Goal: Information Seeking & Learning: Compare options

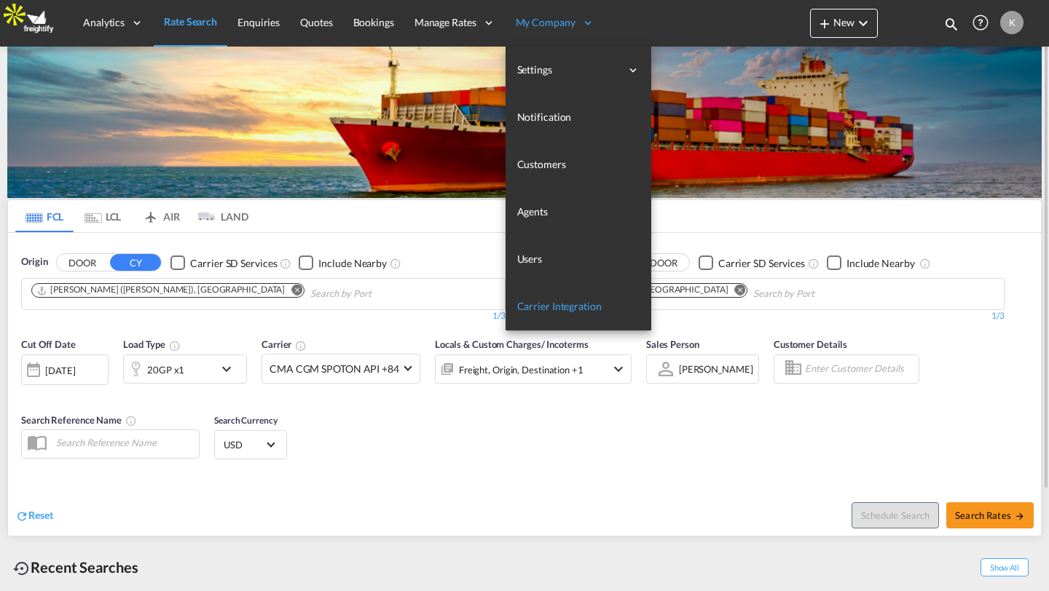
click at [540, 301] on span "Carrier Integration" at bounding box center [559, 306] width 84 height 12
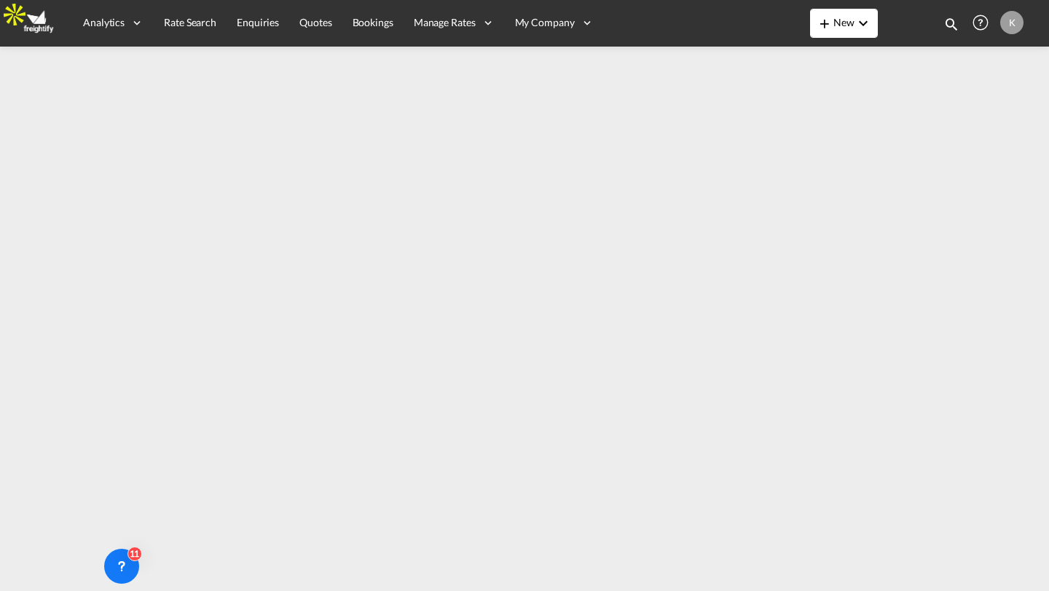
click at [854, 22] on md-icon "icon-chevron-down" at bounding box center [862, 23] width 17 height 17
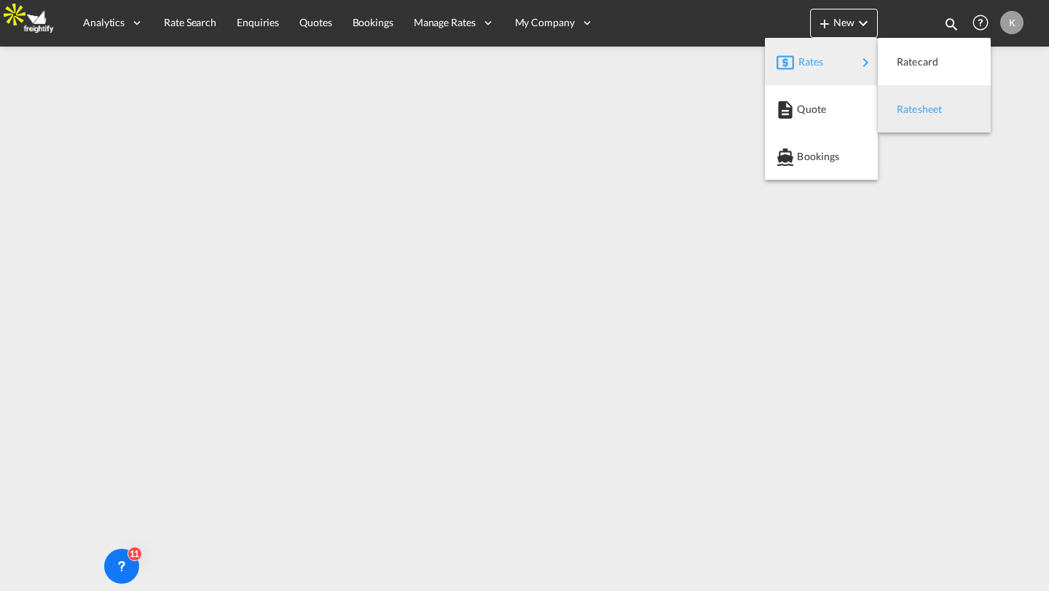
click at [908, 102] on span "Ratesheet" at bounding box center [905, 109] width 16 height 29
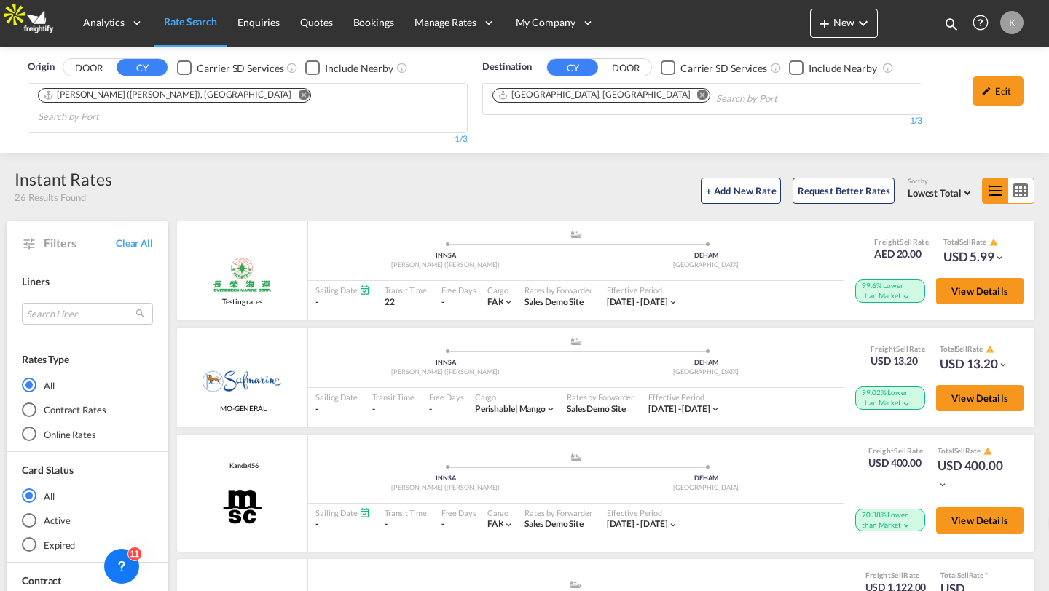
click at [594, 281] on div "Rates by Forwarder Sales Demo Site" at bounding box center [558, 296] width 82 height 31
click at [737, 178] on button "+ Add New Rate" at bounding box center [741, 191] width 80 height 26
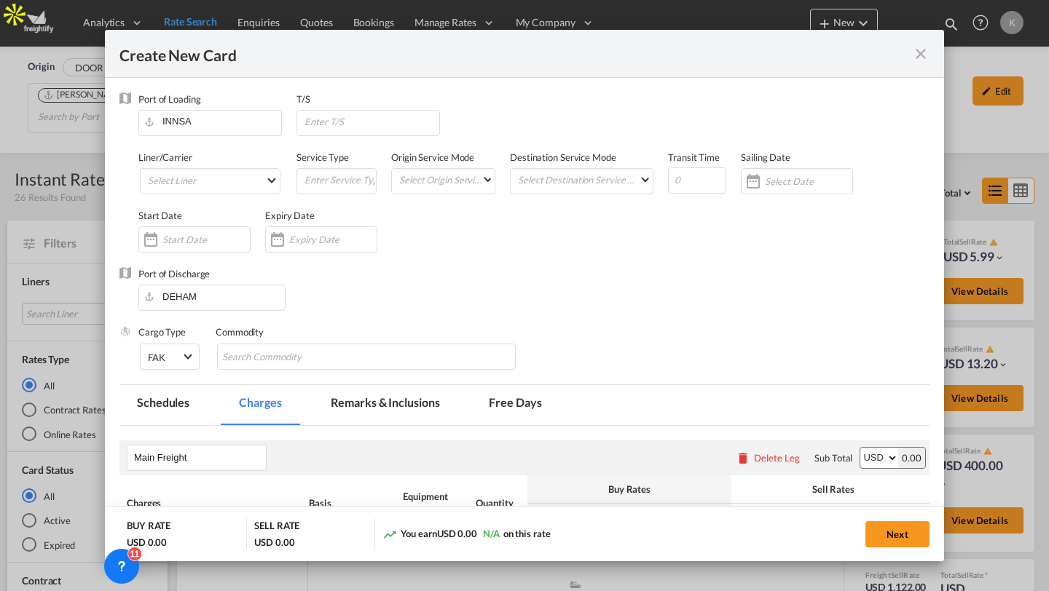
type input "Basic Ocean Freight"
select select "per equipment"
click at [268, 176] on md-select "Select Liner 2HM LOGISTICS D.O.O AAXL GLOBAL SHIPPING LINES LLC ABDUL MUHSEN SH…" at bounding box center [210, 181] width 141 height 26
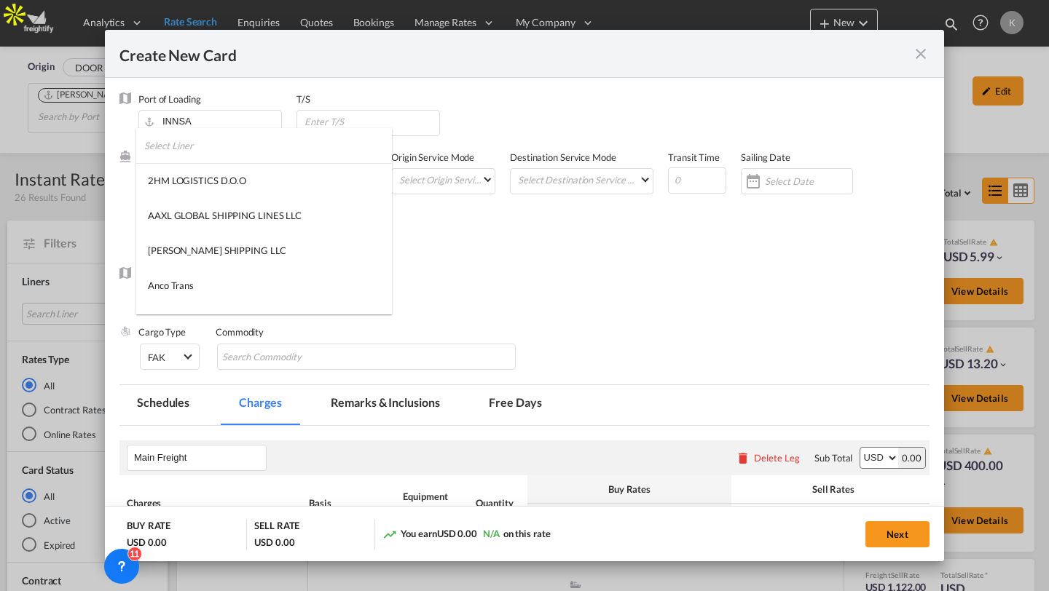
click at [261, 151] on input "search" at bounding box center [268, 145] width 248 height 35
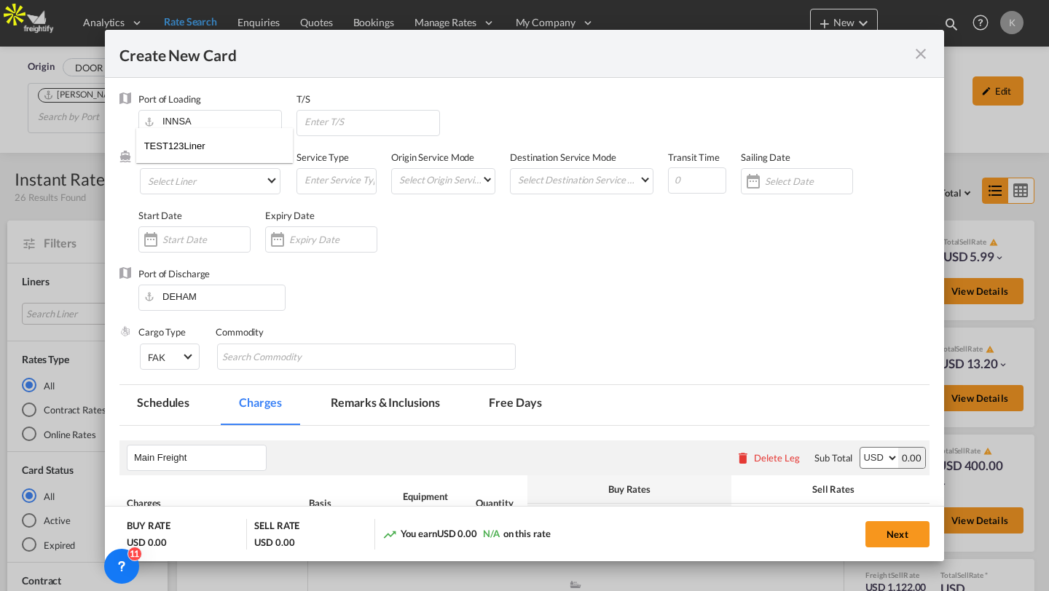
type input "TEST123Liner"
click at [218, 149] on input "TEST123Liner" at bounding box center [218, 145] width 149 height 35
click at [303, 199] on md-backdrop at bounding box center [524, 295] width 1049 height 591
click at [359, 181] on input "Create New CardPort ..." at bounding box center [339, 180] width 73 height 22
click at [919, 52] on md-icon "icon-close fg-AAA8AD m-0 pointer" at bounding box center [920, 53] width 17 height 17
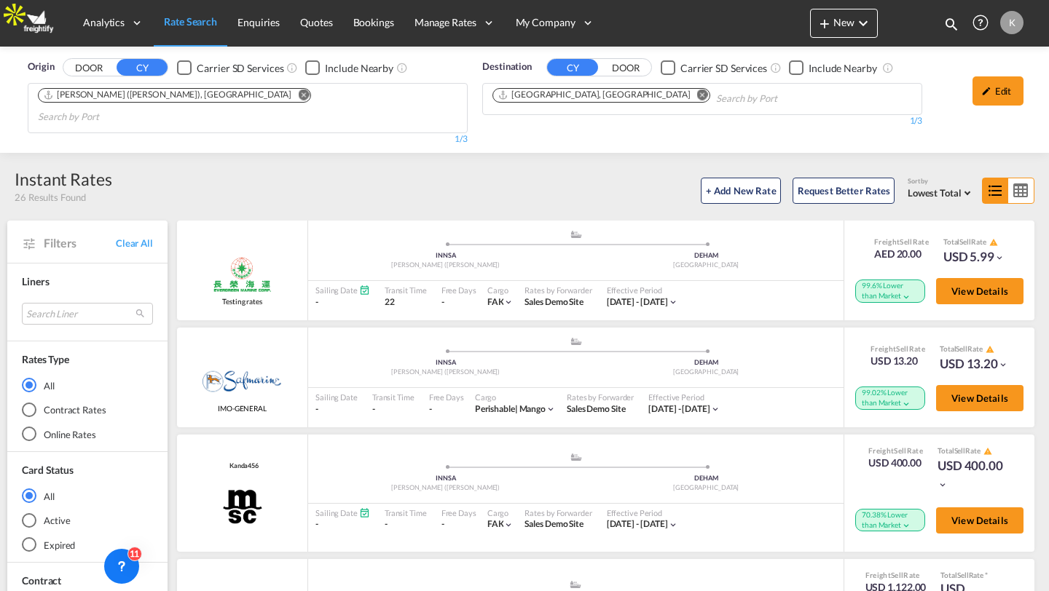
click at [549, 25] on span "My Company" at bounding box center [546, 22] width 60 height 15
click at [730, 178] on button "+ Add New Rate" at bounding box center [741, 191] width 80 height 26
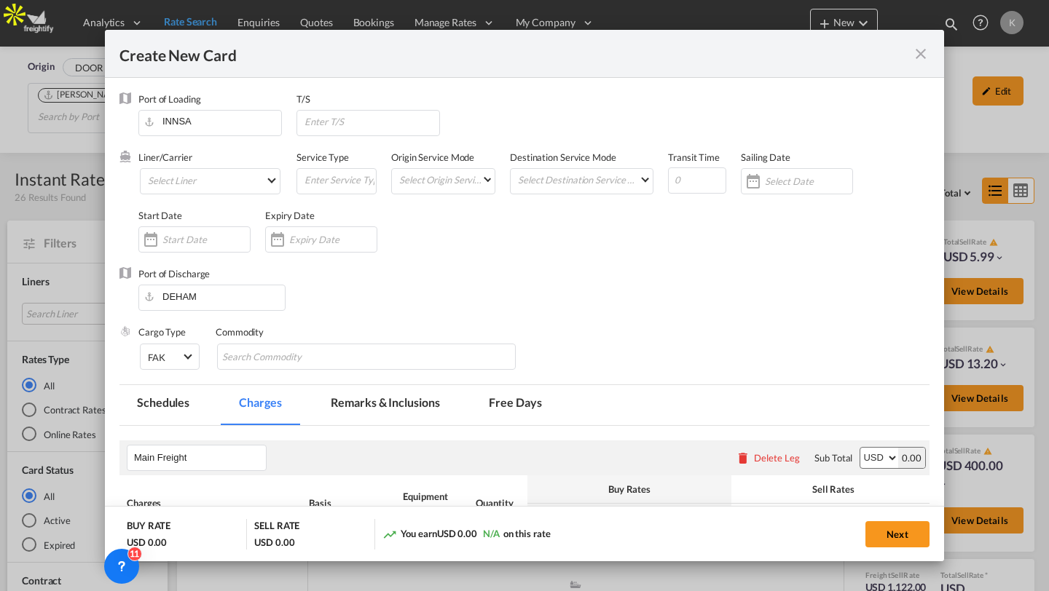
click at [74, 138] on div "Create New Card Port of Loading INNSA T/S Liner/Carrier Select Liner 2HM LOGIST…" at bounding box center [524, 295] width 1049 height 591
click at [921, 55] on md-icon "icon-close fg-AAA8AD m-0 pointer" at bounding box center [920, 53] width 17 height 17
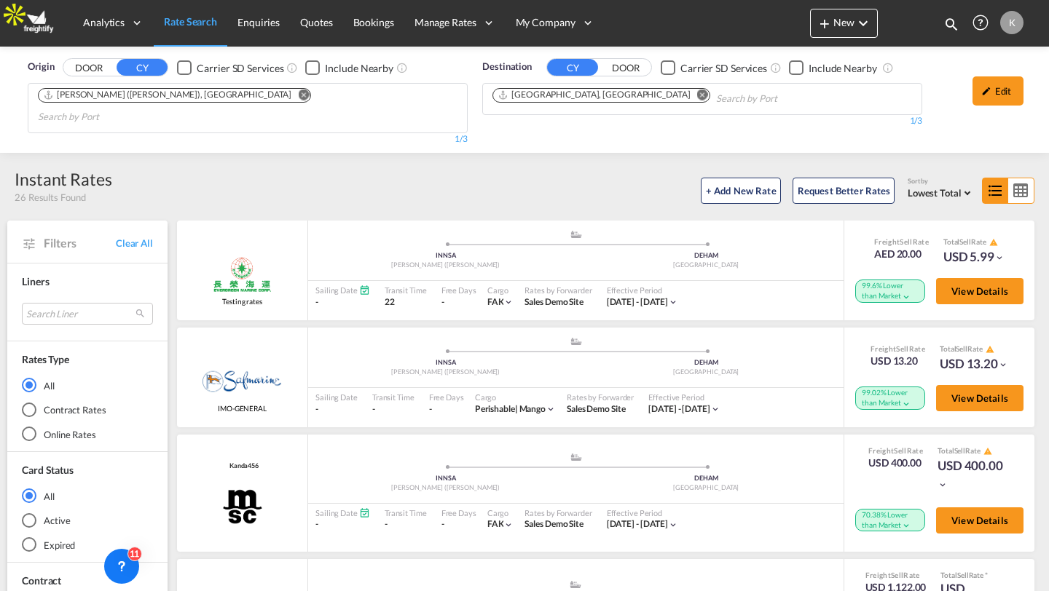
click at [1013, 15] on div "K" at bounding box center [1011, 22] width 23 height 23
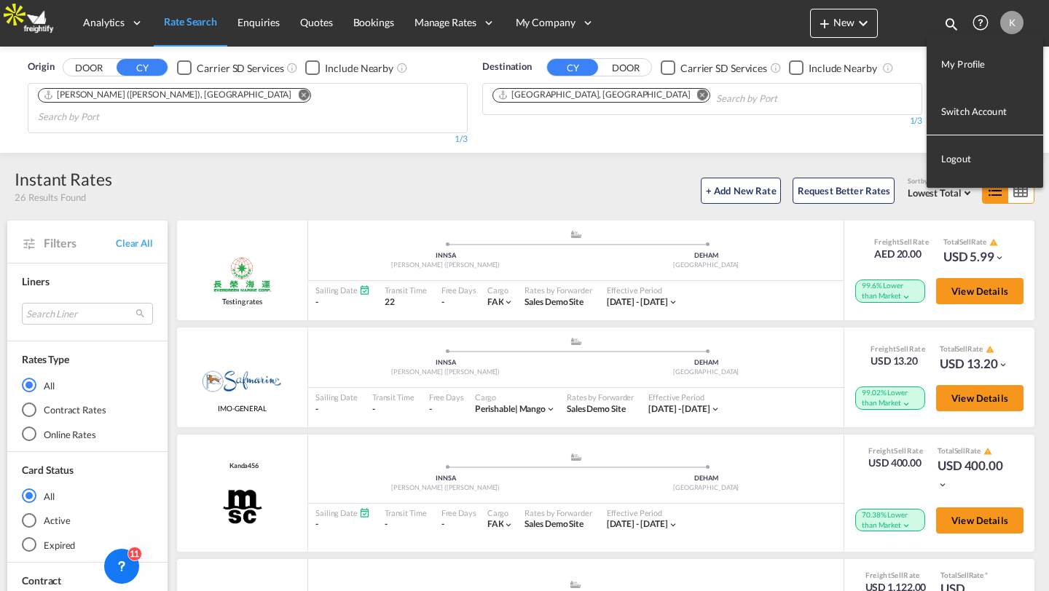
click at [519, 21] on md-backdrop at bounding box center [524, 295] width 1049 height 591
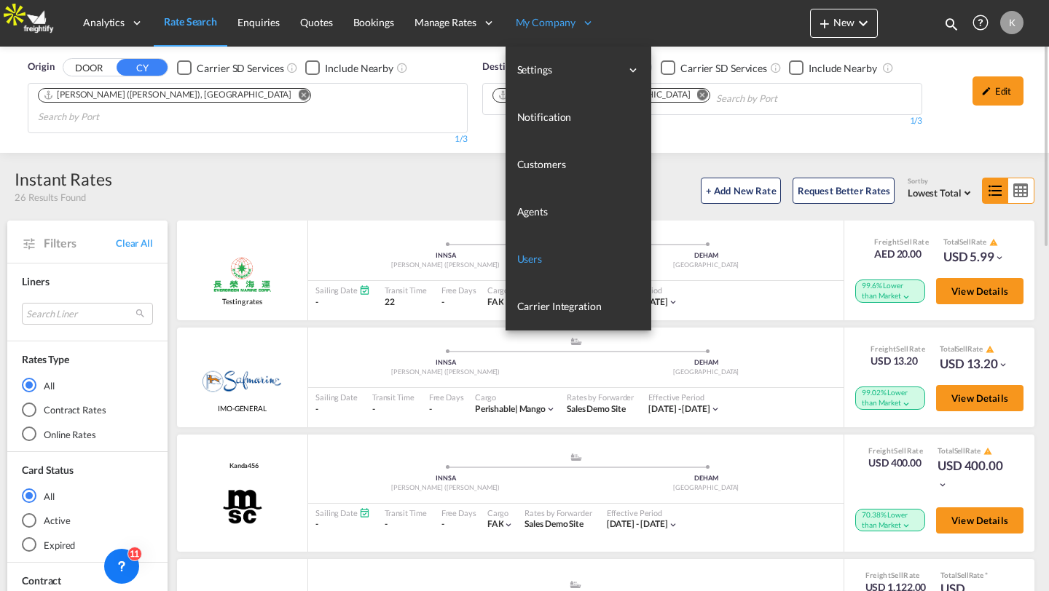
click at [529, 253] on span "Users" at bounding box center [529, 259] width 25 height 12
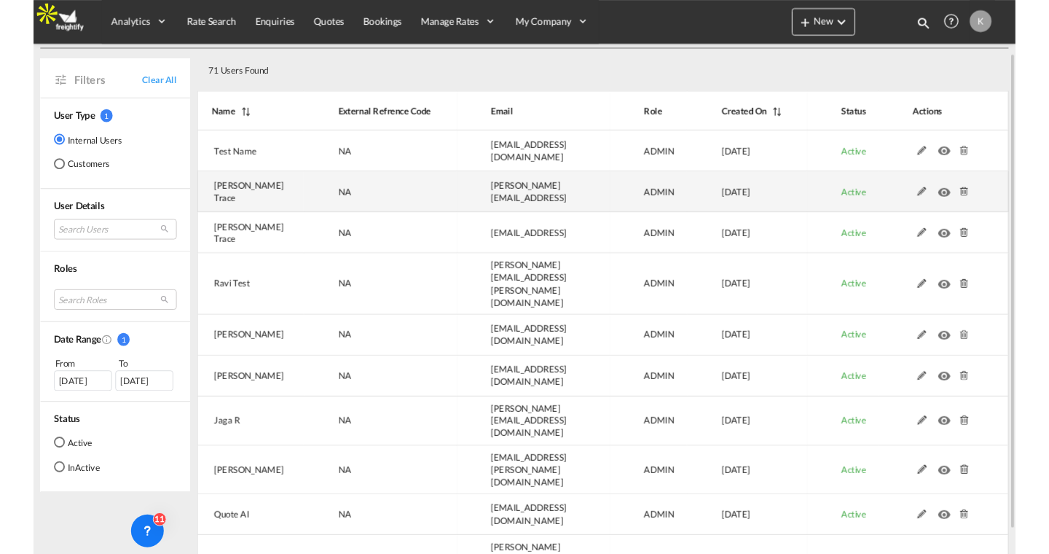
scroll to position [61, 0]
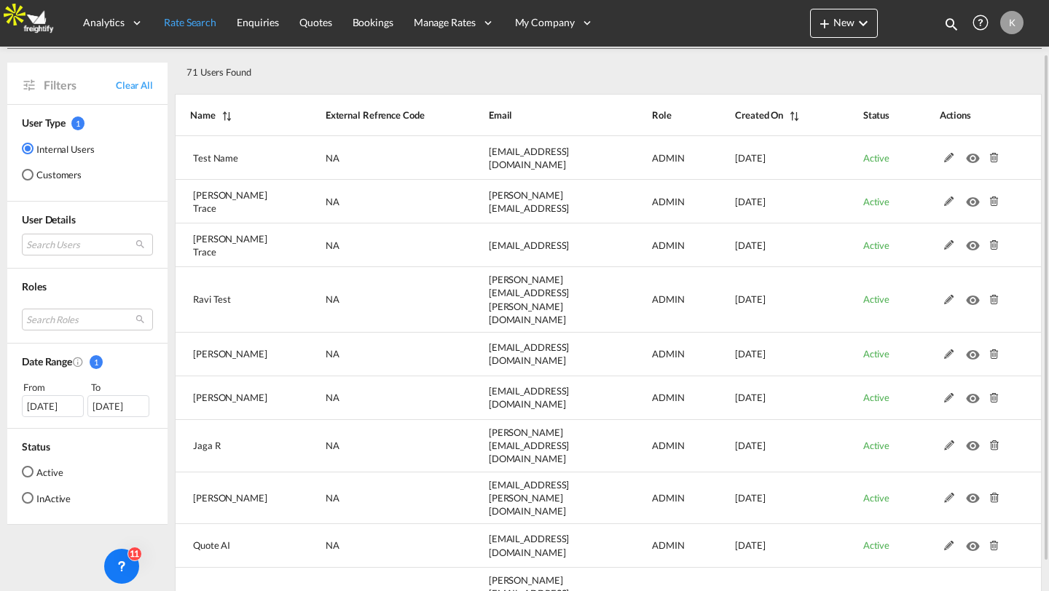
click at [207, 31] on link "Rate Search" at bounding box center [190, 22] width 73 height 47
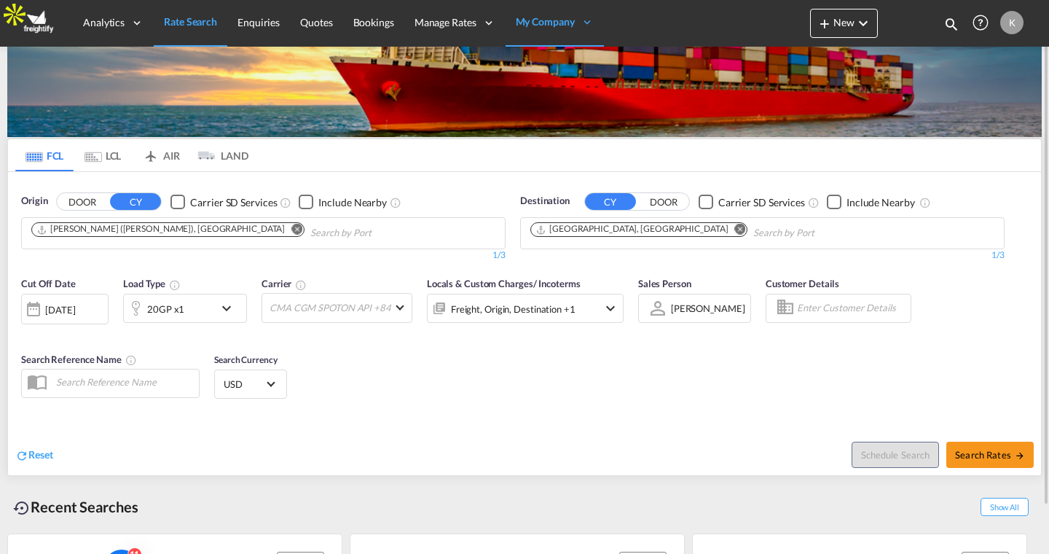
scroll to position [42, 0]
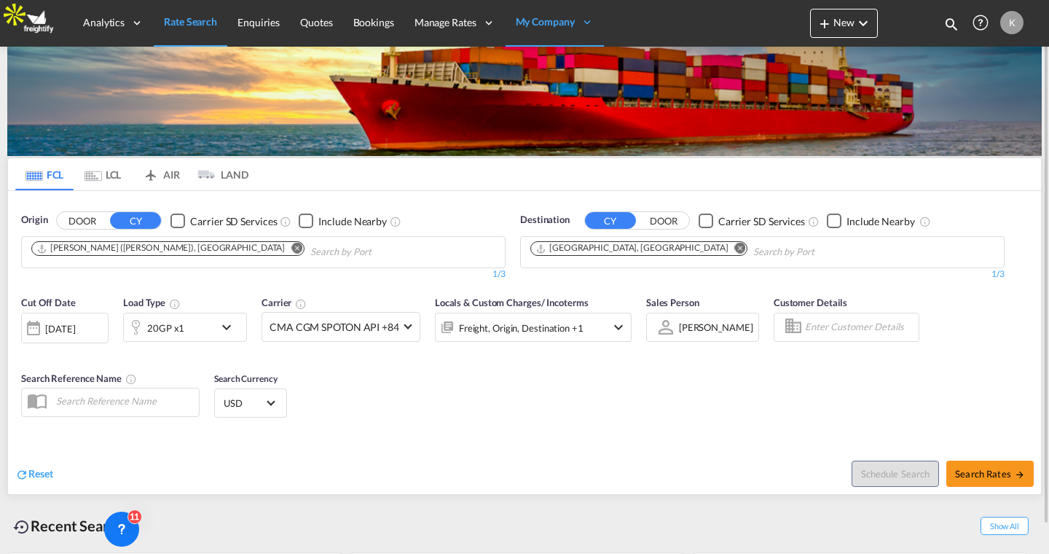
click at [183, 338] on div "20GP x1" at bounding box center [169, 326] width 90 height 29
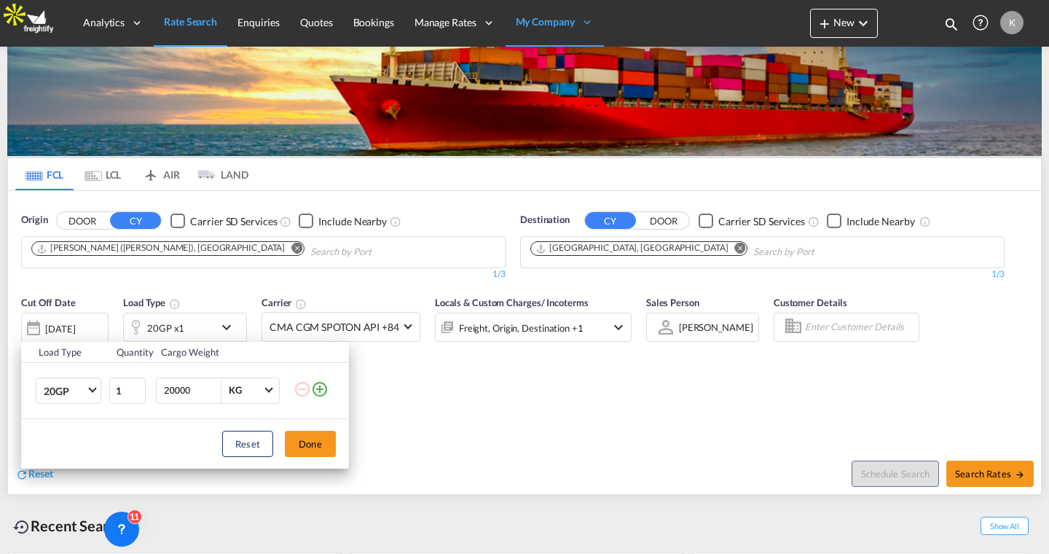
click at [244, 289] on div "Load Type Quantity Cargo Weight 20GP 20GP 40GP 40HC 45HC 20RE 40RE 40HR 20OT 40…" at bounding box center [524, 277] width 1049 height 554
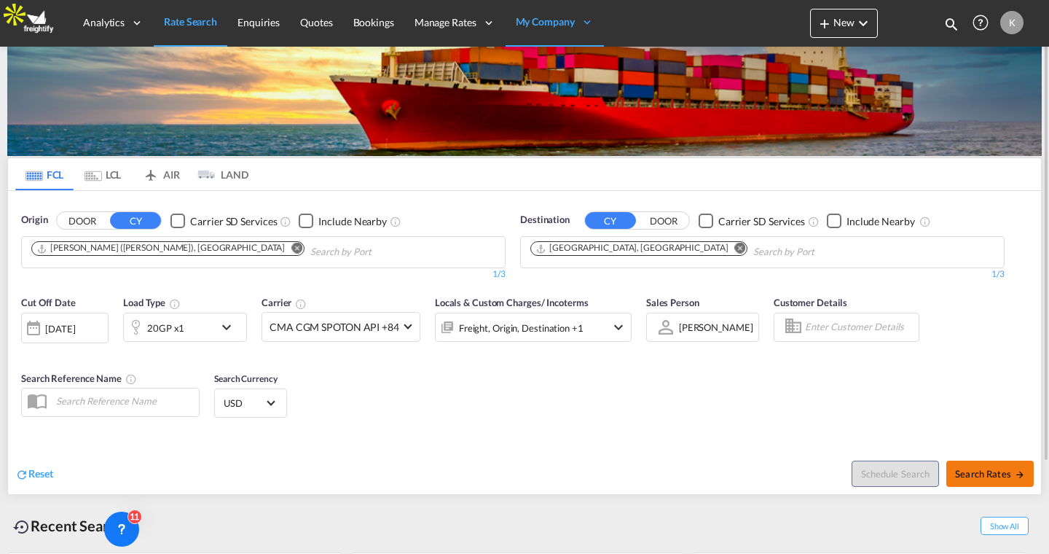
click at [958, 462] on button "Search Rates" at bounding box center [989, 473] width 87 height 26
type input "INNSA to DEHAM / 4 Sep 2025"
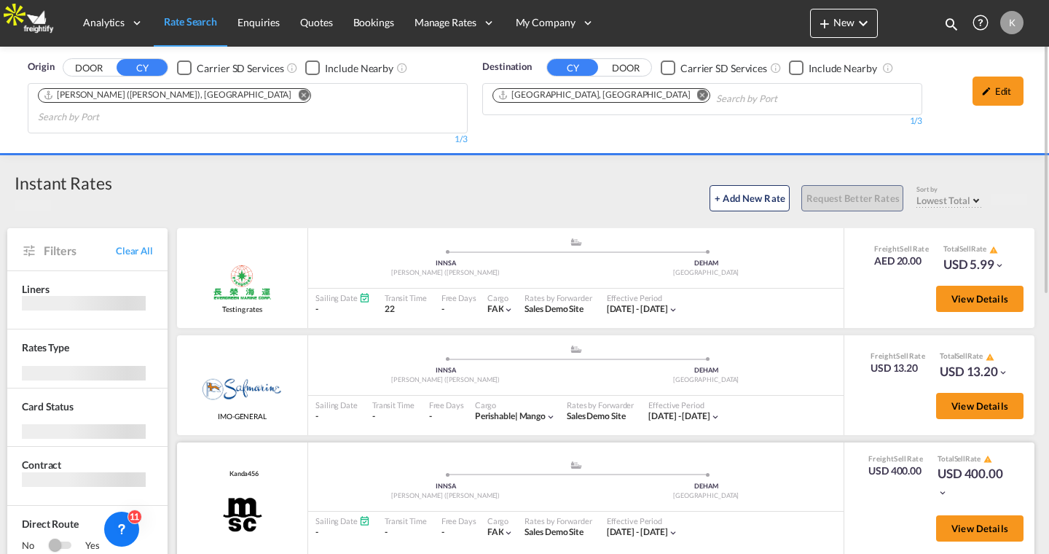
scroll to position [17, 0]
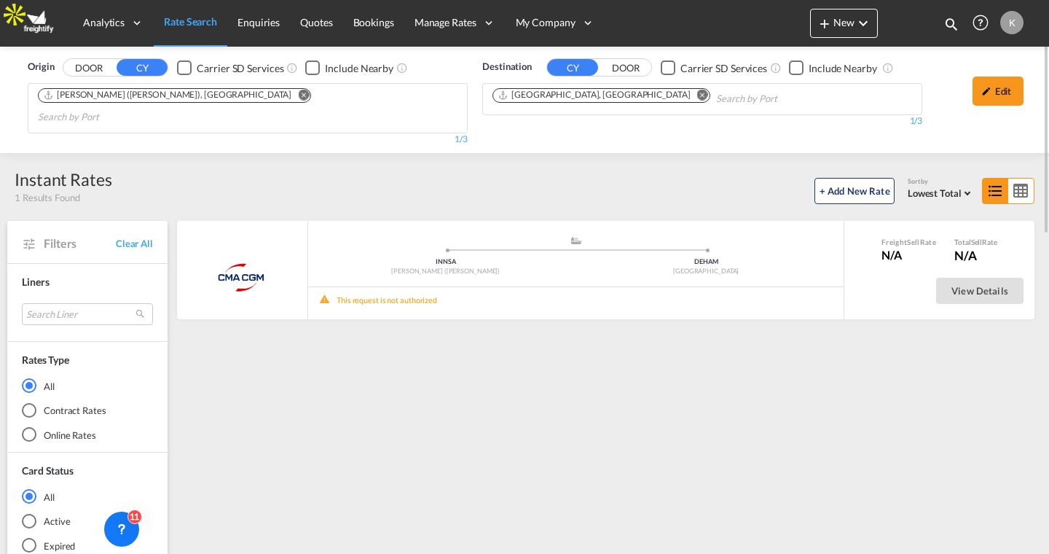
click at [186, 28] on span "Rate Search" at bounding box center [190, 22] width 53 height 15
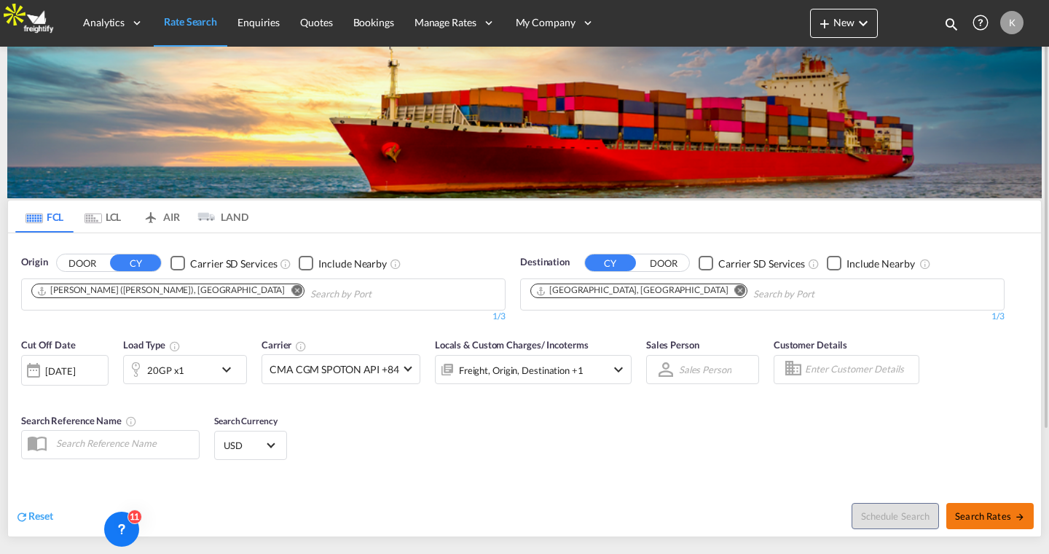
click at [990, 517] on span "Search Rates" at bounding box center [990, 516] width 70 height 12
type input "INNSA to DEHAM / 4 Sep 2025"
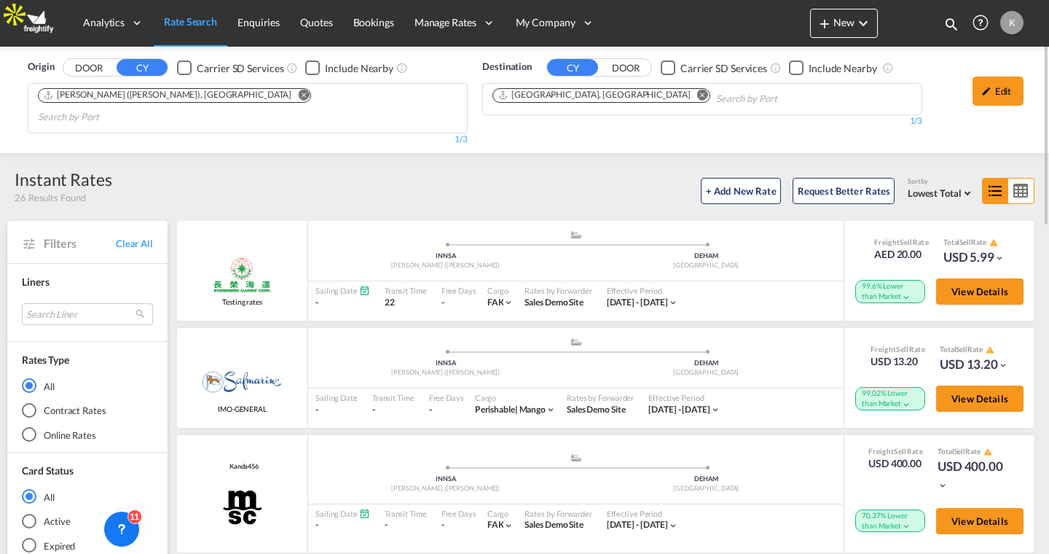
scroll to position [9, 0]
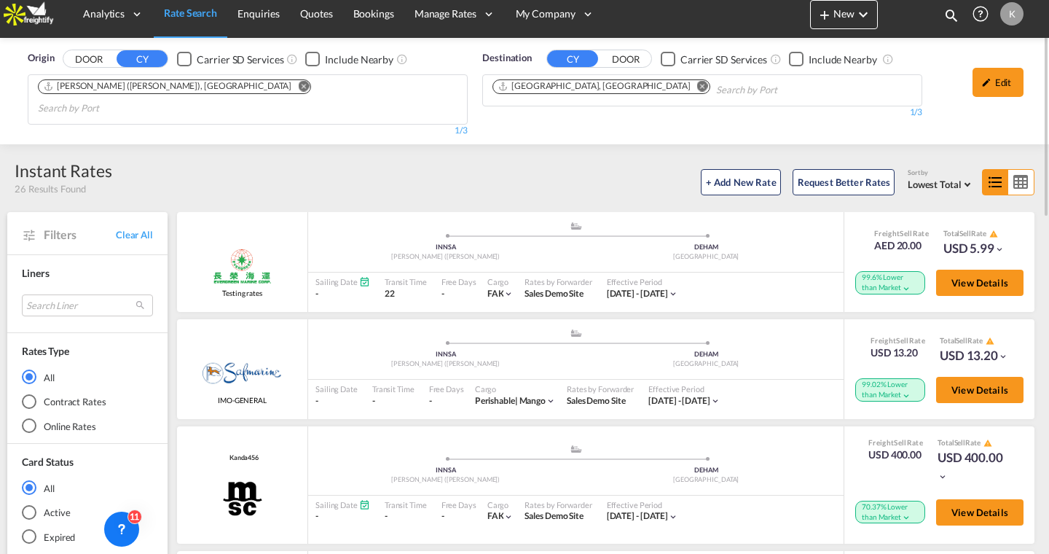
click at [34, 418] on div "Online Rates" at bounding box center [29, 425] width 15 height 15
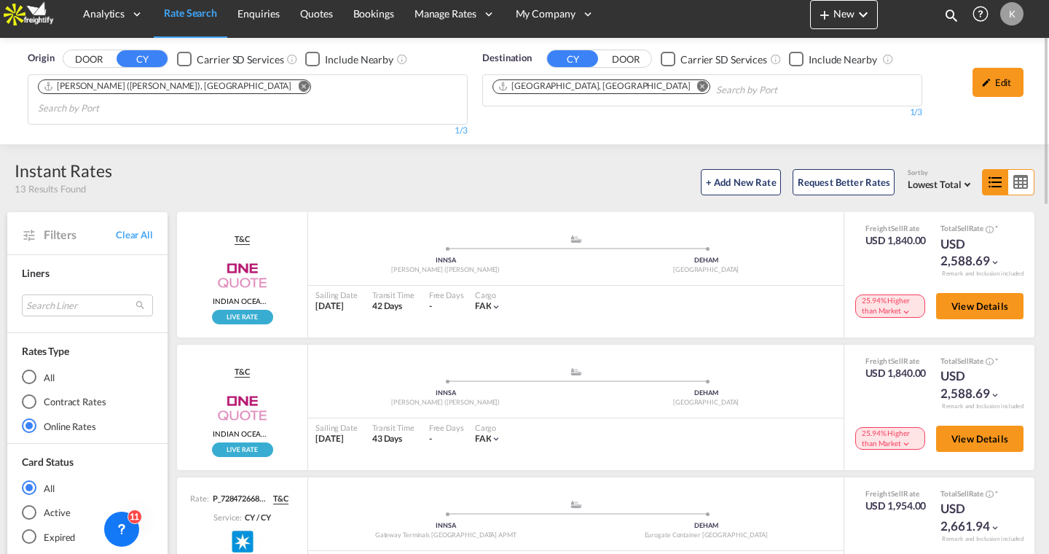
scroll to position [0, 0]
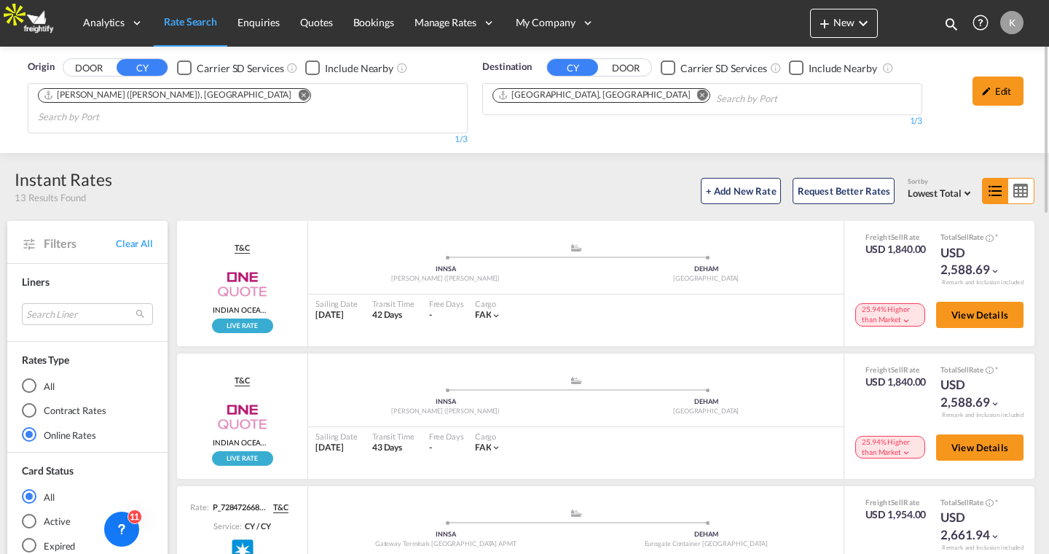
click at [956, 182] on div "+ Add New Rate Request Better Rates Sort by Lowest Total Lowest Freight Lowest …" at bounding box center [576, 188] width 929 height 31
click at [945, 187] on span "Lowest Total" at bounding box center [935, 193] width 54 height 12
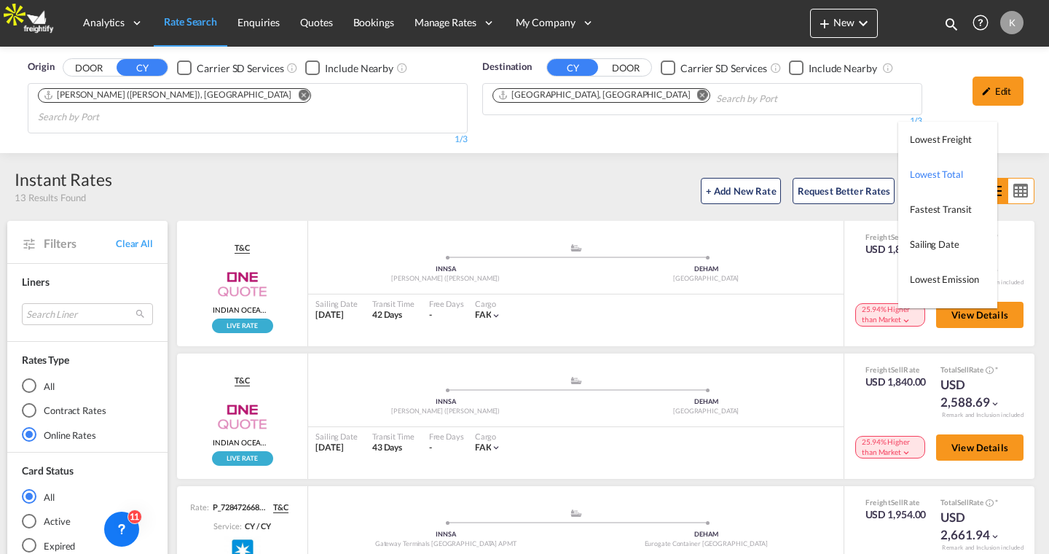
click at [608, 182] on md-backdrop at bounding box center [524, 277] width 1049 height 554
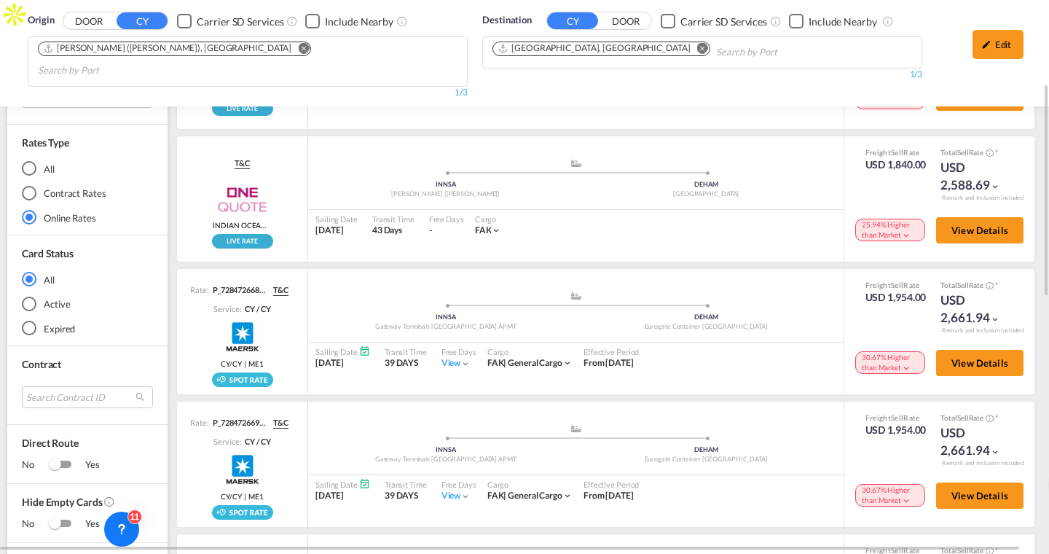
scroll to position [235, 0]
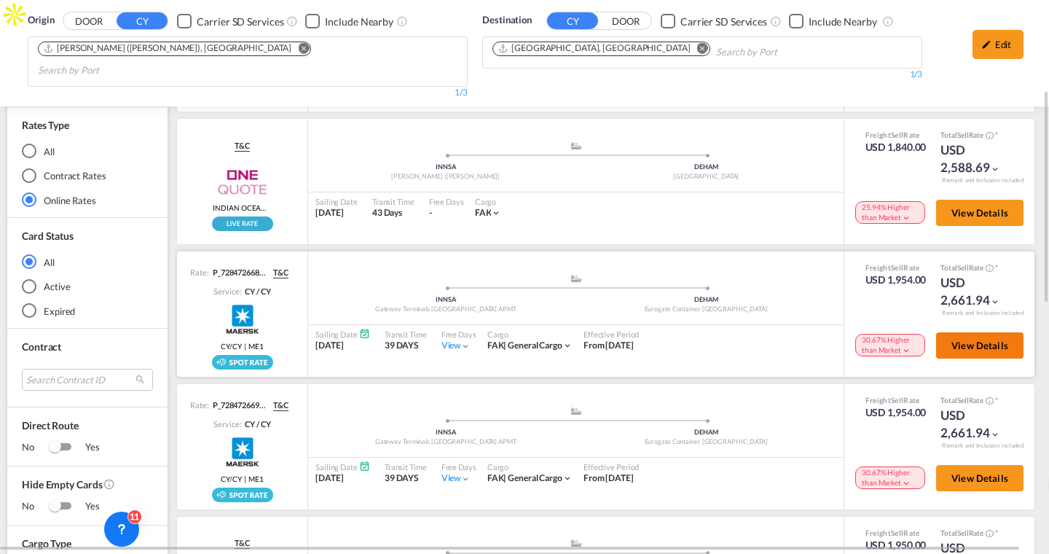
click at [959, 339] on span "View Details" at bounding box center [979, 345] width 57 height 12
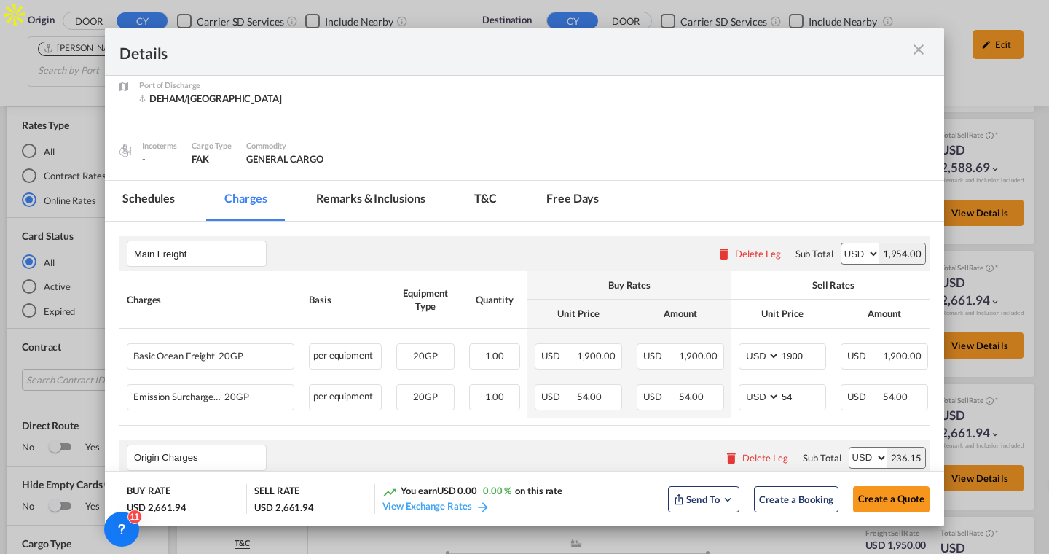
scroll to position [91, 0]
click at [146, 189] on md-tab-item "Schedules" at bounding box center [148, 203] width 87 height 40
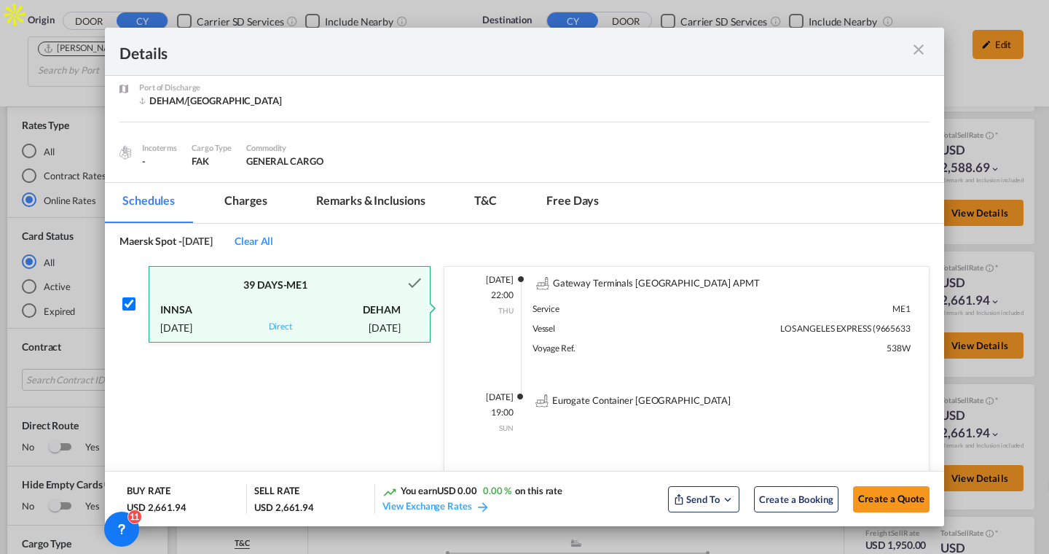
scroll to position [133, 0]
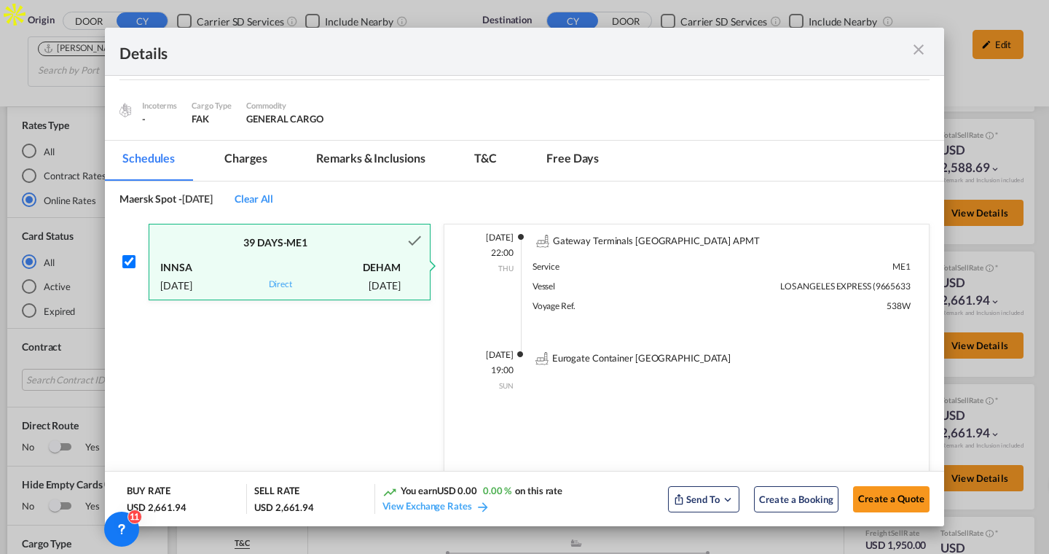
click at [264, 162] on md-tab-item "Charges" at bounding box center [245, 161] width 77 height 40
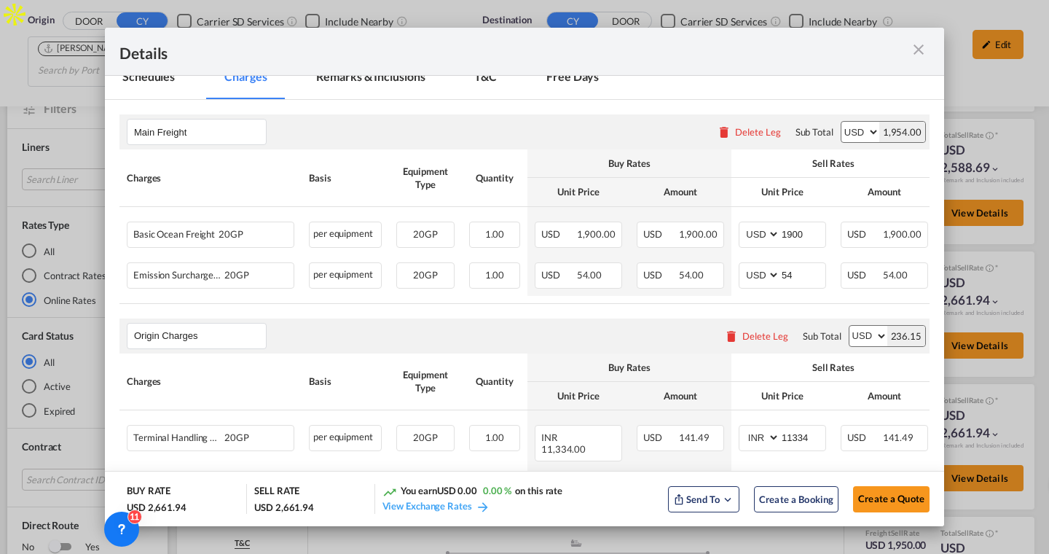
scroll to position [206, 0]
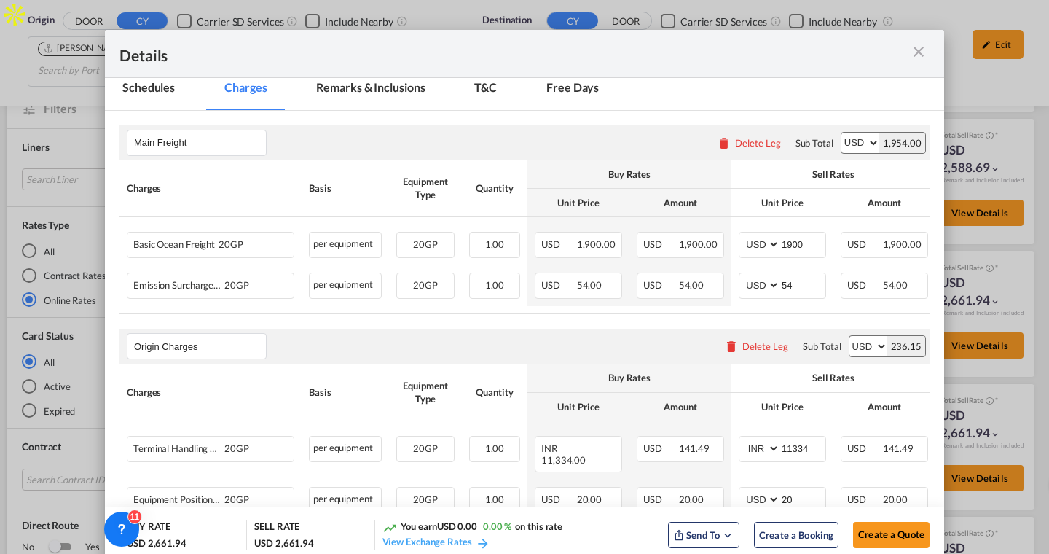
click at [916, 53] on md-icon "icon-close m-3 fg-AAA8AD cursor" at bounding box center [918, 51] width 17 height 17
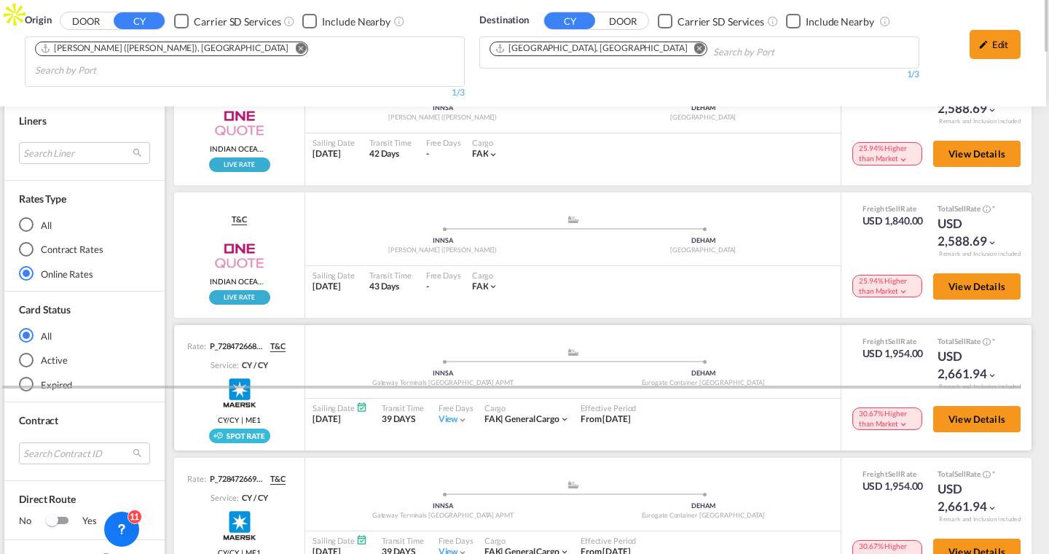
scroll to position [0, 3]
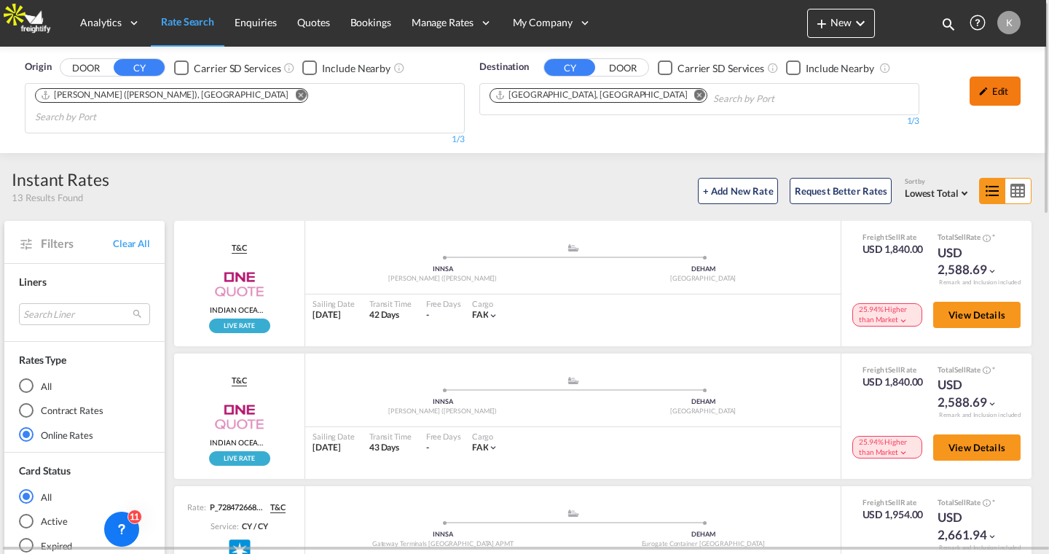
click at [991, 88] on div "Edit" at bounding box center [994, 90] width 51 height 29
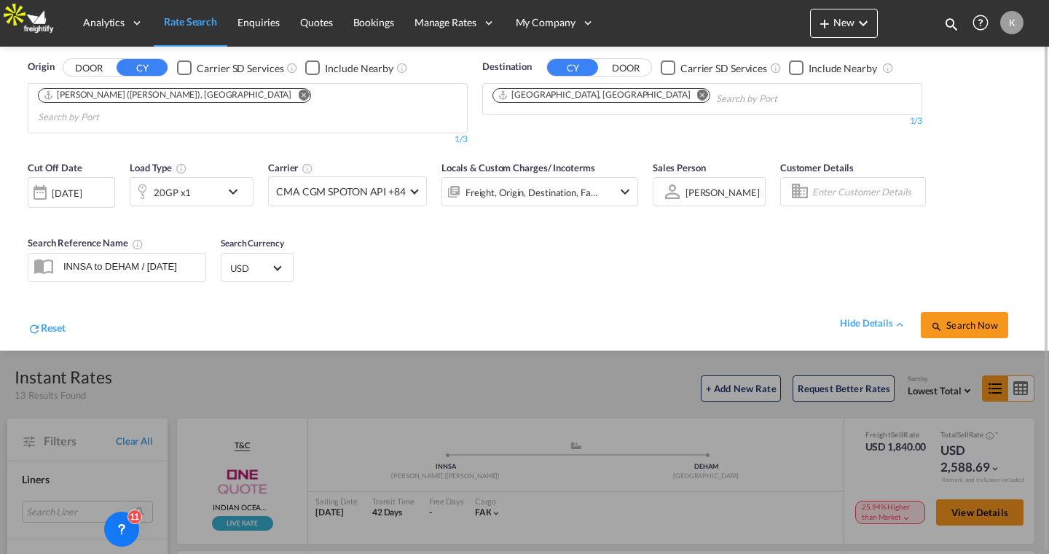
scroll to position [0, 0]
click at [180, 35] on link "Rate Search" at bounding box center [191, 22] width 74 height 47
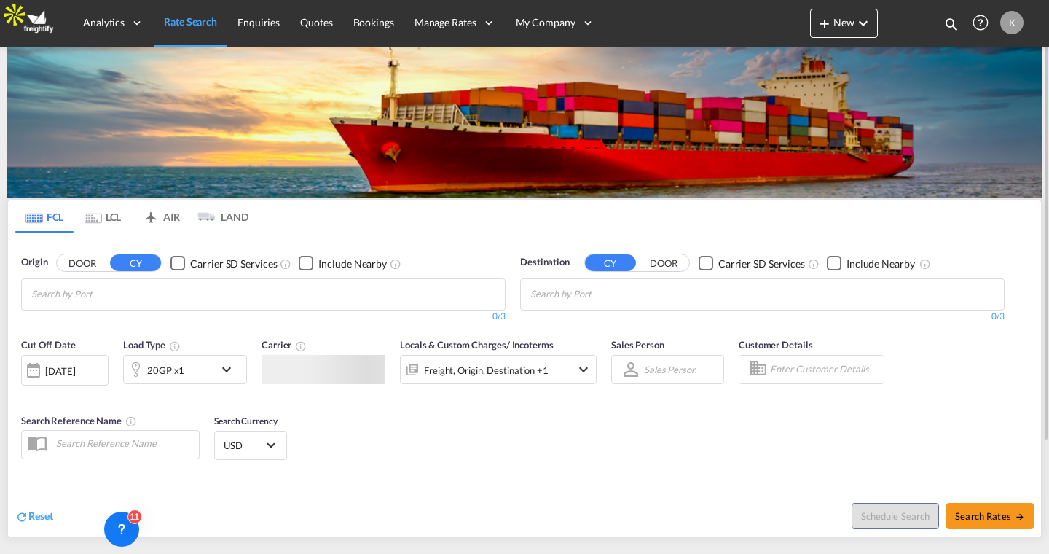
click at [110, 213] on md-tab-item "LCL" at bounding box center [103, 216] width 58 height 32
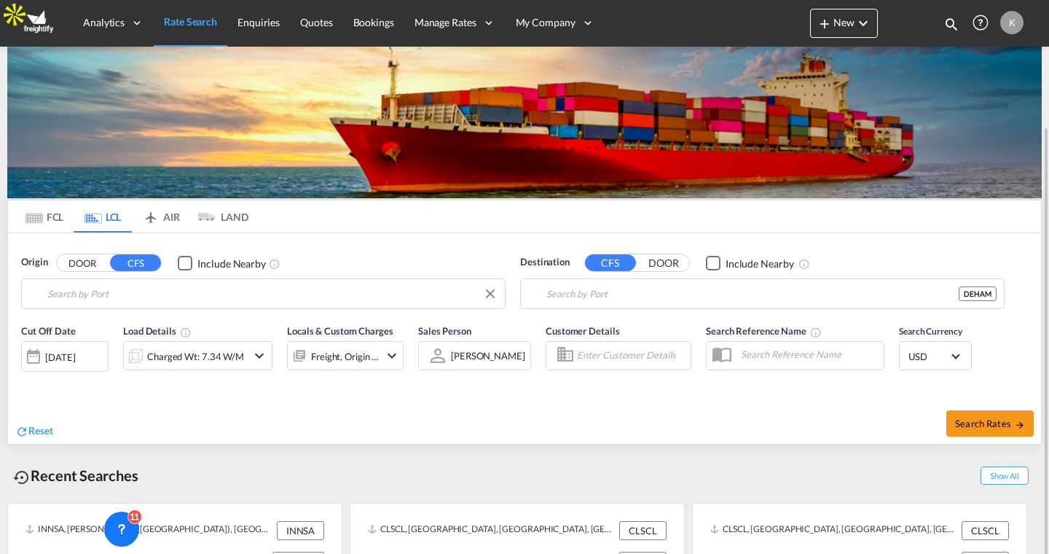
type input "Jawaharlal Nehru (Nhava Sheva), INNSA"
type input "Hamburg, DEHAM"
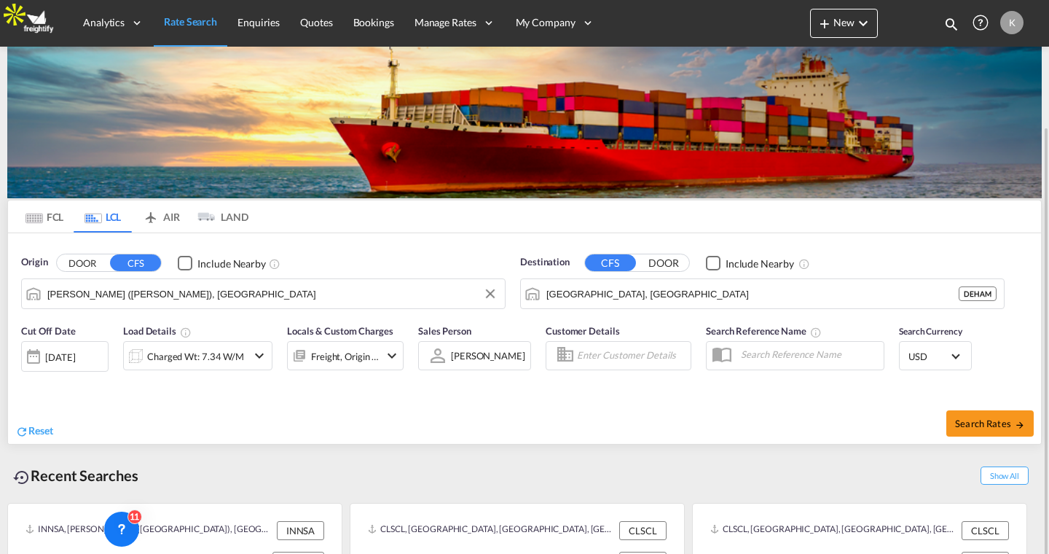
scroll to position [66, 0]
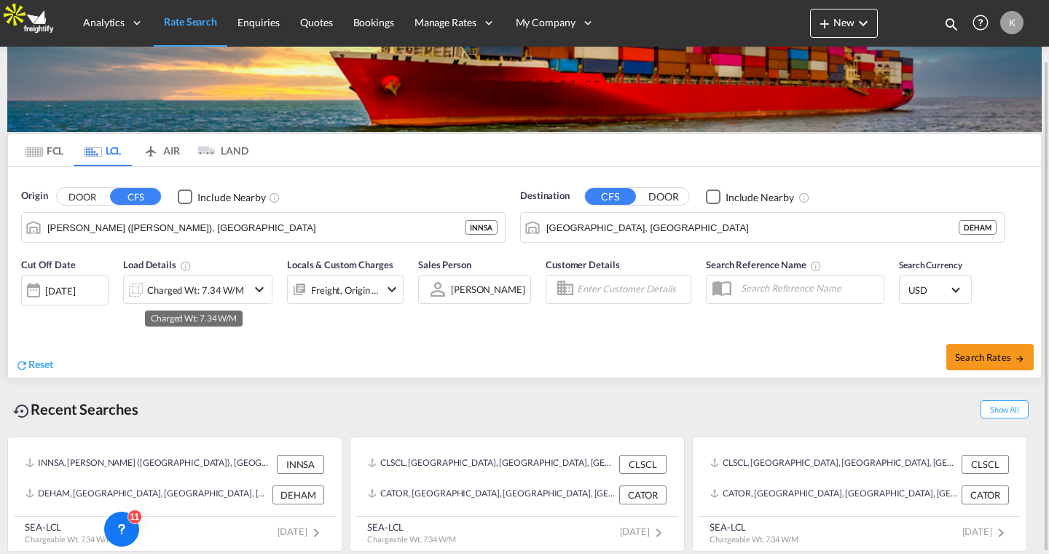
click at [216, 286] on div "Charged Wt: 7.34 W/M" at bounding box center [195, 290] width 97 height 20
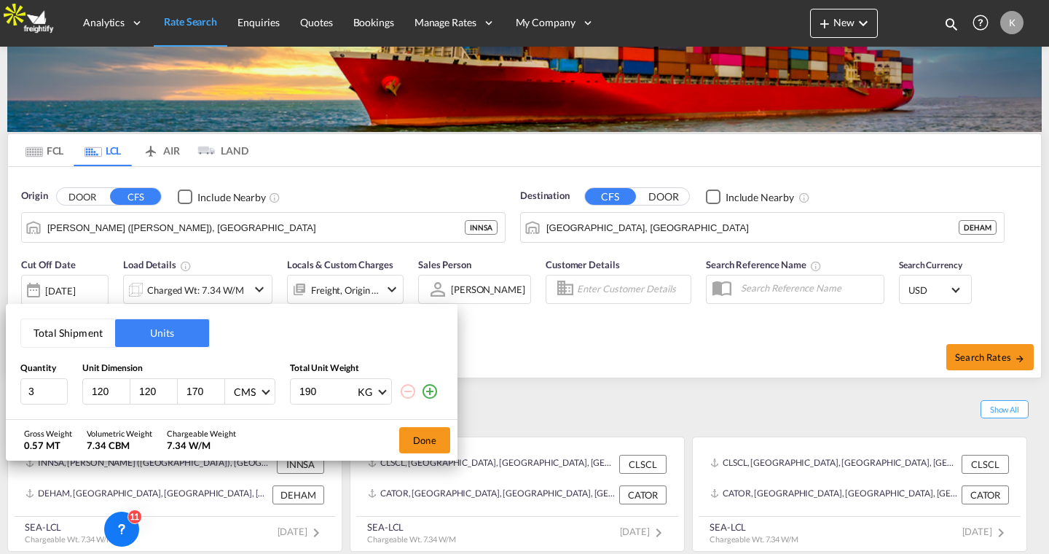
click at [360, 194] on div "Total Shipment Units Quantity Unit Dimension Total Unit Weight 3 120 120 170 CM…" at bounding box center [524, 277] width 1049 height 554
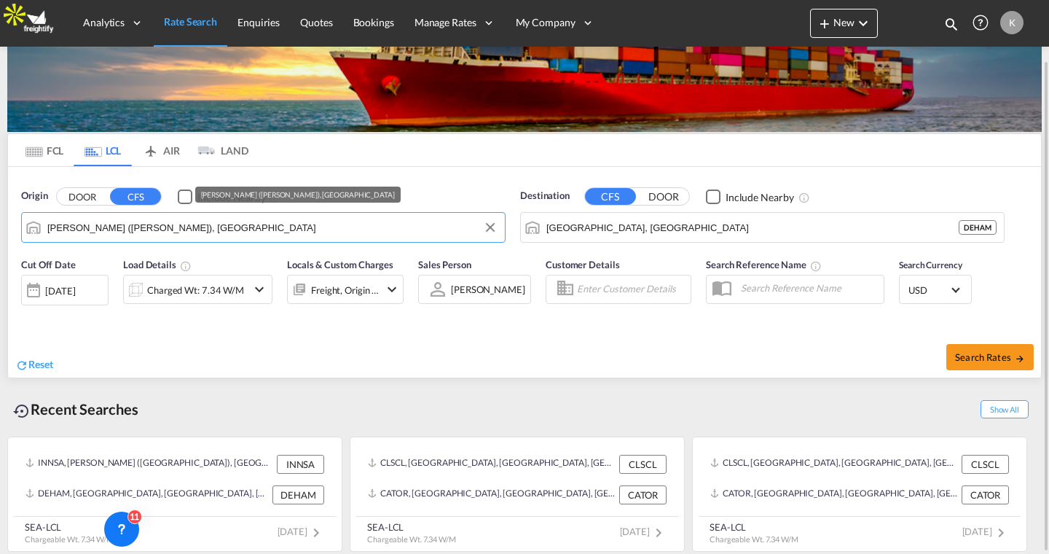
click at [245, 224] on input "Jawaharlal Nehru (Nhava Sheva), INNSA" at bounding box center [272, 227] width 450 height 22
click at [335, 168] on div "Origin DOOR CFS Include Nearby Jawaharlal Nehru (Nhava Sheva), INNSA Destinatio…" at bounding box center [524, 208] width 1033 height 83
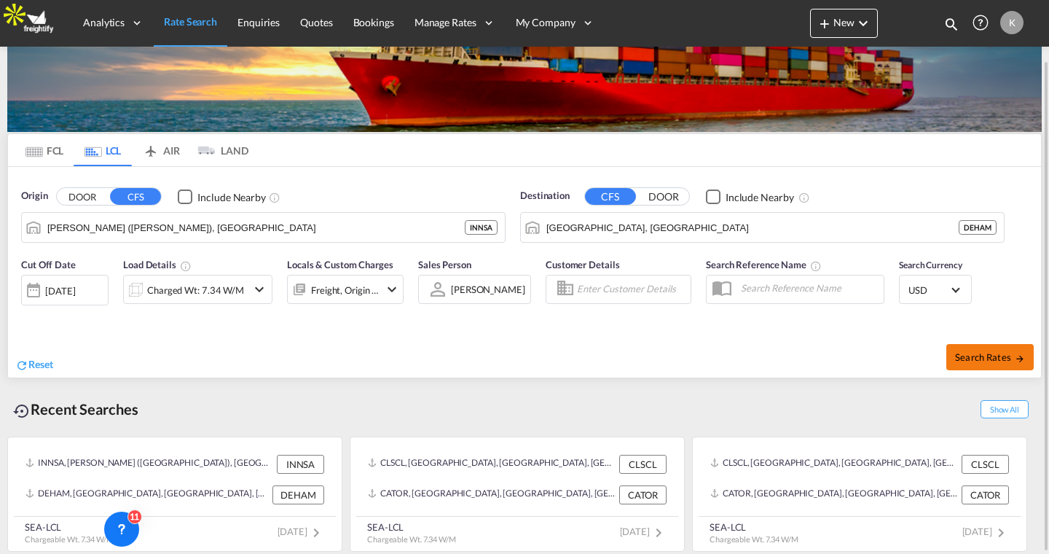
click at [969, 356] on span "Search Rates" at bounding box center [990, 357] width 70 height 12
type input "INNSA to DEHAM / 4 Sep 2025"
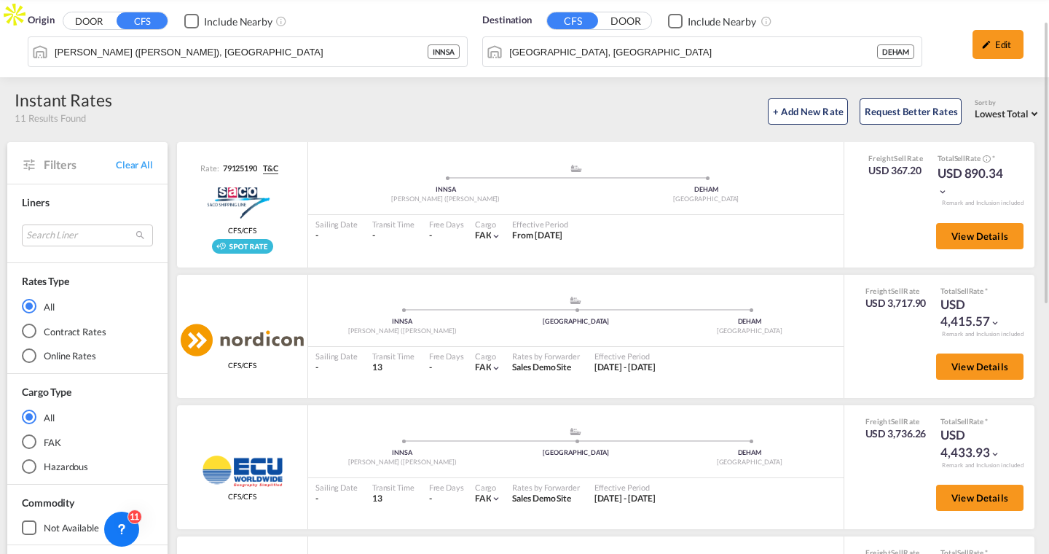
scroll to position [47, 0]
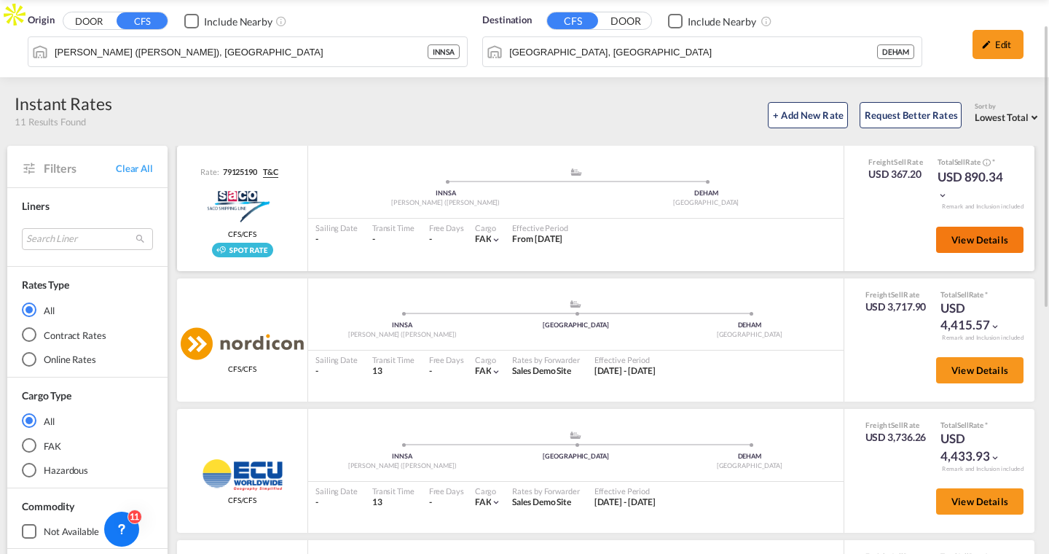
click at [998, 247] on button "View Details" at bounding box center [979, 240] width 87 height 26
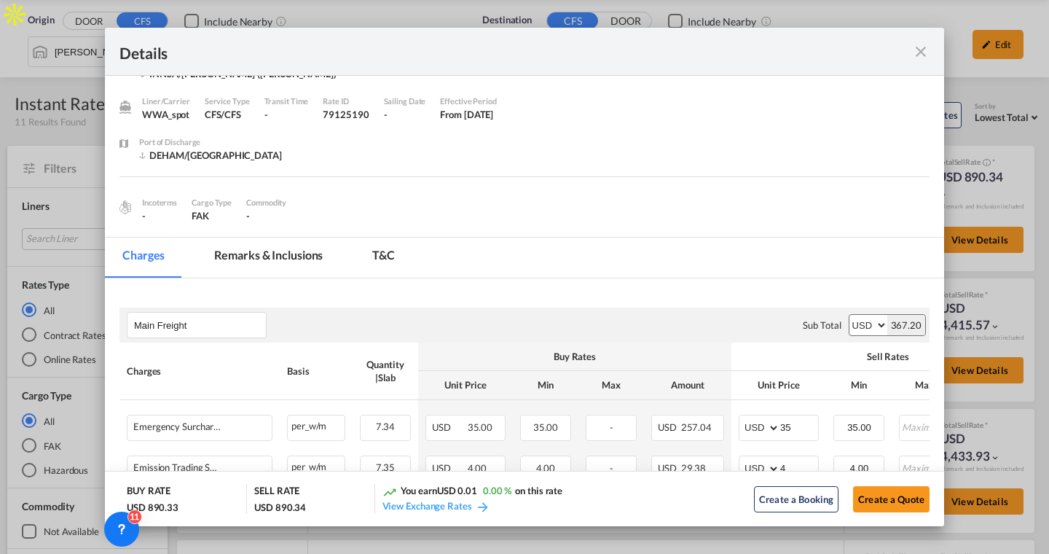
scroll to position [34, 0]
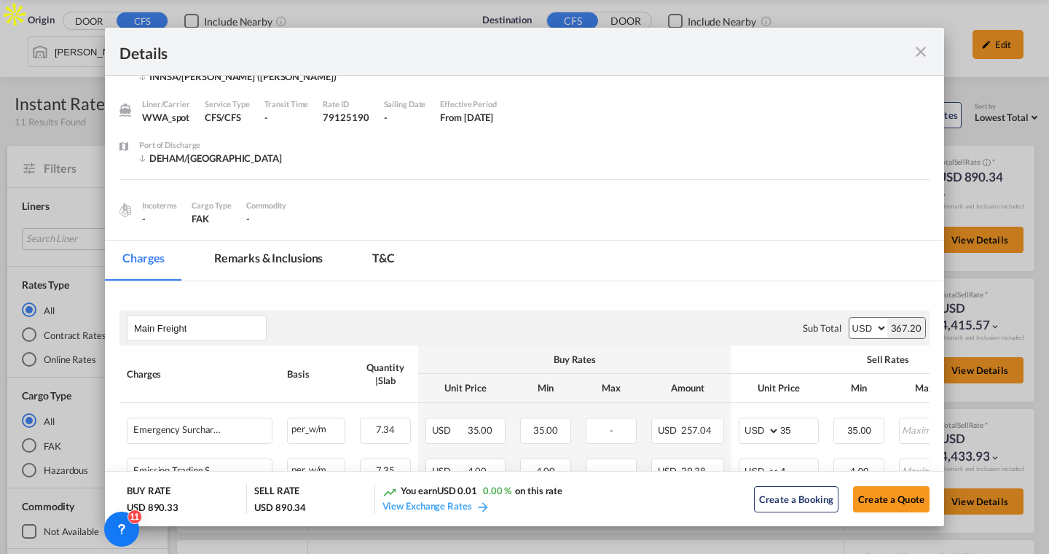
click at [918, 45] on md-icon "icon-close fg-AAA8AD m-0 cursor" at bounding box center [920, 51] width 17 height 17
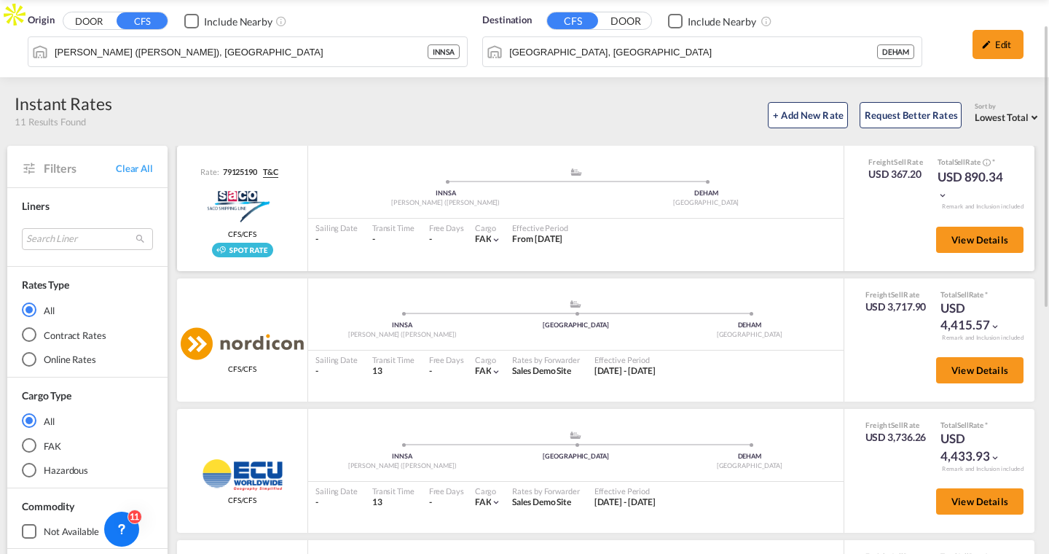
scroll to position [0, 0]
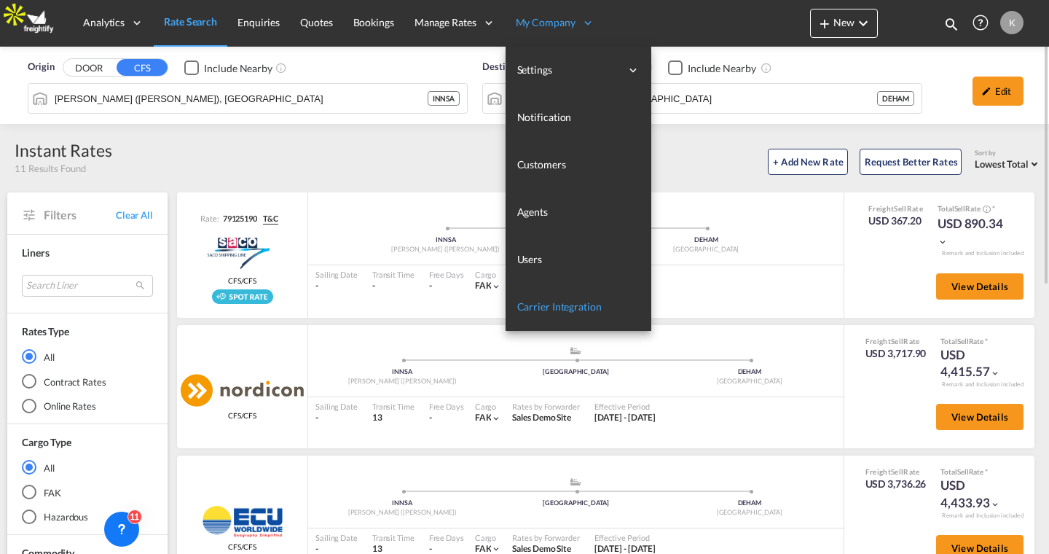
click at [542, 307] on span "Carrier Integration" at bounding box center [559, 306] width 84 height 12
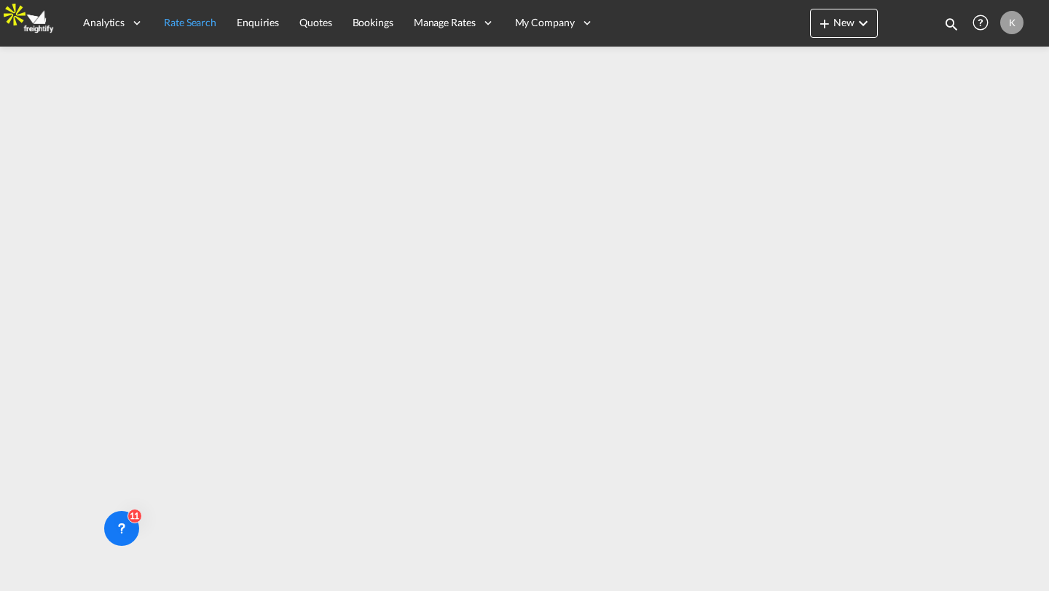
click at [194, 23] on span "Rate Search" at bounding box center [190, 22] width 52 height 12
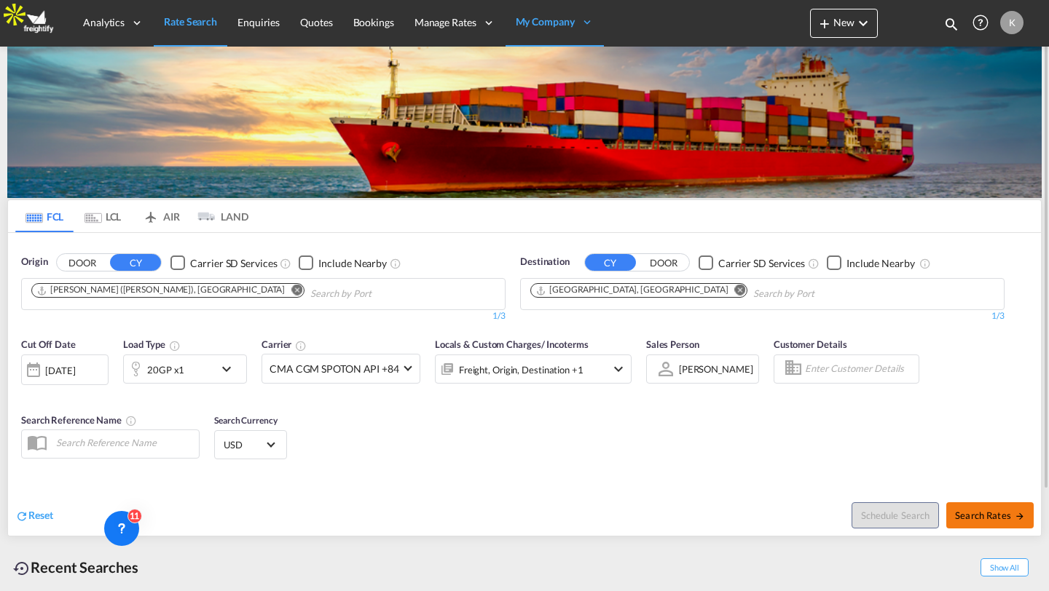
click at [1004, 524] on button "Search Rates" at bounding box center [989, 516] width 87 height 26
type input "INNSA to DEHAM / 4 Sep 2025"
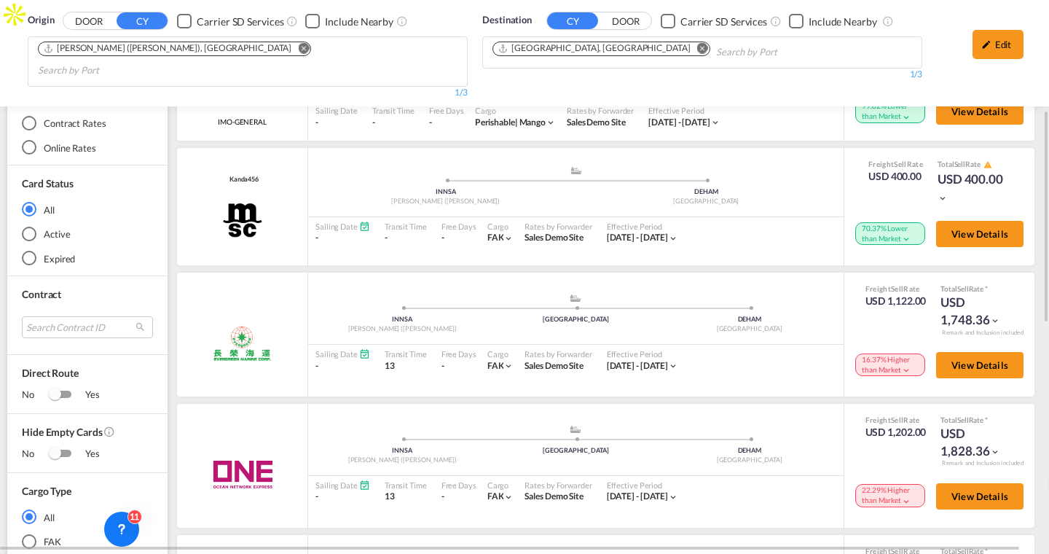
scroll to position [283, 0]
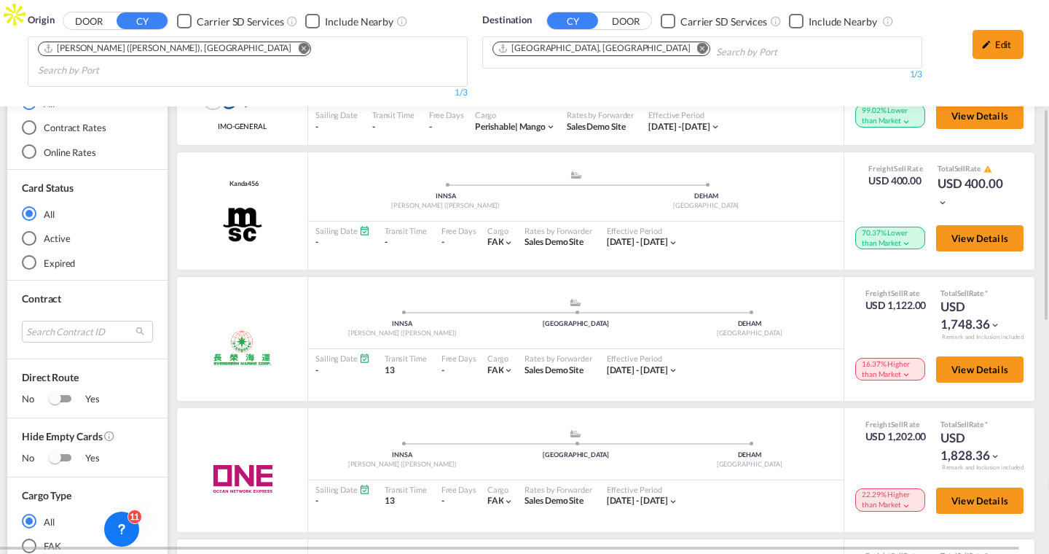
click at [35, 144] on div "Online Rates" at bounding box center [29, 151] width 15 height 15
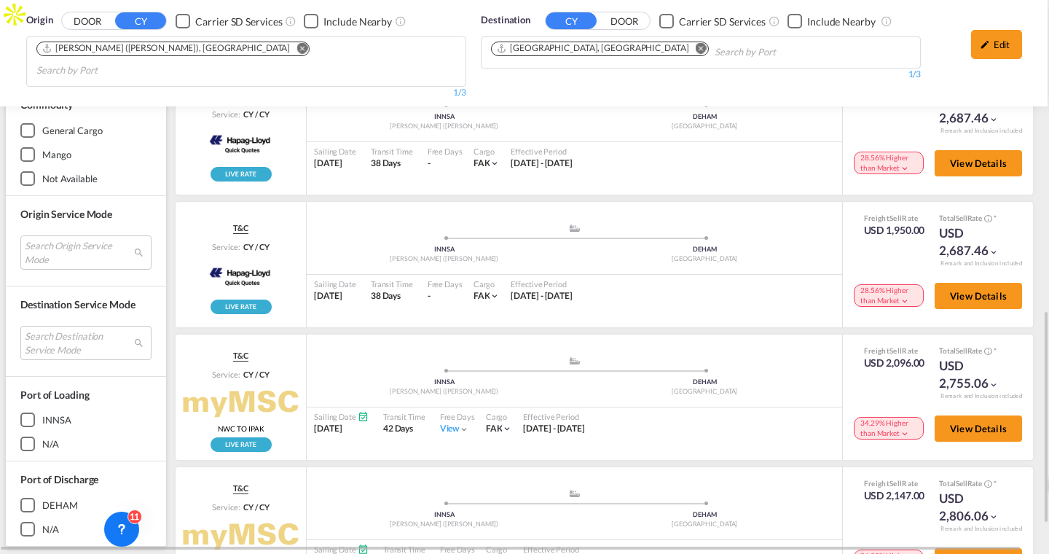
scroll to position [790, 0]
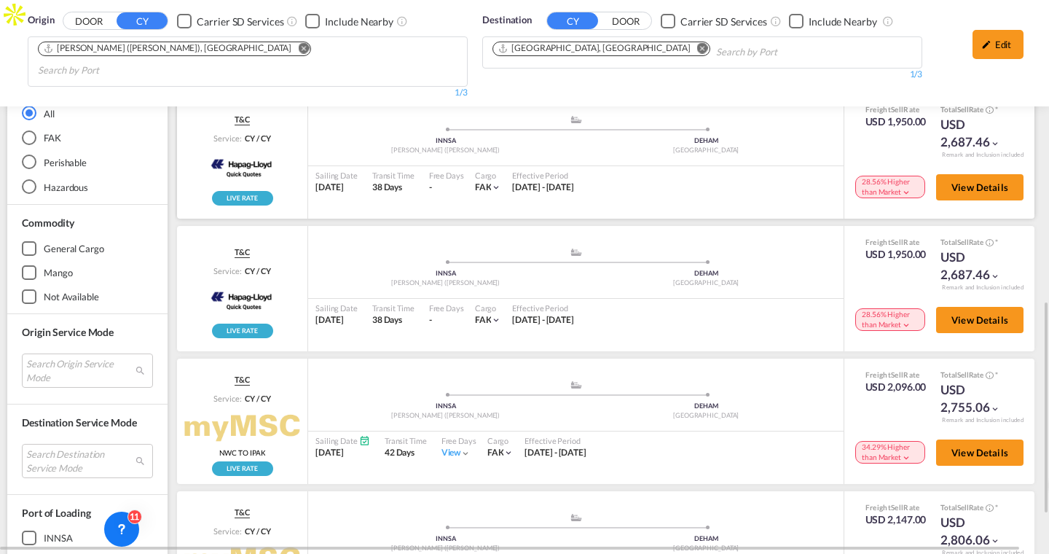
click at [226, 157] on img at bounding box center [242, 165] width 68 height 36
click at [226, 156] on img at bounding box center [242, 165] width 68 height 36
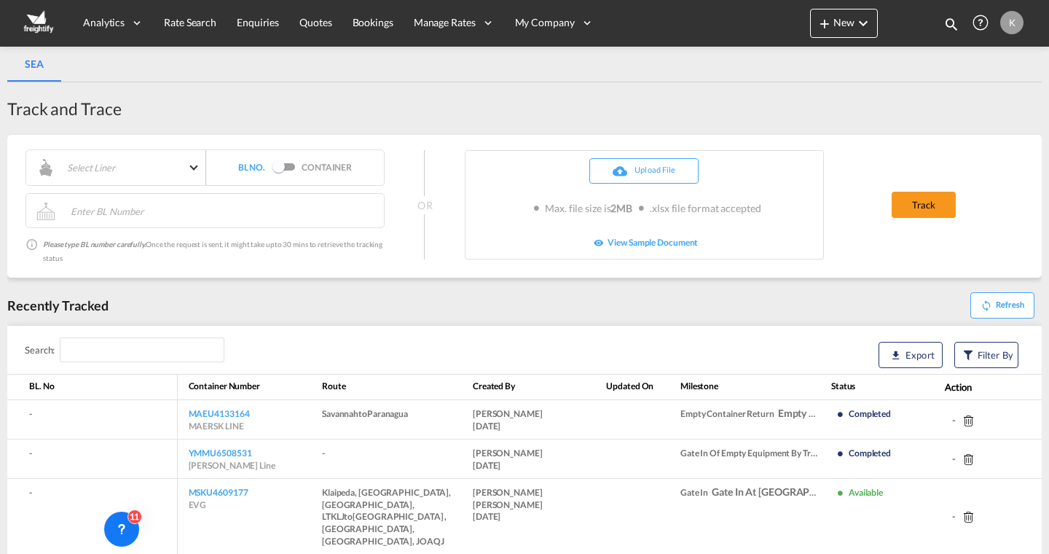
select select "10"
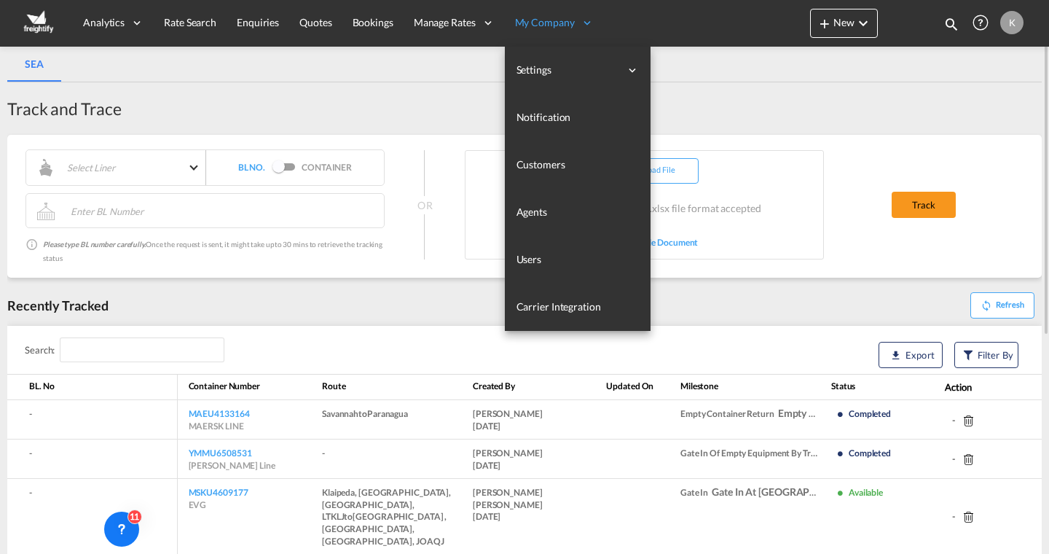
click at [536, 21] on span "My Company" at bounding box center [545, 22] width 60 height 15
click at [543, 291] on link "Carrier Integration" at bounding box center [578, 306] width 146 height 47
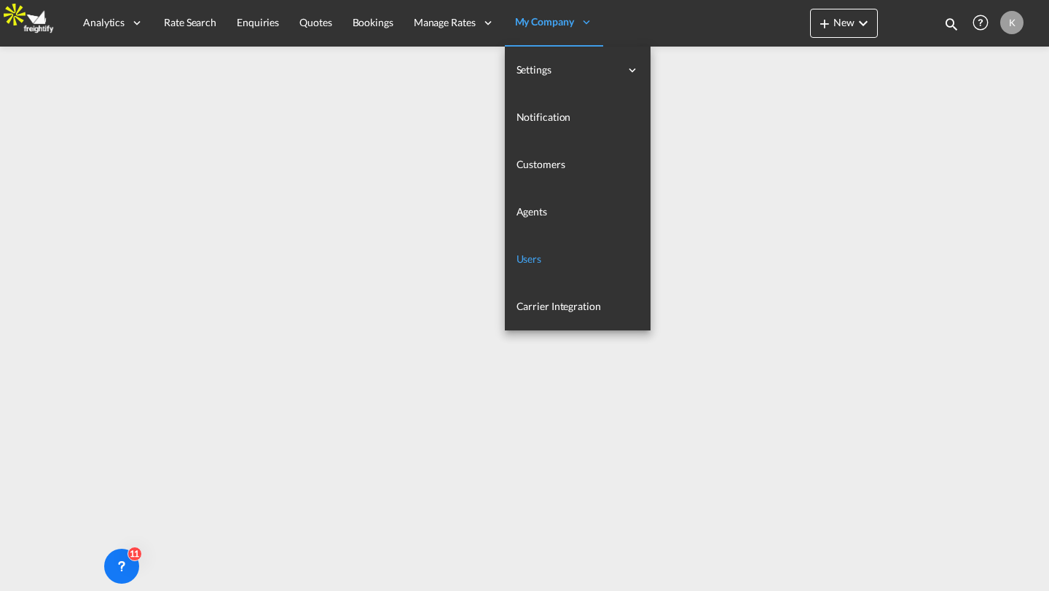
click at [522, 260] on span "Users" at bounding box center [528, 259] width 25 height 12
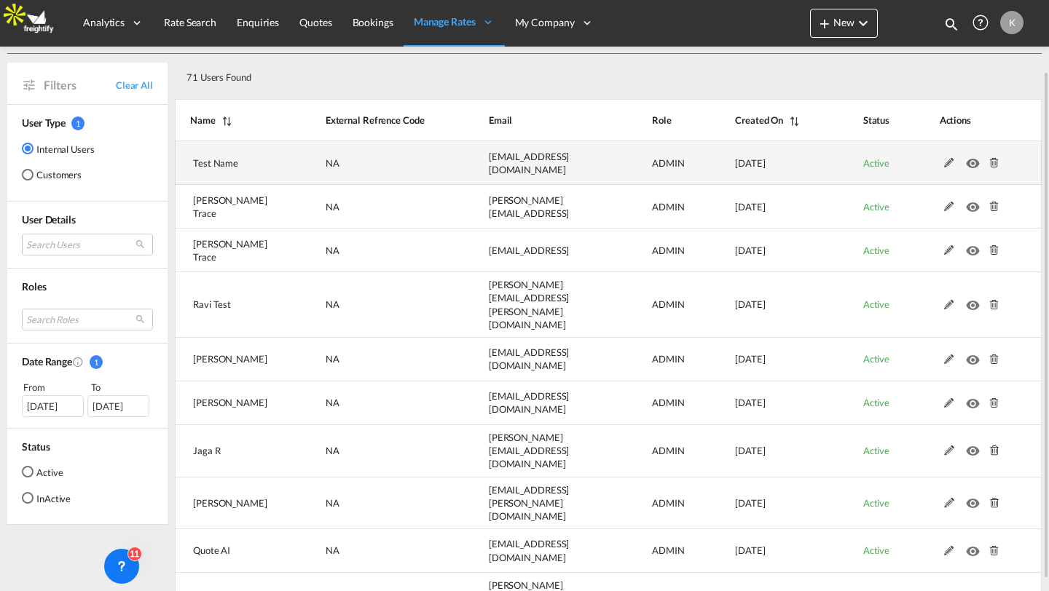
scroll to position [94, 0]
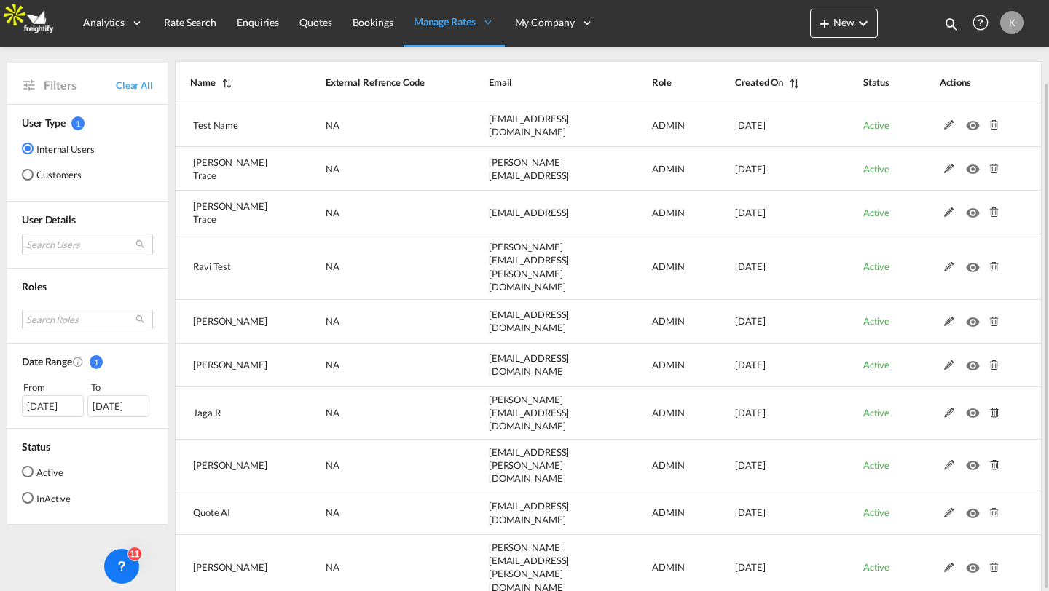
select select "100"
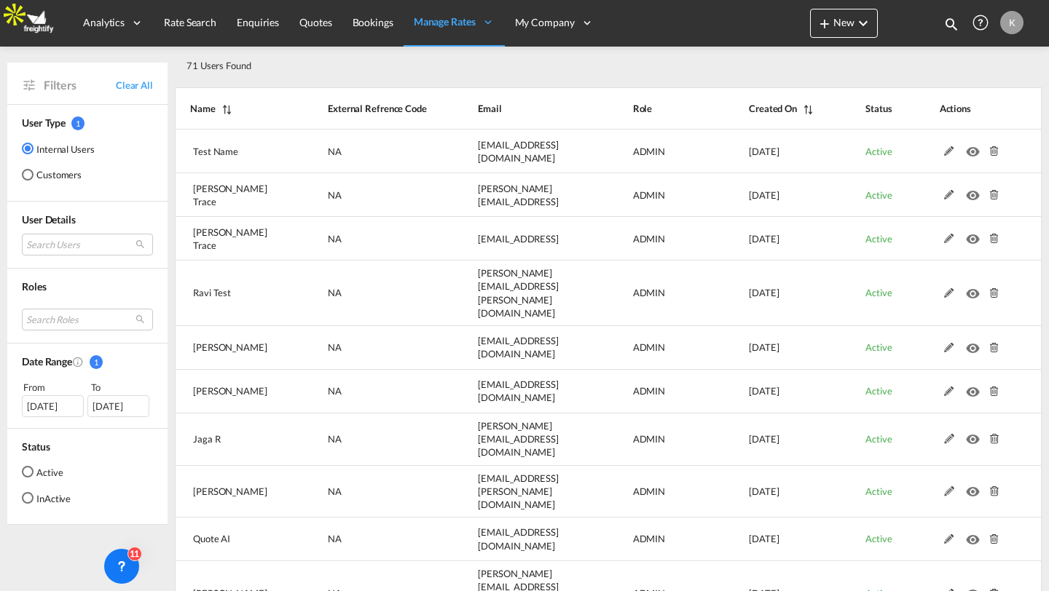
scroll to position [0, 0]
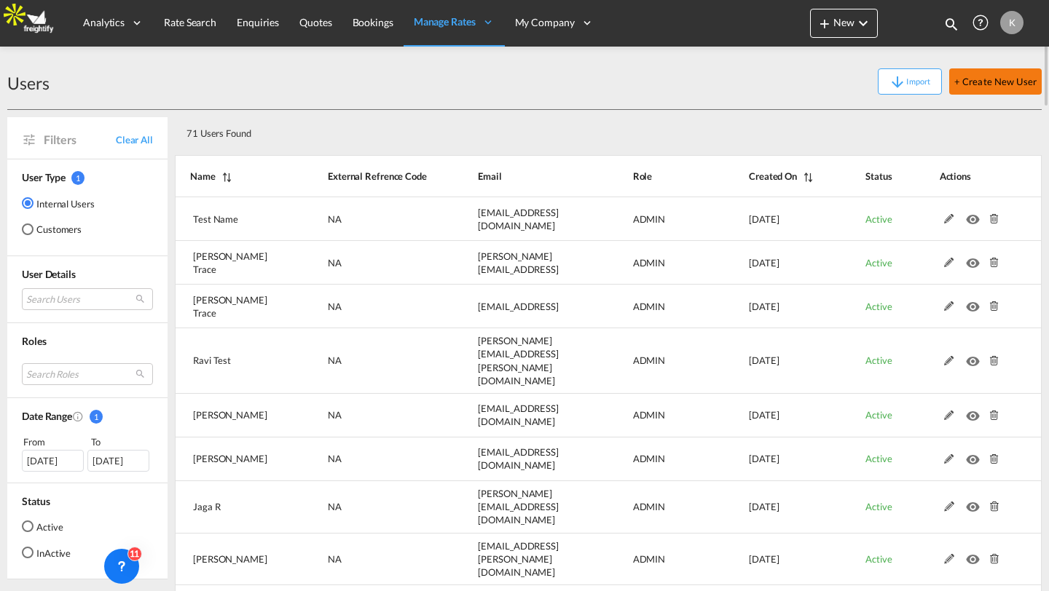
click at [983, 82] on button "+ Create New User" at bounding box center [995, 81] width 92 height 26
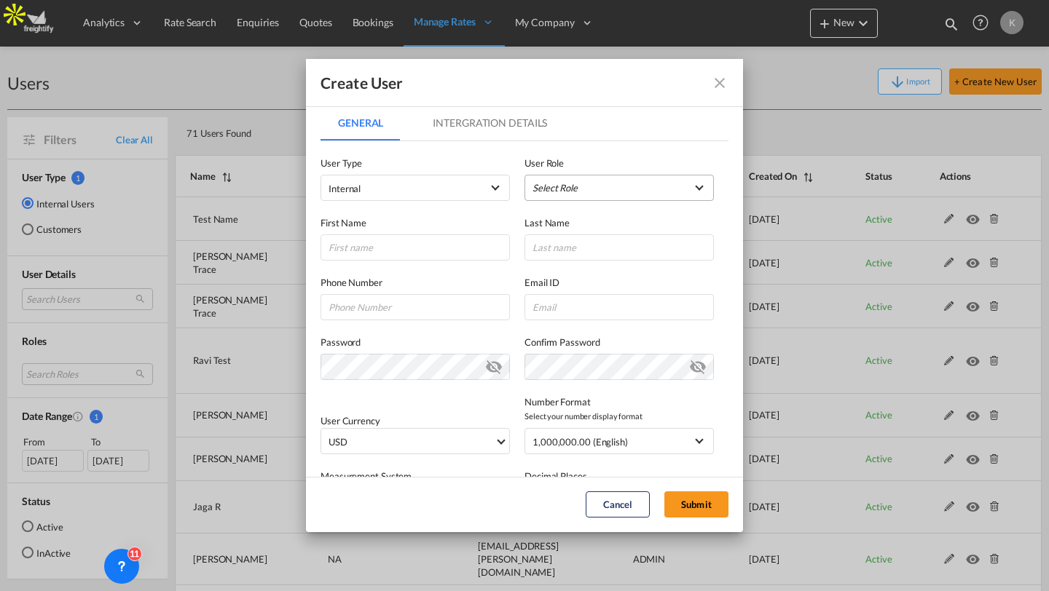
click at [560, 184] on md-select "Select Role abc USER_DEFINED abcd USER_DEFINED ADMIN GLOBAL agent123 USER_DEFIN…" at bounding box center [618, 188] width 189 height 26
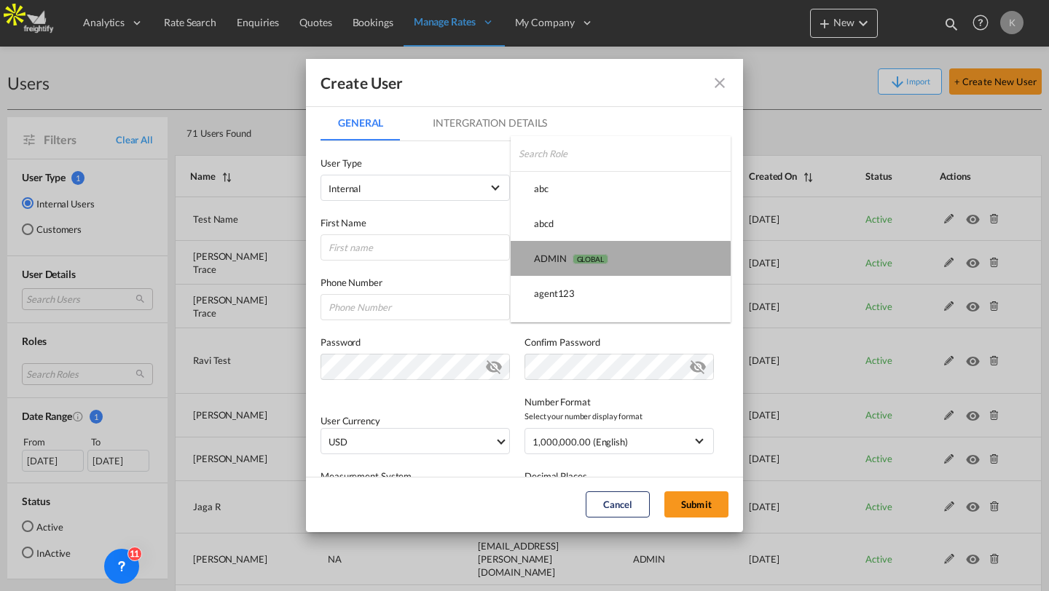
click at [556, 267] on md-option "ADMIN GLOBAL" at bounding box center [621, 258] width 220 height 35
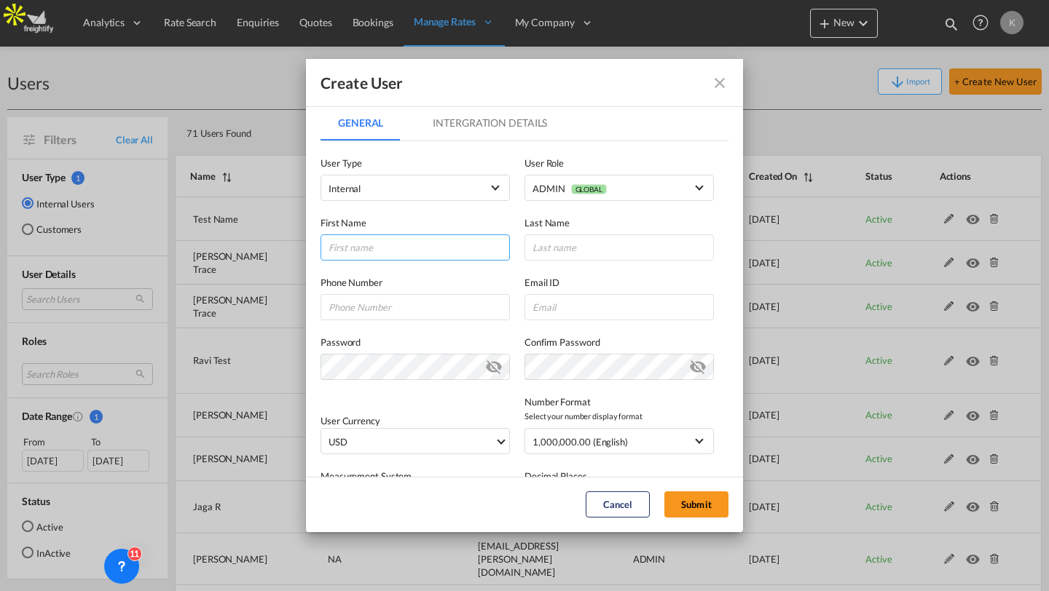
click at [433, 239] on input "GeneralIntergration Details ..." at bounding box center [414, 248] width 189 height 26
type input "M"
type input "Alpha"
type input "Test"
click at [543, 318] on input "GeneralIntergration Details ..." at bounding box center [618, 307] width 189 height 26
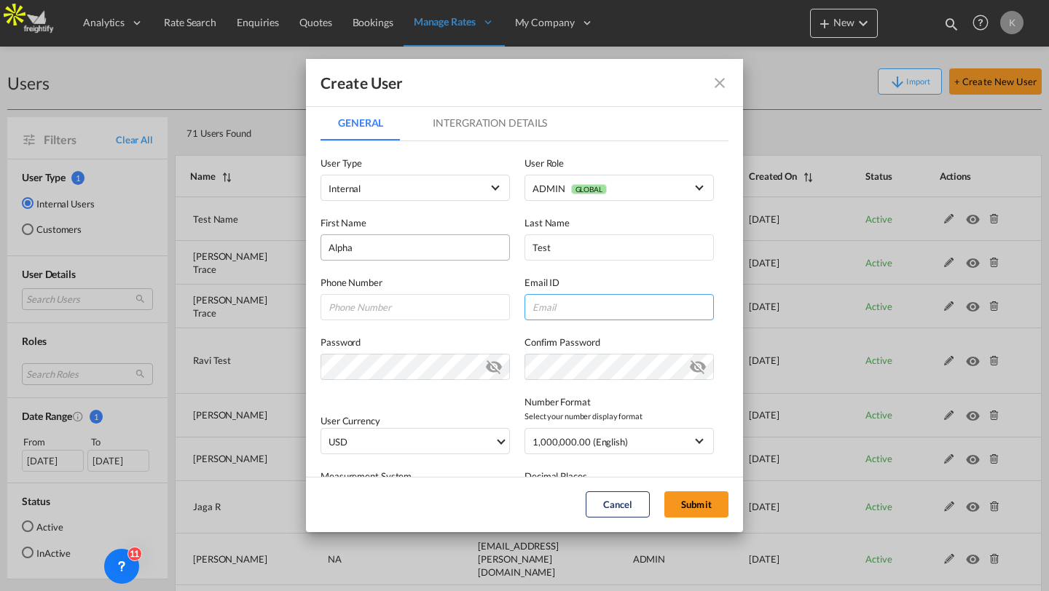
paste input "muneeb@alphastarshipping.com"
type input "muneeb@alphastarshipping.com"
click at [625, 398] on label "Number Format" at bounding box center [618, 402] width 189 height 15
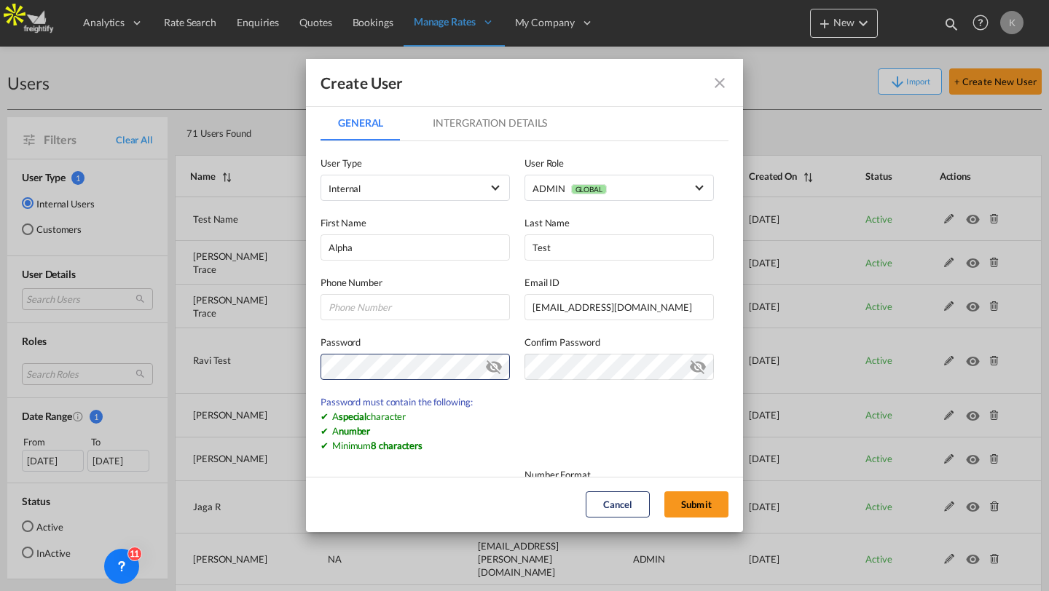
click at [442, 345] on label "Password" at bounding box center [414, 342] width 189 height 15
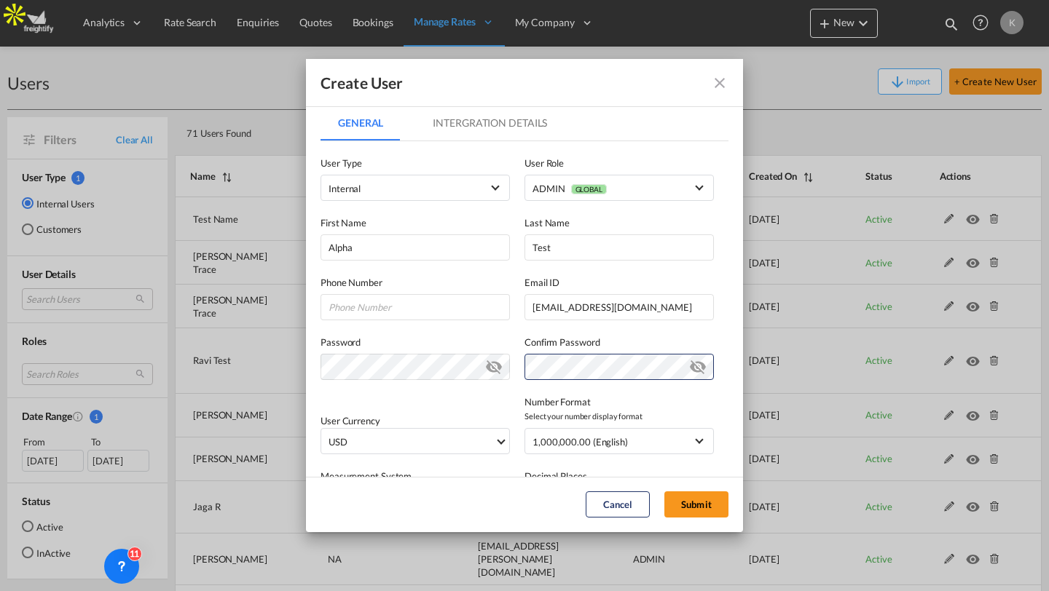
click at [621, 325] on div "Password Password must contain the following: A special character A number Mini…" at bounding box center [524, 350] width 408 height 60
click at [484, 116] on md-tab-item "Intergration Details" at bounding box center [489, 123] width 149 height 35
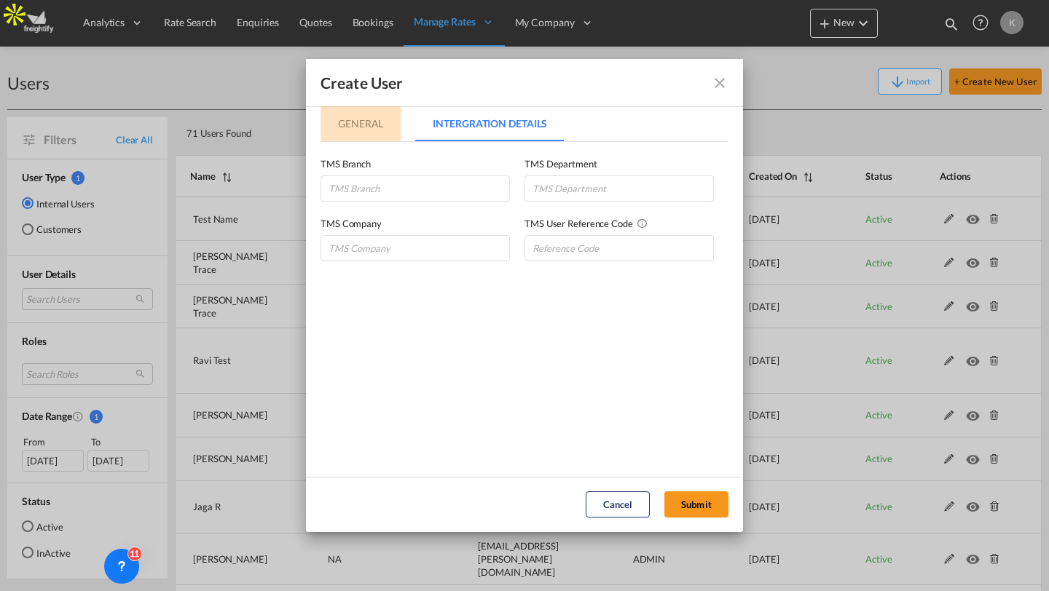
click at [383, 125] on md-tab-item "General" at bounding box center [360, 123] width 80 height 35
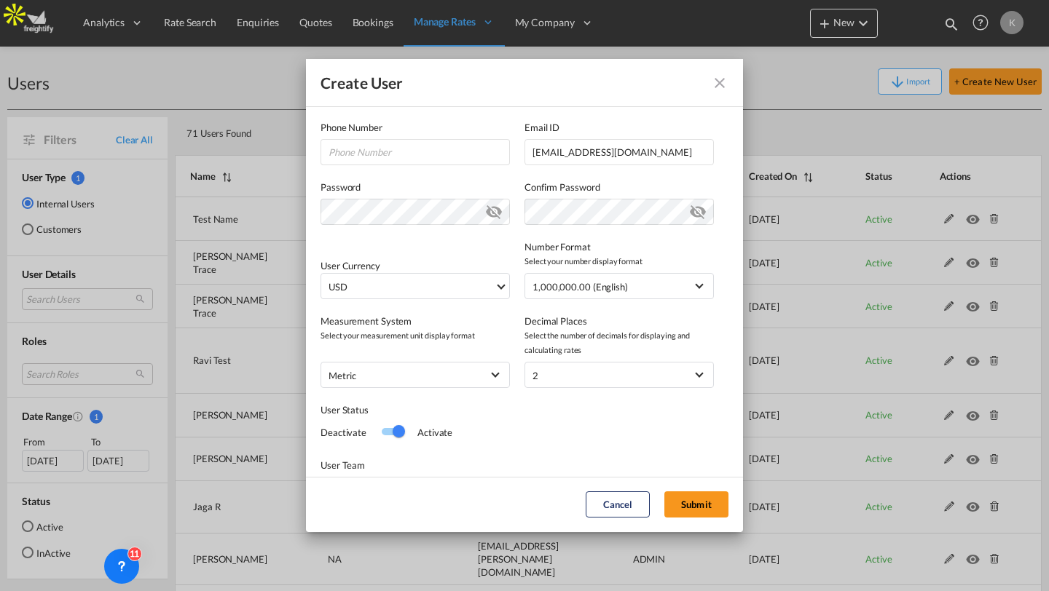
scroll to position [251, 0]
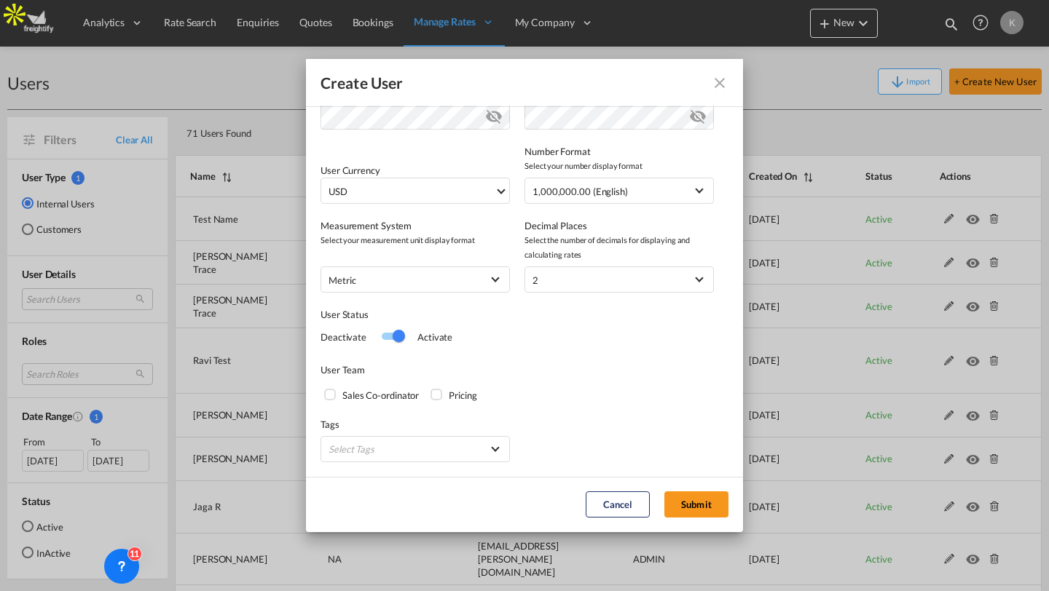
click at [580, 398] on div "Sales Co-ordinator Pricing" at bounding box center [524, 394] width 408 height 18
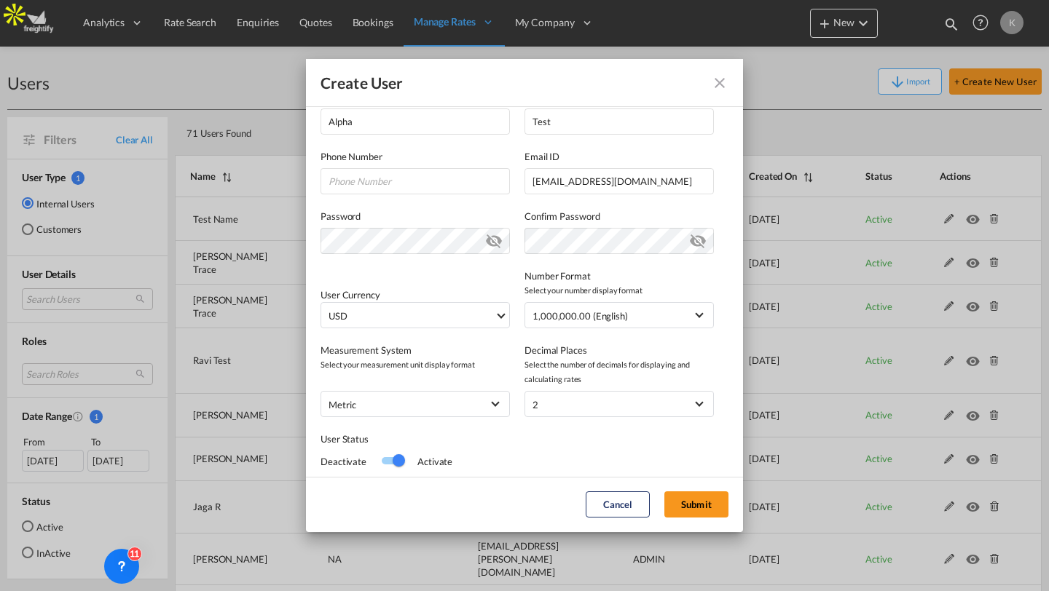
scroll to position [0, 0]
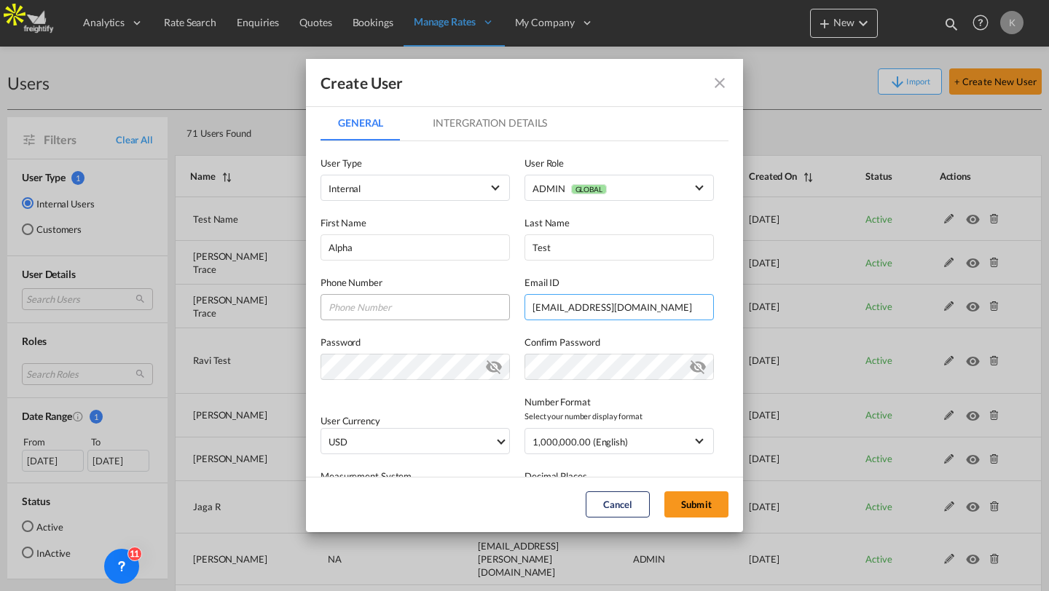
drag, startPoint x: 665, startPoint y: 303, endPoint x: 507, endPoint y: 303, distance: 158.0
click at [506, 303] on div "Phone Number Email ID muneeb@alphastarshipping.com muneeb@alphastarshipping.com" at bounding box center [524, 291] width 408 height 60
click at [696, 500] on button "Submit" at bounding box center [696, 505] width 64 height 26
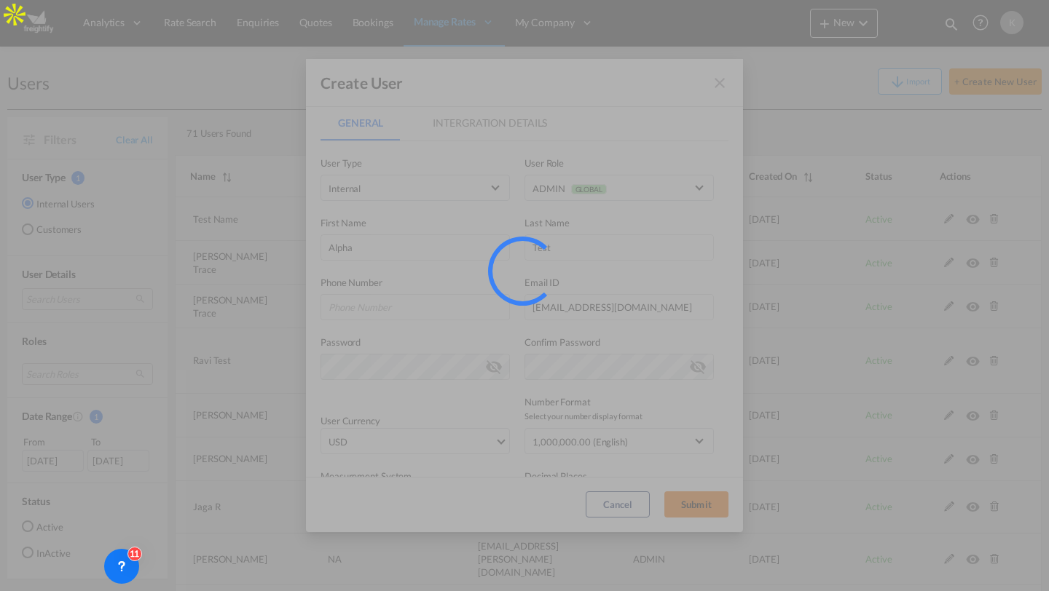
select select "100"
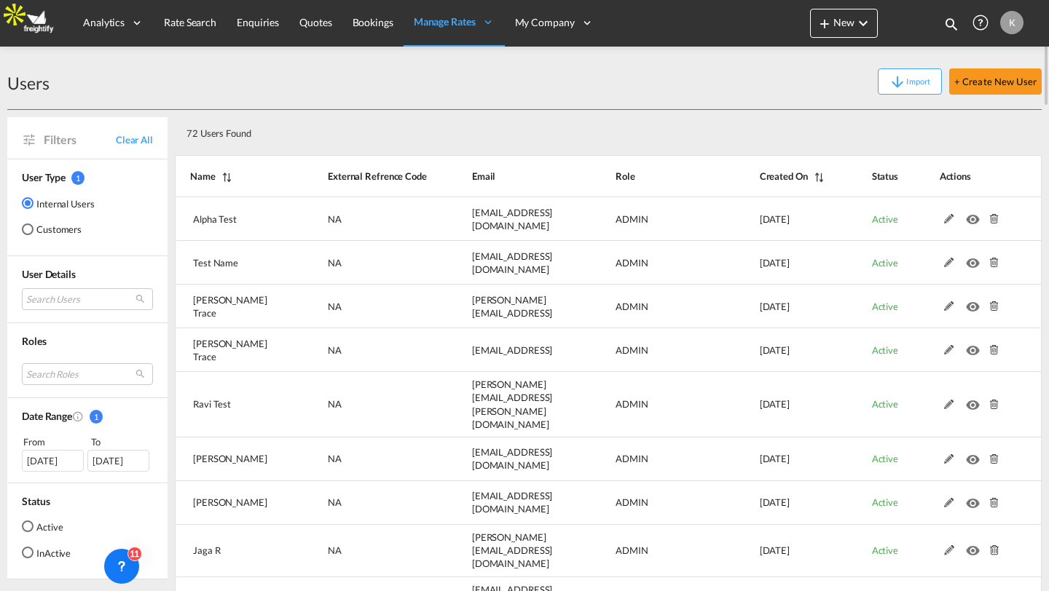
click at [1012, 17] on div "K" at bounding box center [1011, 22] width 23 height 23
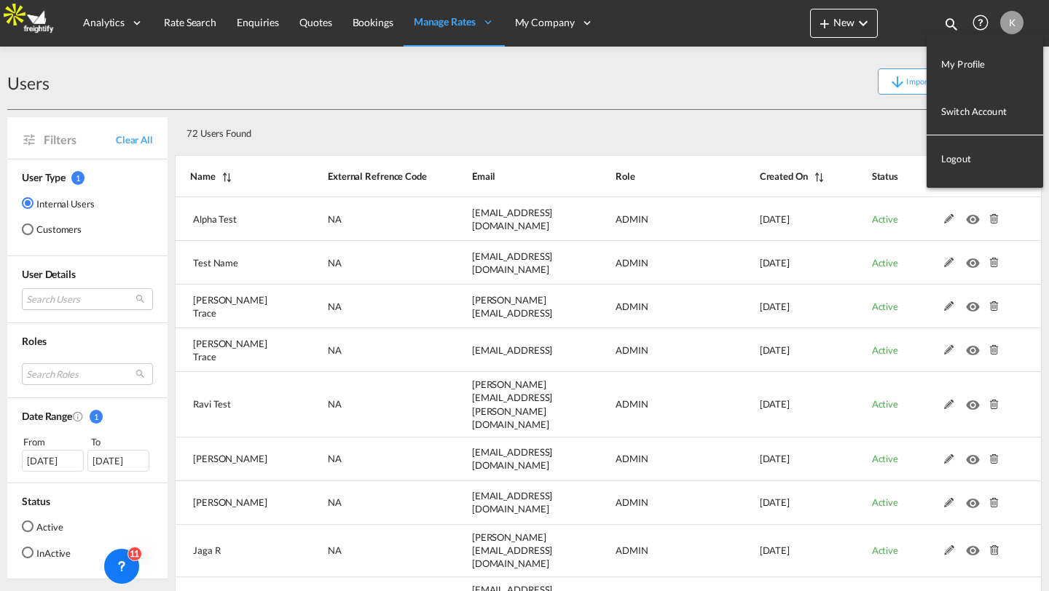
click at [963, 166] on button "Logout" at bounding box center [984, 158] width 117 height 29
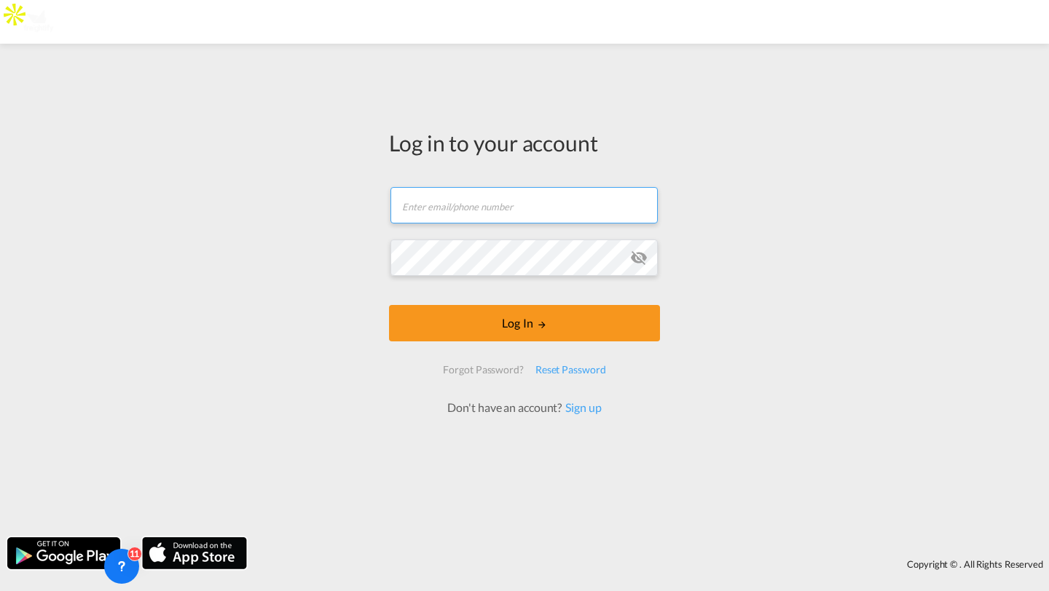
type input "kirk.aranha@freightify.com"
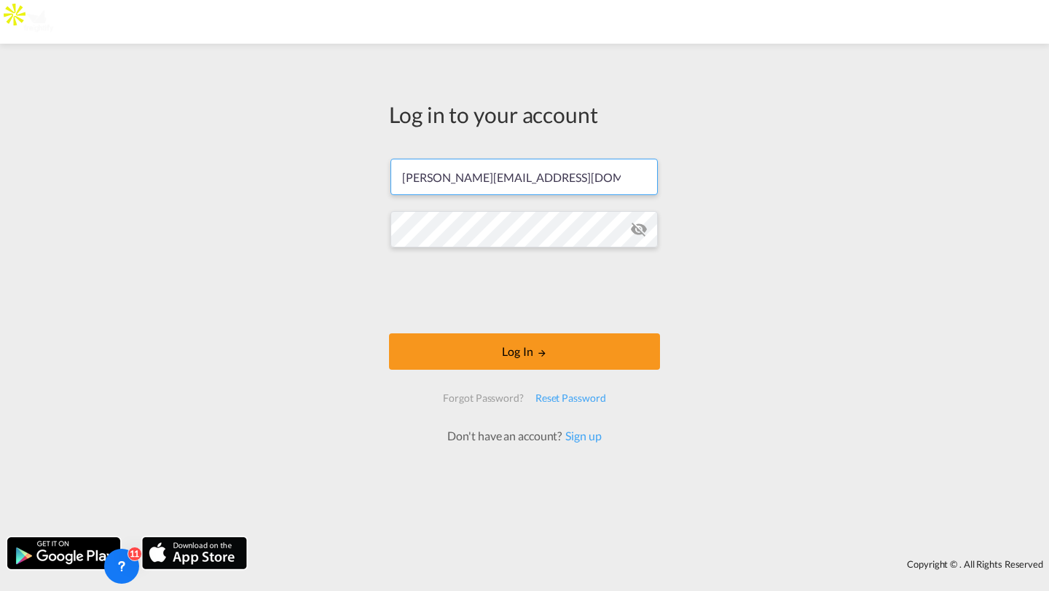
click at [564, 174] on input "kirk.aranha@freightify.com" at bounding box center [523, 177] width 267 height 36
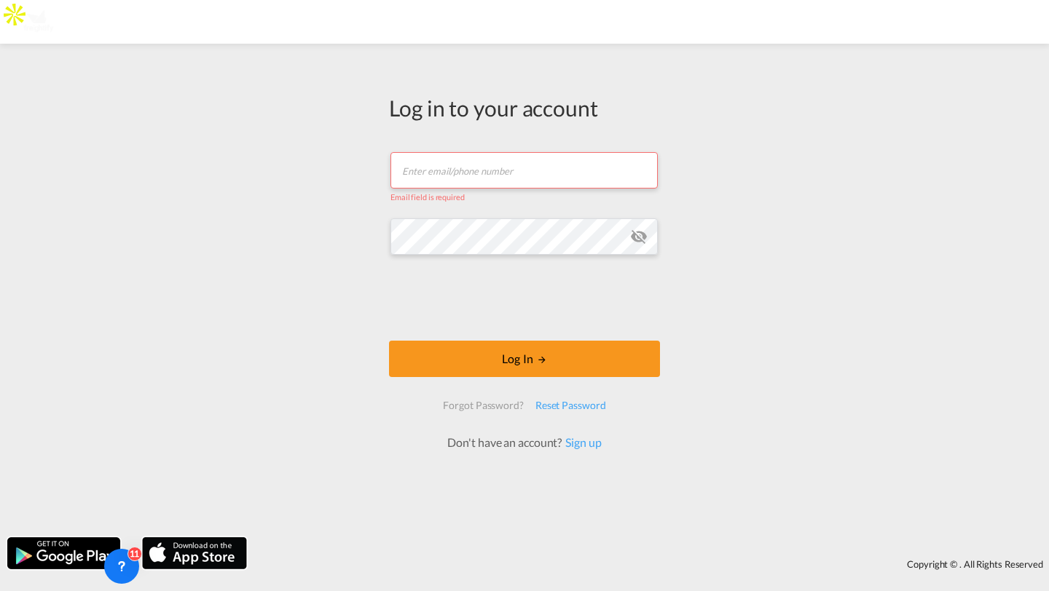
paste input "muneeb@alphastarshipping.com"
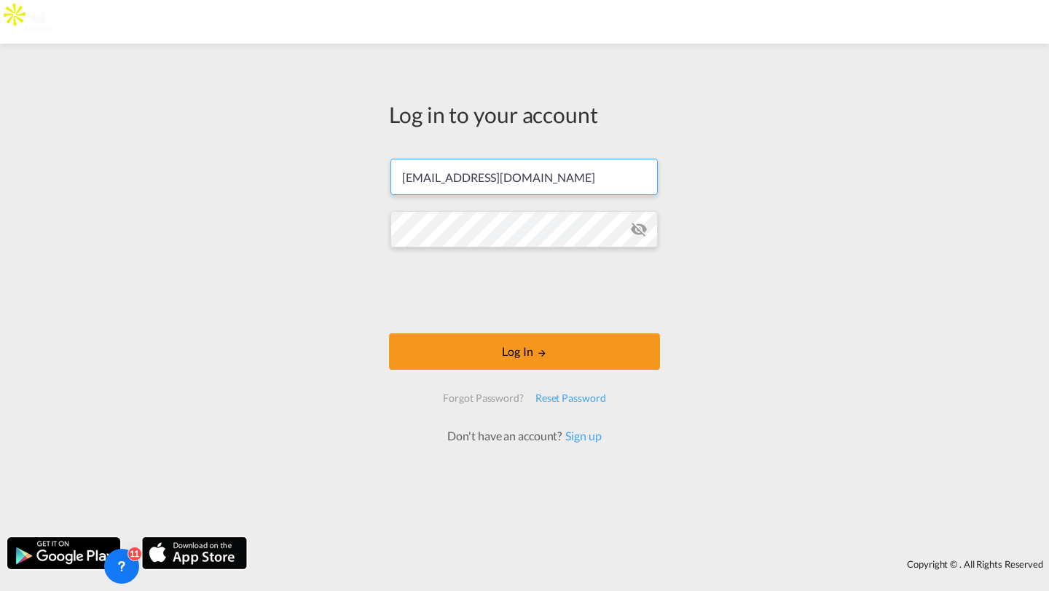
type input "muneeb@alphastarshipping.com"
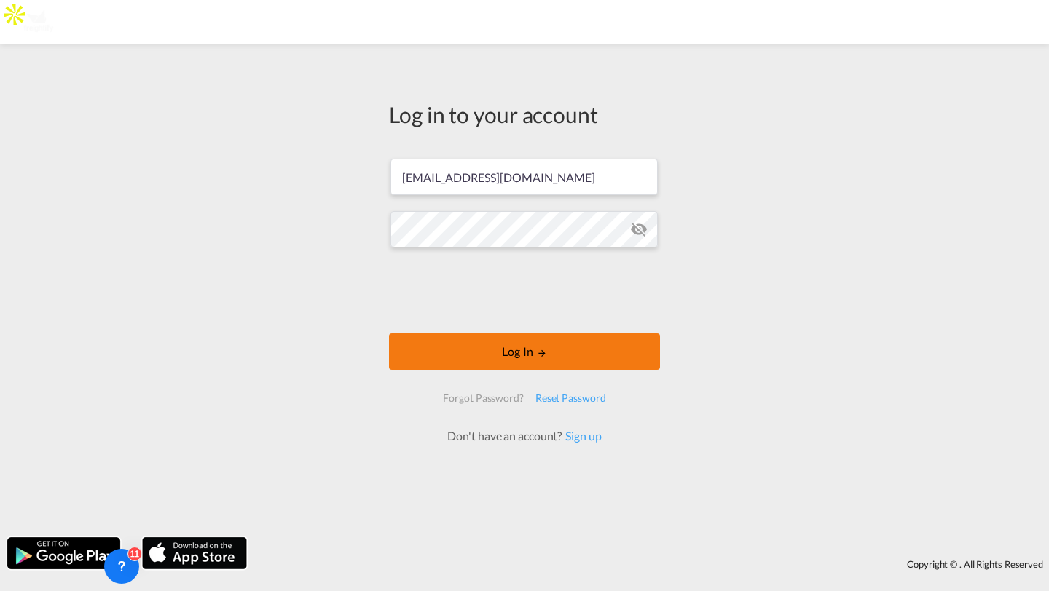
click at [463, 352] on button "Log In" at bounding box center [524, 352] width 271 height 36
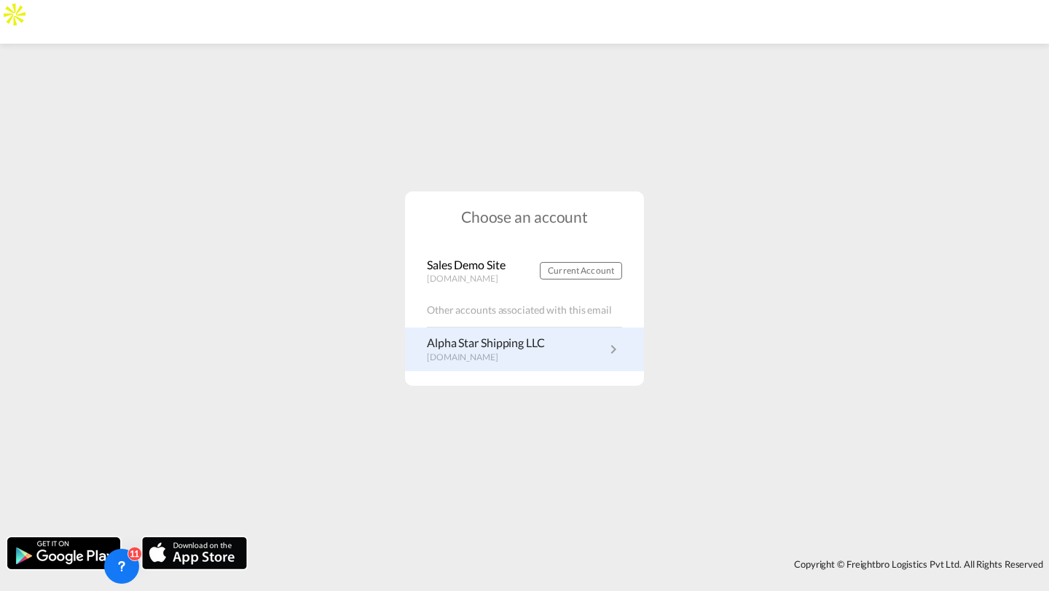
click at [545, 347] on p "Alpha Star Shipping LLC" at bounding box center [486, 343] width 118 height 16
click at [483, 353] on p "alphastarshippingllc.freightify.com" at bounding box center [486, 358] width 118 height 12
click at [610, 344] on md-icon "icon-chevron-right" at bounding box center [613, 349] width 17 height 17
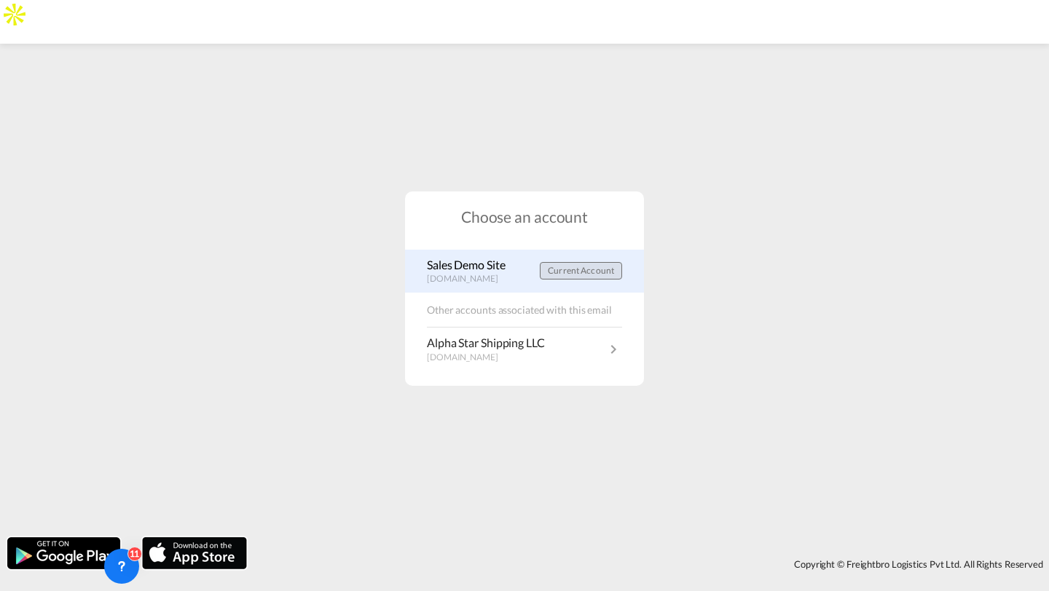
click at [546, 272] on button "Current Account" at bounding box center [581, 270] width 82 height 17
click at [552, 269] on span "Current Account" at bounding box center [581, 270] width 66 height 11
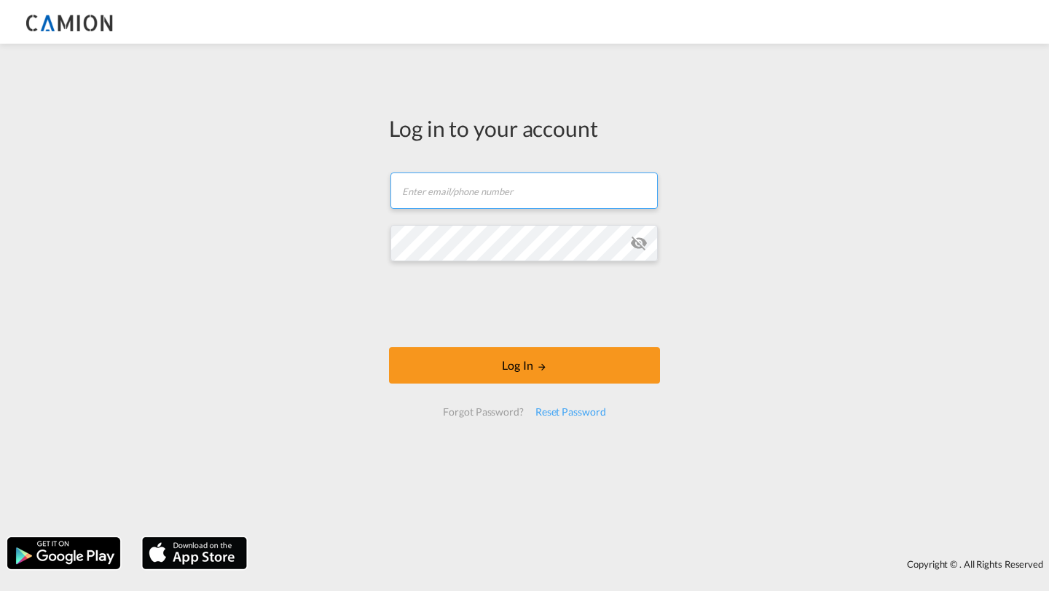
click at [436, 197] on input "text" at bounding box center [523, 191] width 267 height 36
paste input "[PERSON_NAME][EMAIL_ADDRESS][DOMAIN_NAME]"
type input "[PERSON_NAME][EMAIL_ADDRESS][DOMAIN_NAME]"
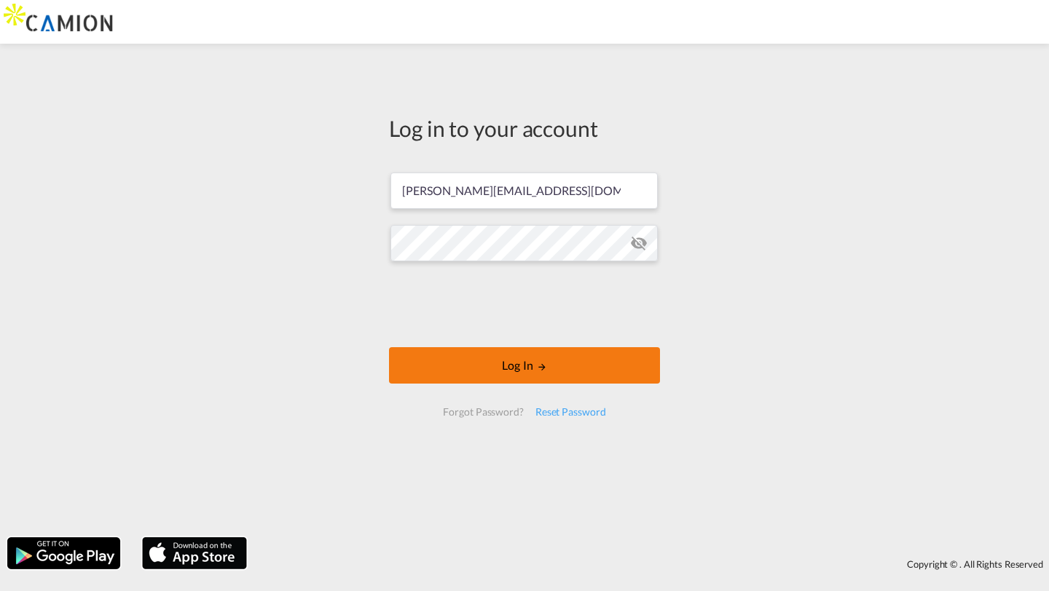
click at [562, 361] on button "Log In" at bounding box center [524, 365] width 271 height 36
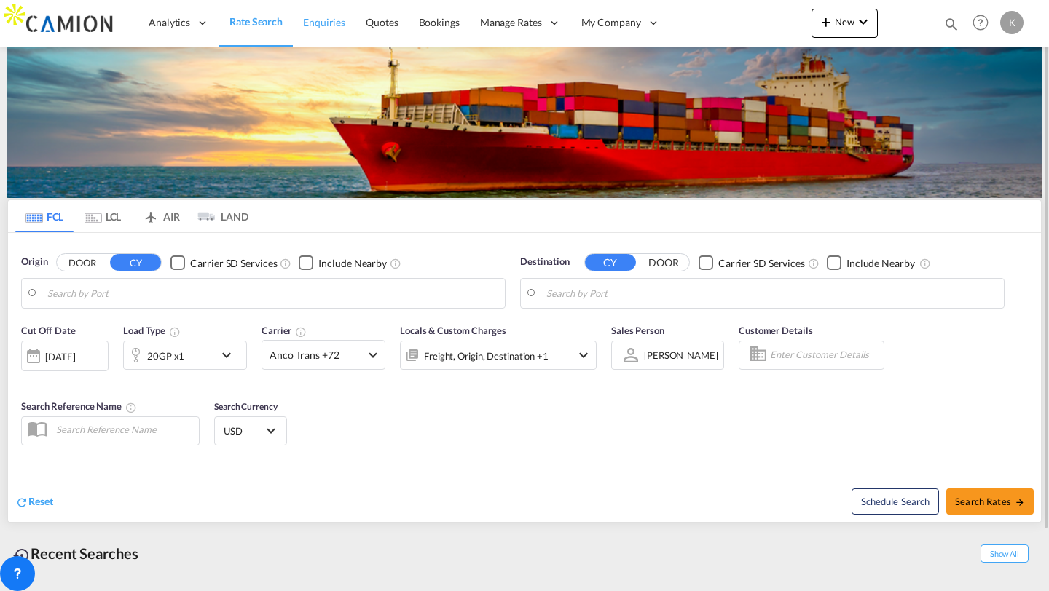
click at [313, 22] on span "Enquiries" at bounding box center [324, 22] width 42 height 12
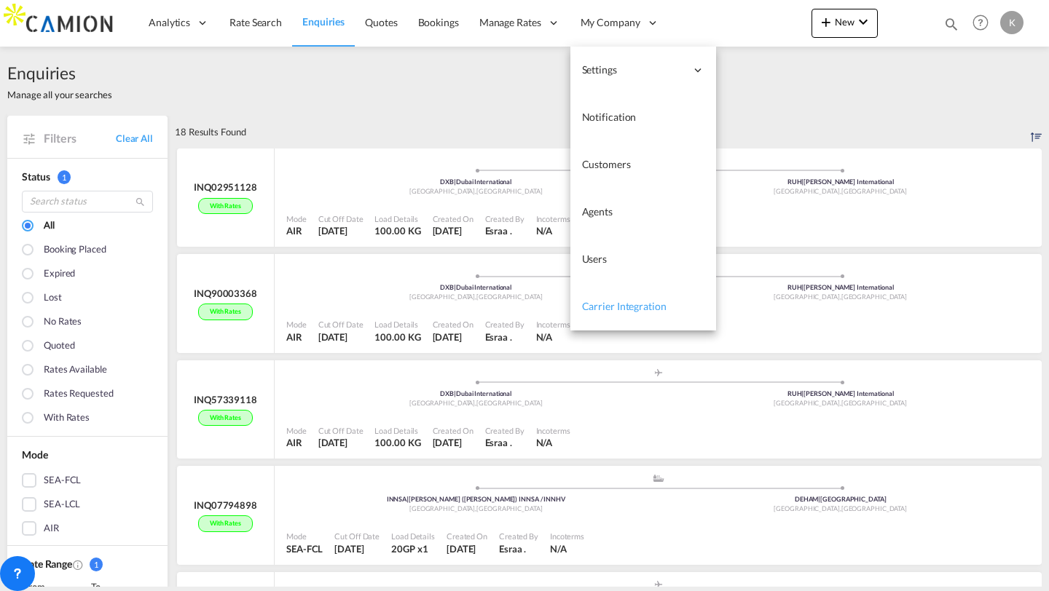
click at [601, 303] on span "Carrier Integration" at bounding box center [624, 306] width 84 height 12
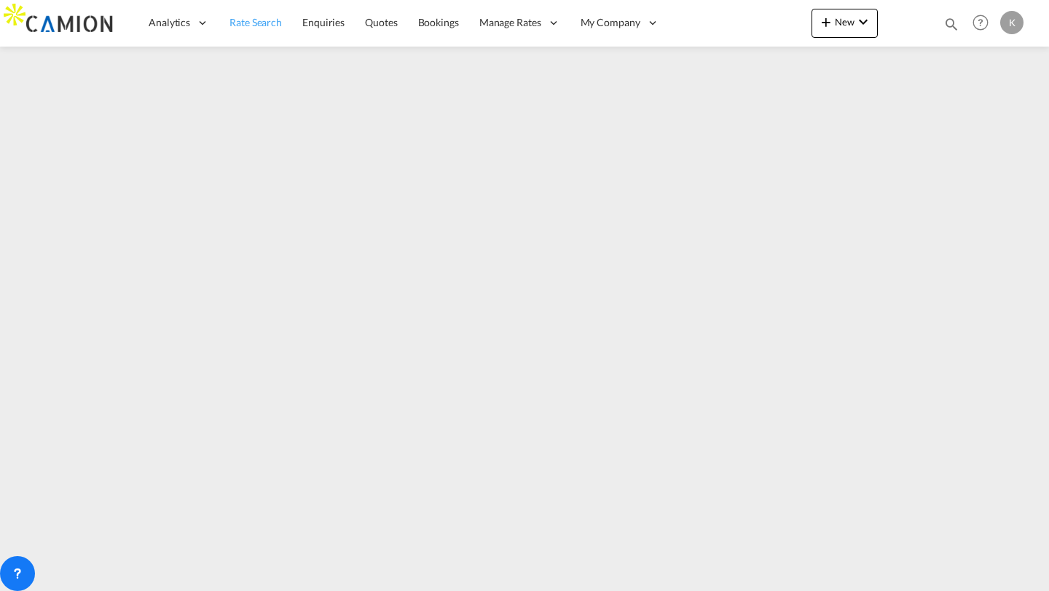
click at [264, 9] on link "Rate Search" at bounding box center [255, 22] width 73 height 47
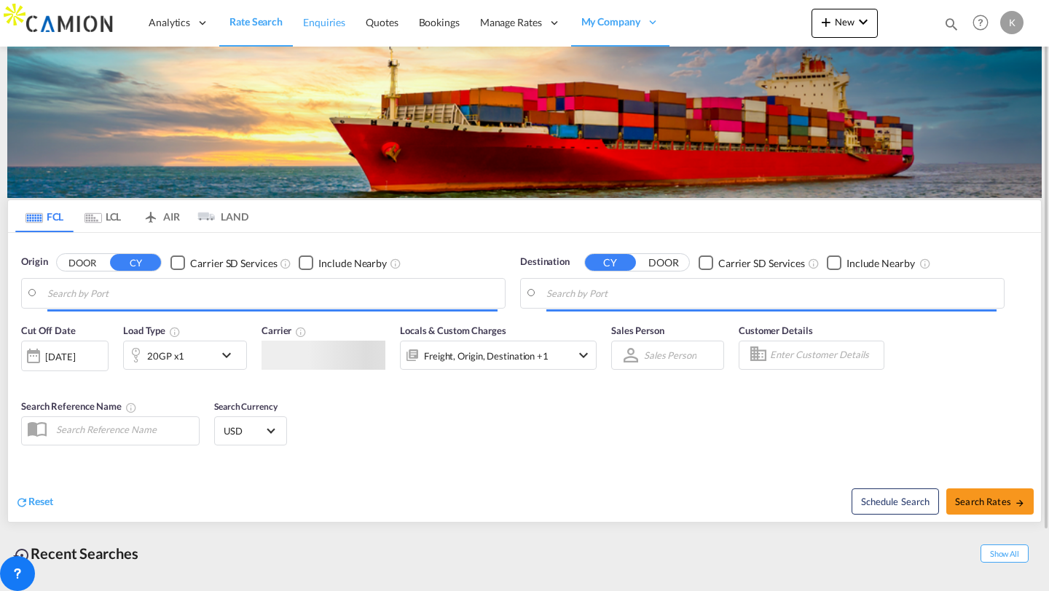
click at [329, 20] on span "Enquiries" at bounding box center [324, 22] width 42 height 12
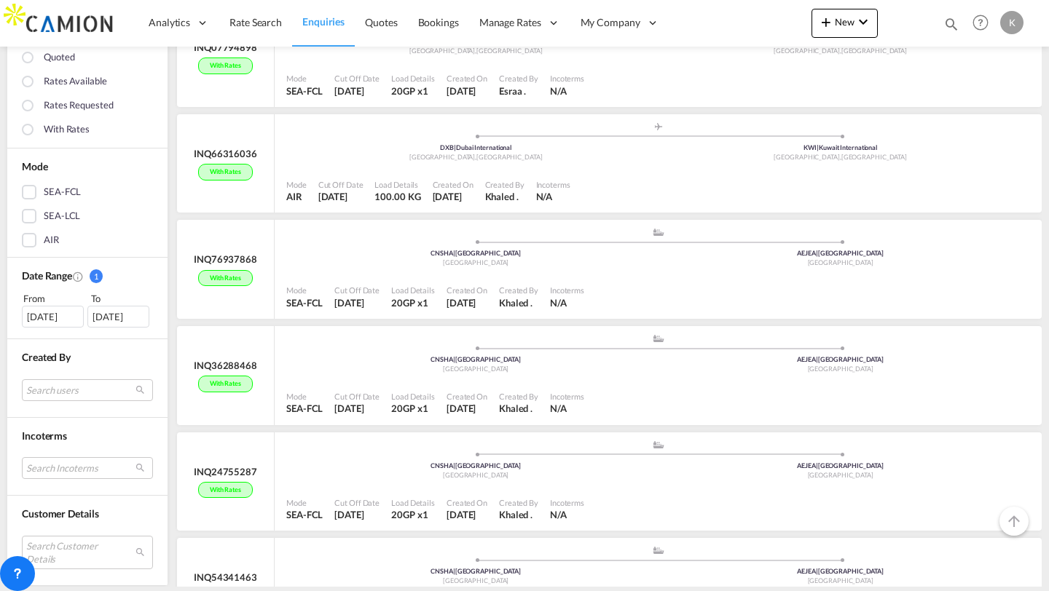
scroll to position [469, 0]
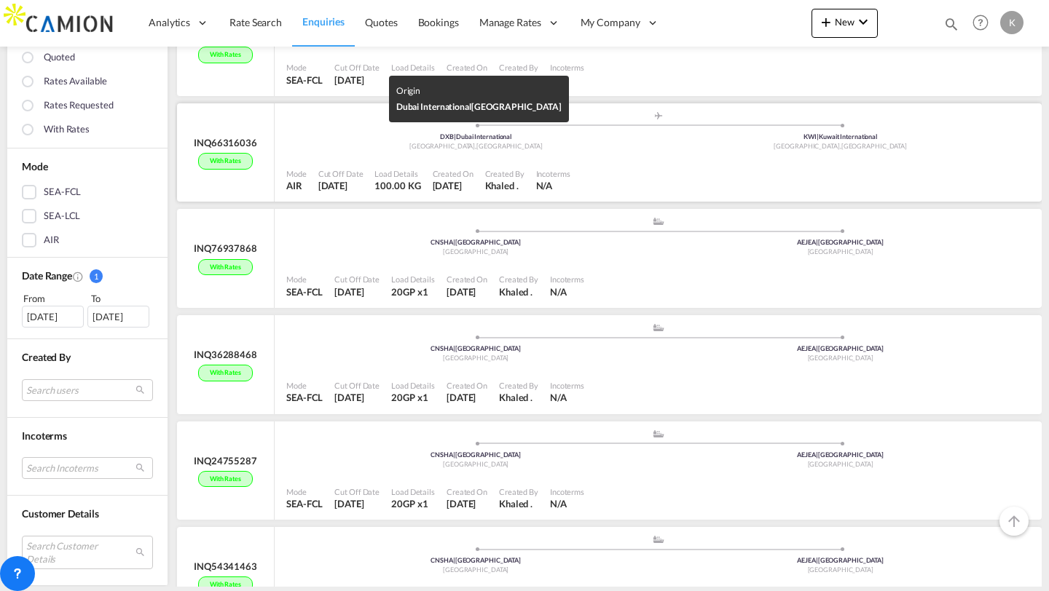
click at [320, 136] on div "DXB | Dubai International" at bounding box center [476, 137] width 365 height 9
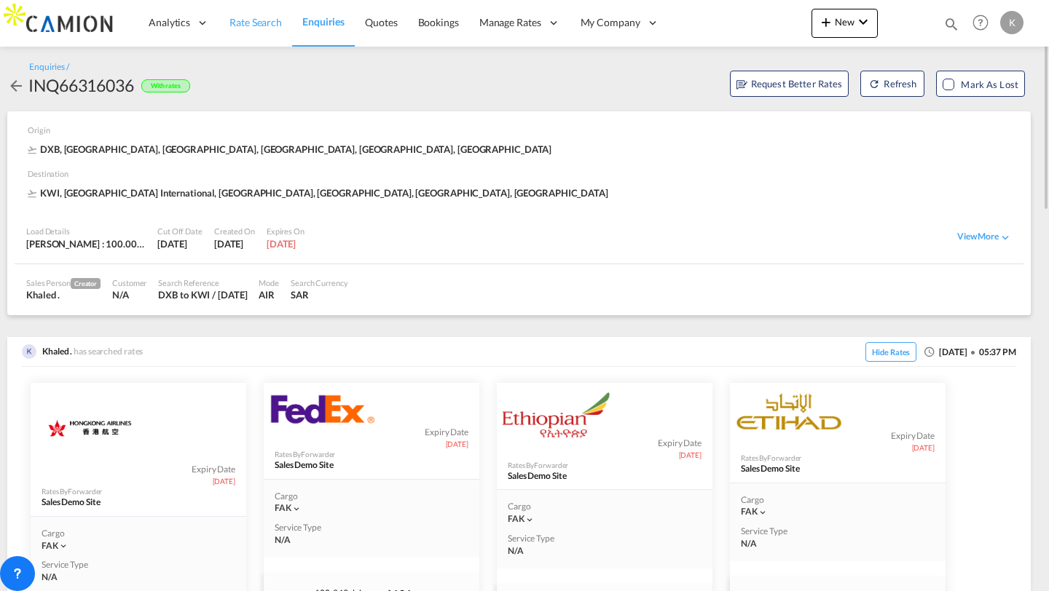
click at [251, 18] on span "Rate Search" at bounding box center [255, 22] width 52 height 12
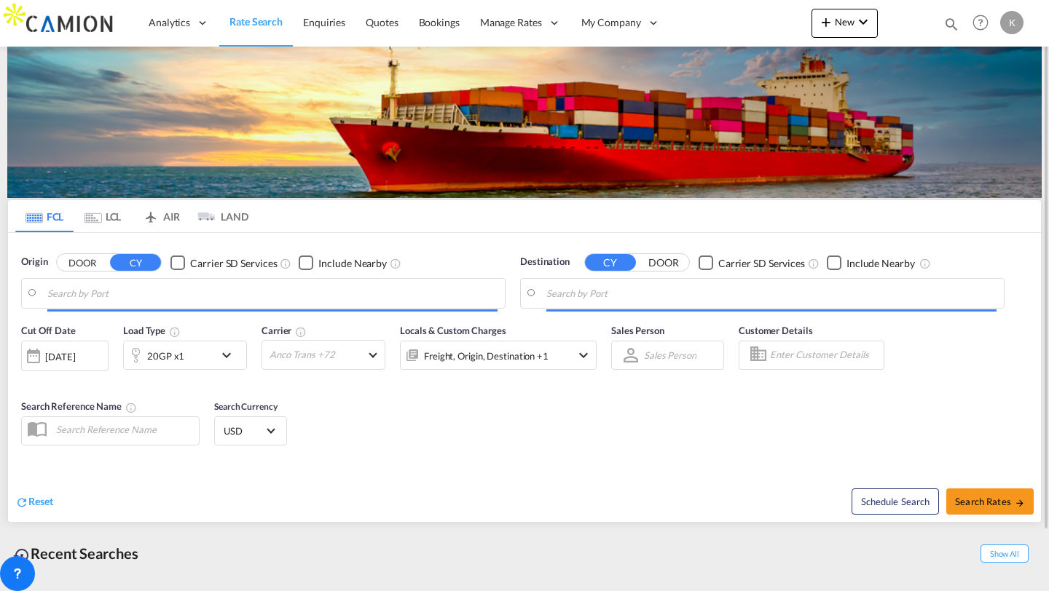
click at [165, 219] on md-tab-item "AIR" at bounding box center [161, 216] width 58 height 32
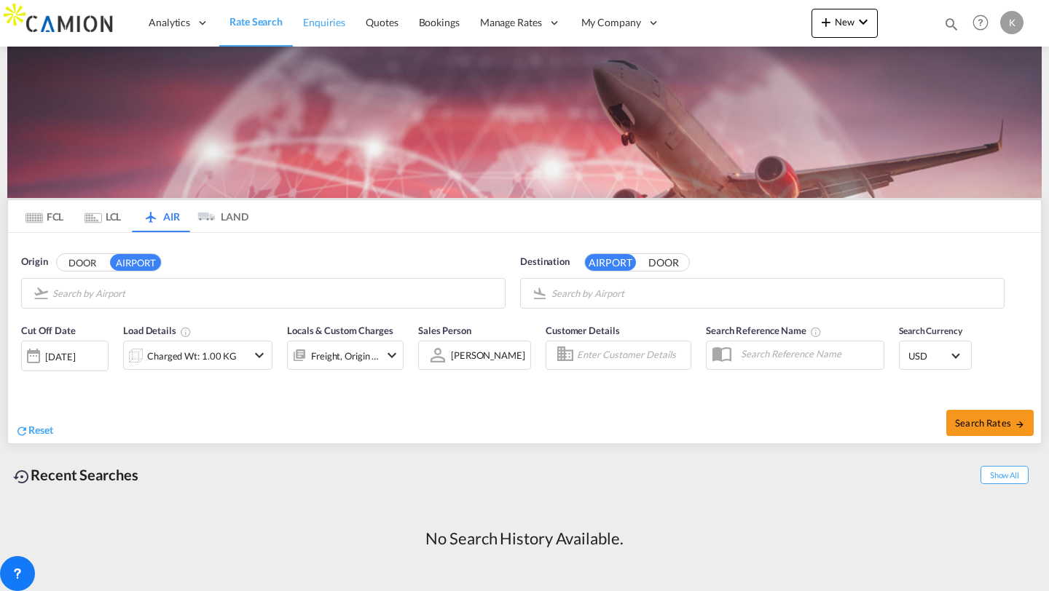
click at [328, 23] on span "Enquiries" at bounding box center [324, 22] width 42 height 12
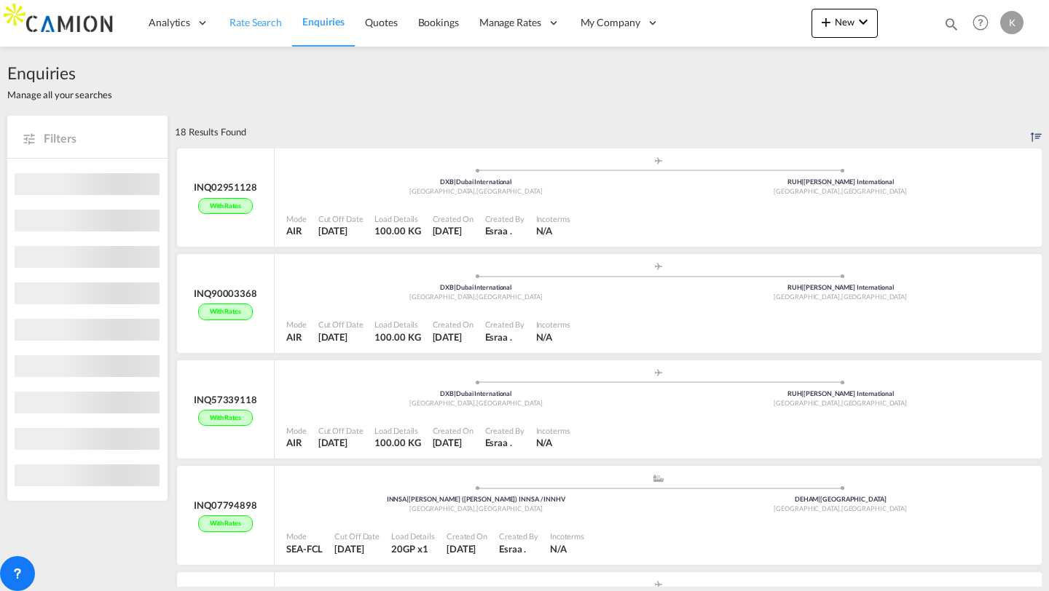
click at [246, 25] on span "Rate Search" at bounding box center [255, 22] width 52 height 12
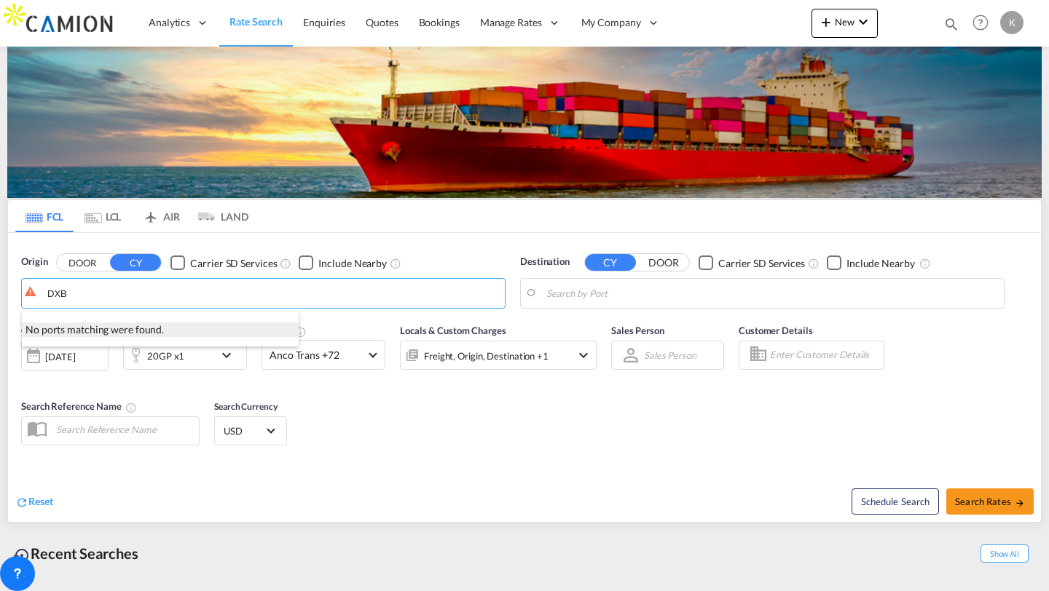
type input "DXB"
click at [76, 323] on div "No ports matching were found." at bounding box center [160, 330] width 277 height 15
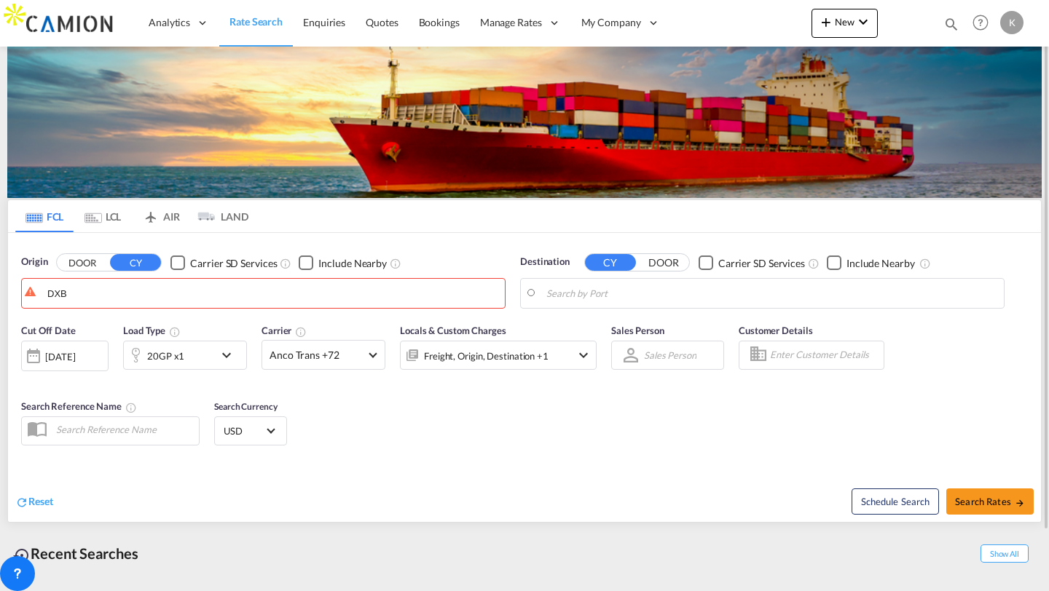
click at [163, 217] on md-tab-item "AIR" at bounding box center [161, 216] width 58 height 32
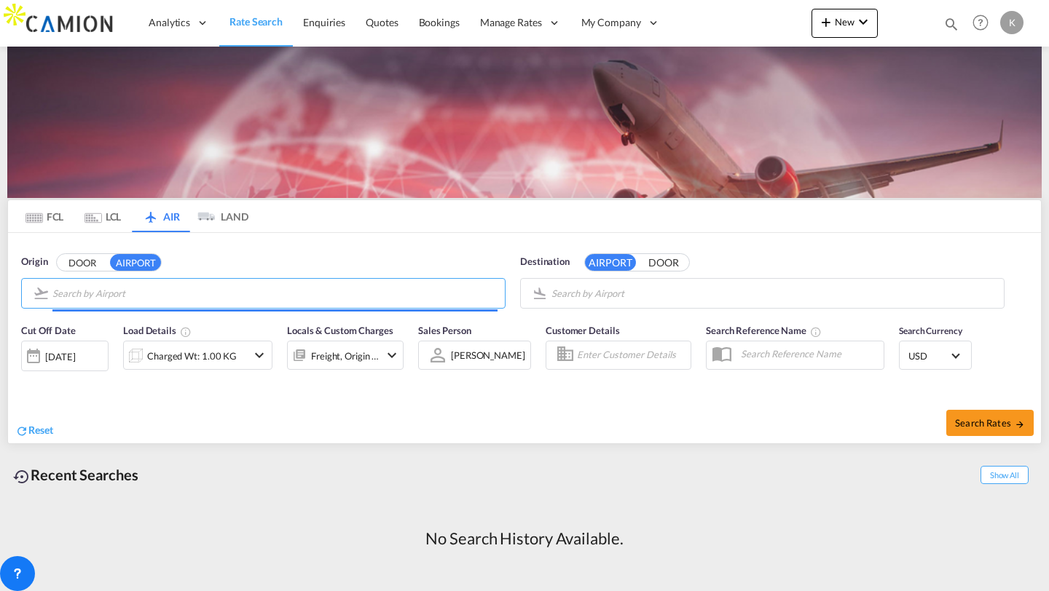
click at [101, 297] on input "Search by Airport" at bounding box center [274, 294] width 445 height 22
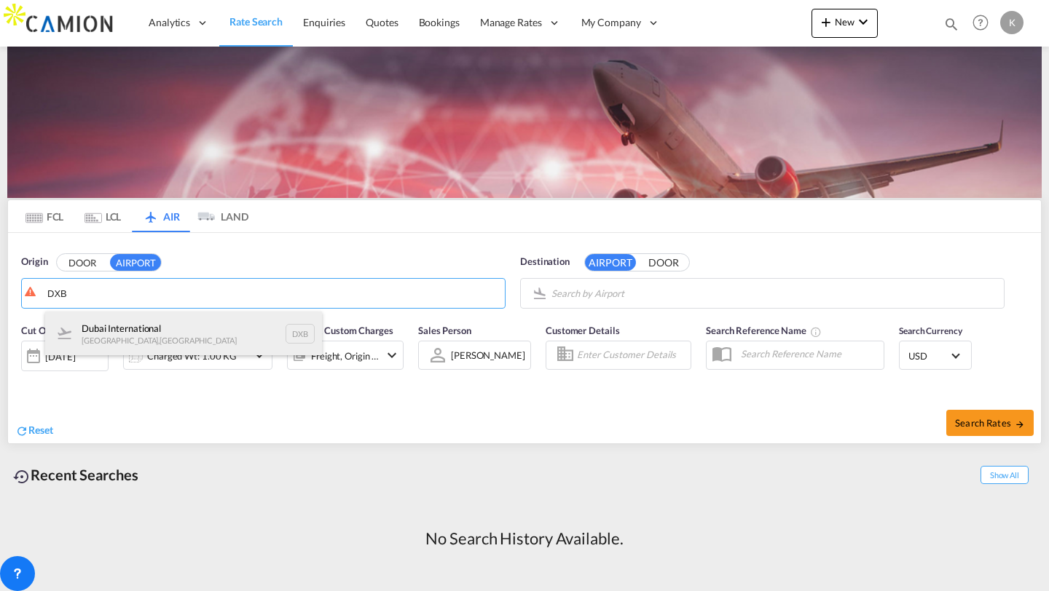
click at [106, 317] on div "Dubai International [GEOGRAPHIC_DATA] , [GEOGRAPHIC_DATA] DXB" at bounding box center [183, 334] width 277 height 44
type input "Dubai International, [GEOGRAPHIC_DATA], DXB"
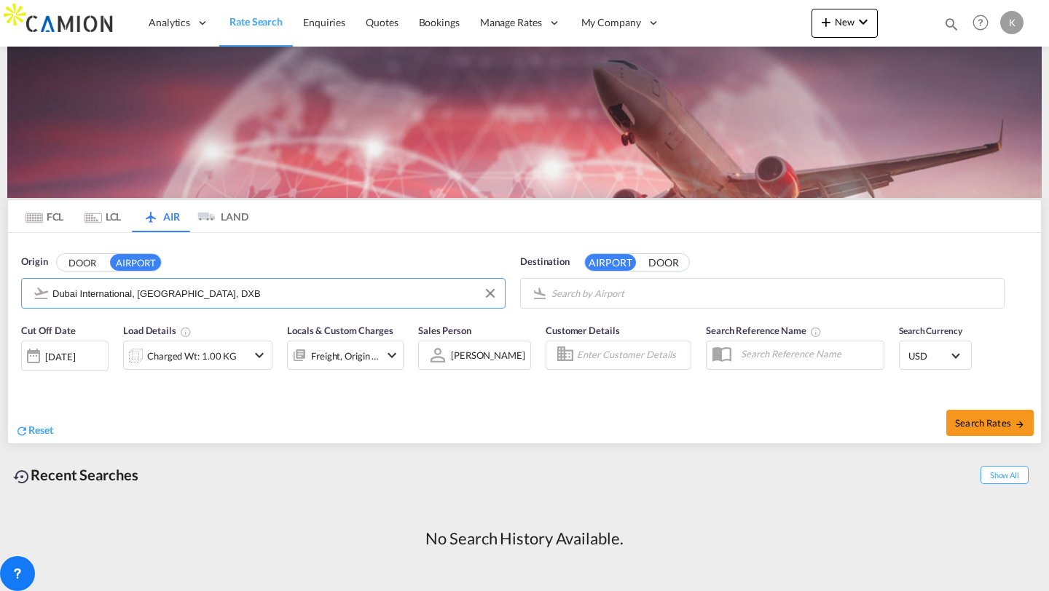
click at [661, 293] on input "Search by Airport" at bounding box center [773, 294] width 445 height 22
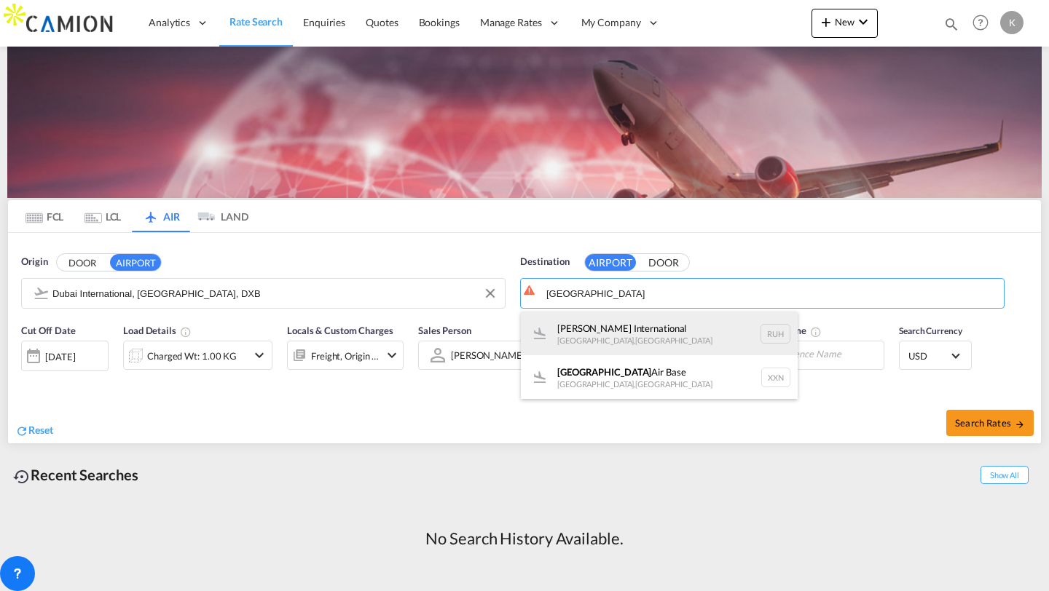
click at [647, 324] on div "[PERSON_NAME] International [GEOGRAPHIC_DATA] , [GEOGRAPHIC_DATA] RUH" at bounding box center [659, 334] width 277 height 44
type input "[PERSON_NAME] International, [GEOGRAPHIC_DATA], RUH"
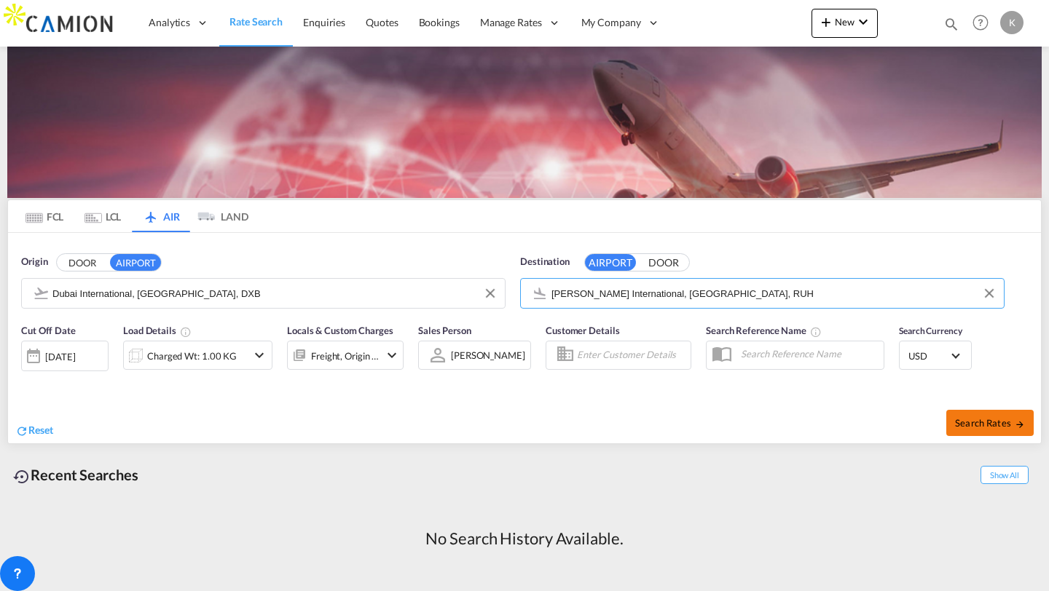
click at [966, 425] on span "Search Rates" at bounding box center [990, 423] width 70 height 12
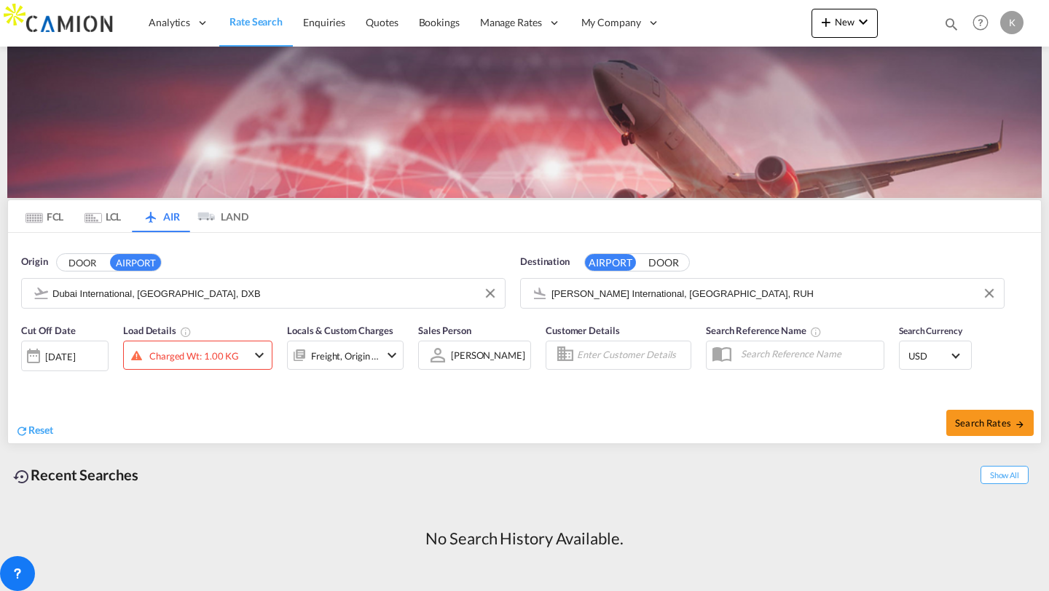
click at [143, 355] on div "Charged Wt: 1.00 KG" at bounding box center [185, 356] width 123 height 22
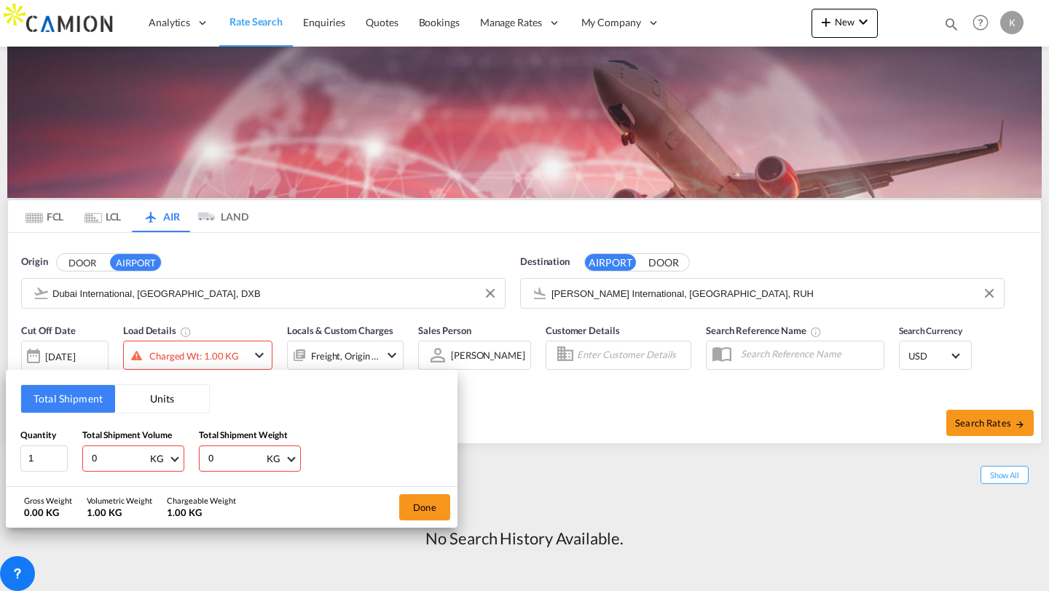
click at [146, 401] on button "Units" at bounding box center [162, 399] width 94 height 28
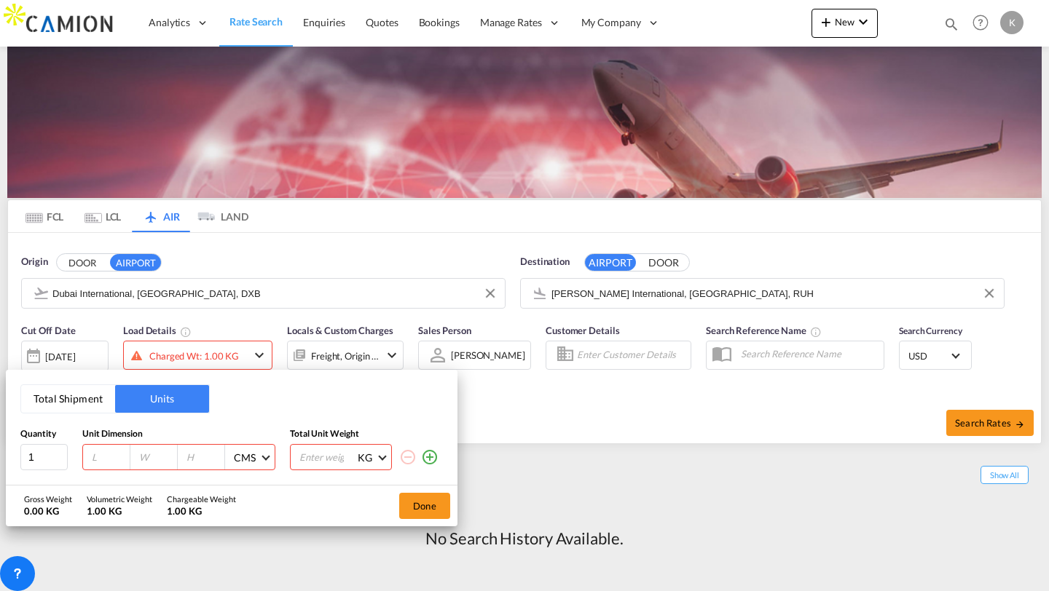
click at [90, 398] on button "Total Shipment" at bounding box center [68, 399] width 94 height 28
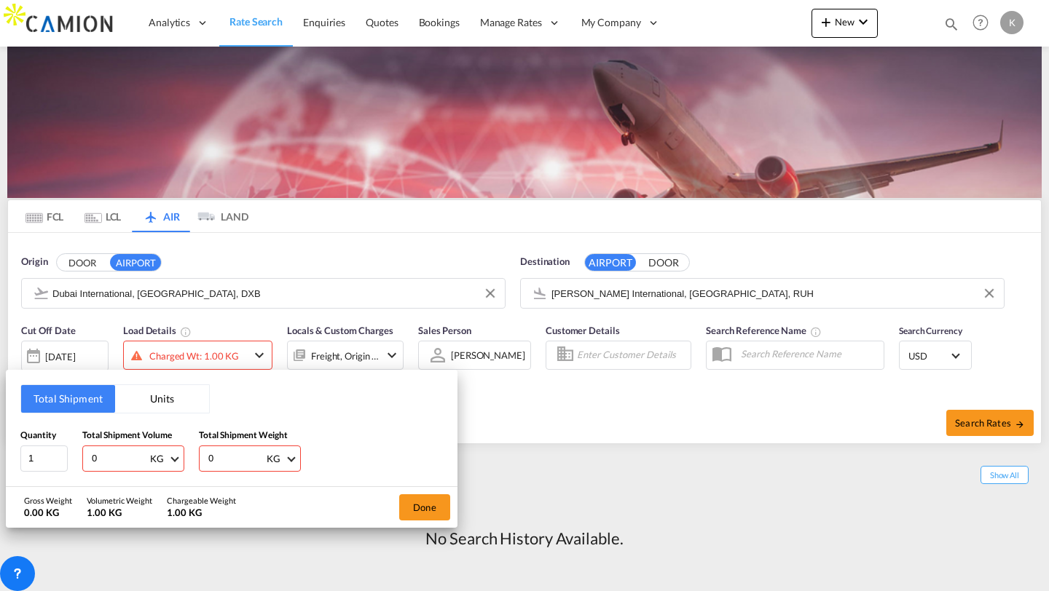
click at [111, 454] on input "0" at bounding box center [119, 458] width 58 height 25
type input "0"
type input "100"
click at [221, 449] on input "0" at bounding box center [236, 458] width 58 height 25
type input "100"
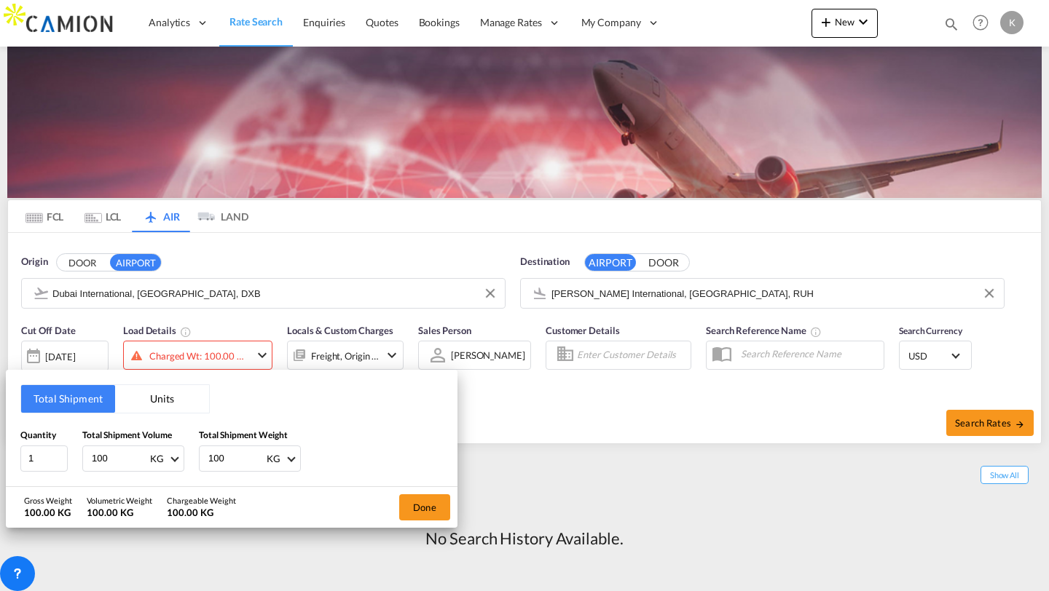
click at [286, 484] on div "Total Shipment Units Quantity 1 Total Shipment Volume 100 KG CBM CFT KG LB Tota…" at bounding box center [232, 428] width 452 height 117
click at [428, 504] on button "Done" at bounding box center [424, 508] width 51 height 26
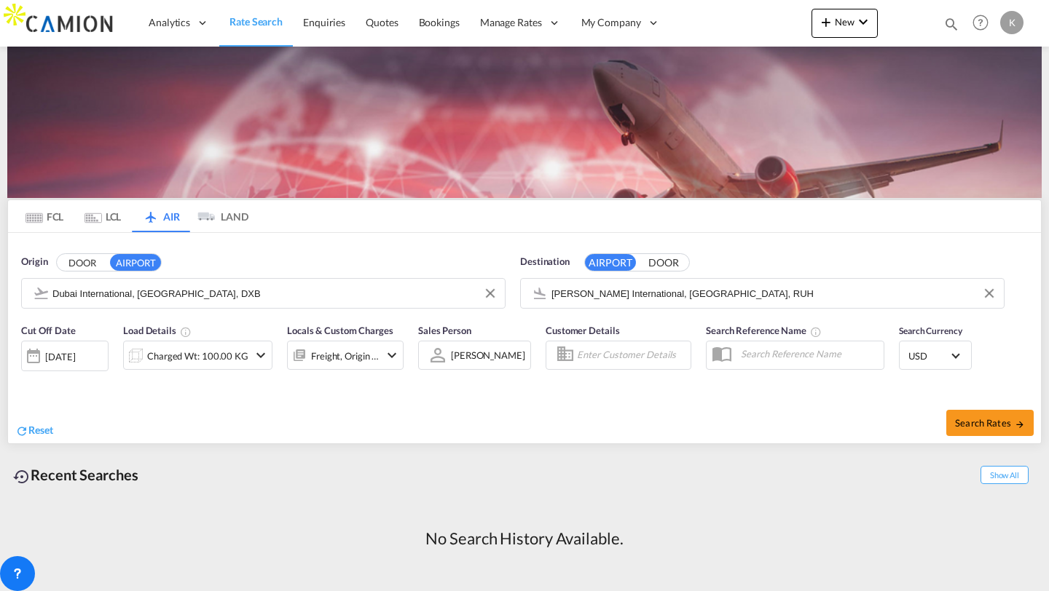
click at [997, 409] on div "Search Rates" at bounding box center [784, 423] width 513 height 42
click at [990, 417] on span "Search Rates" at bounding box center [990, 423] width 70 height 12
type input "DXB to RUH / [DATE]"
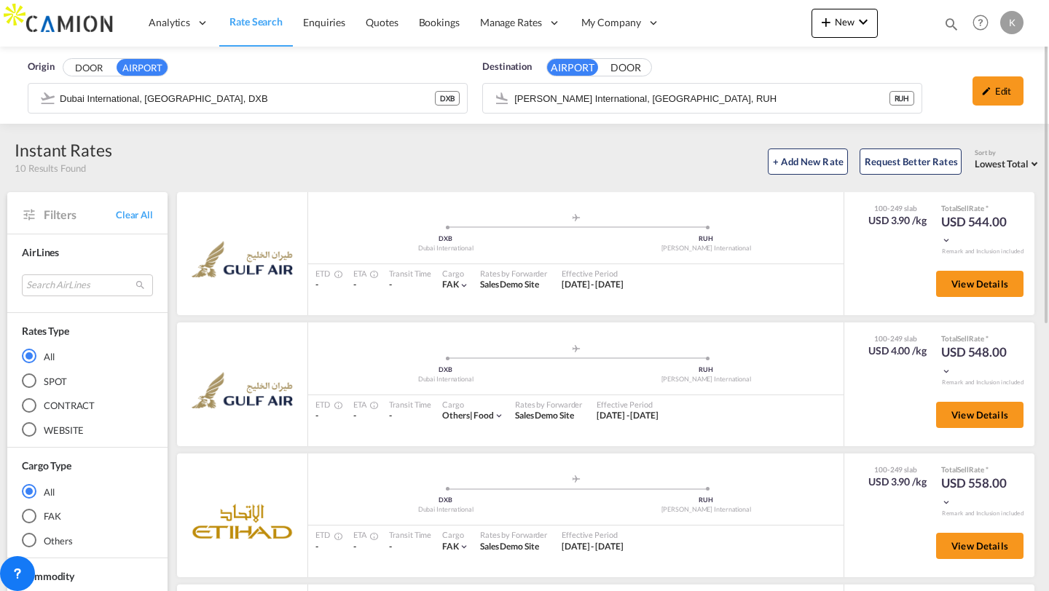
click at [248, 33] on link "Rate Search" at bounding box center [256, 22] width 74 height 47
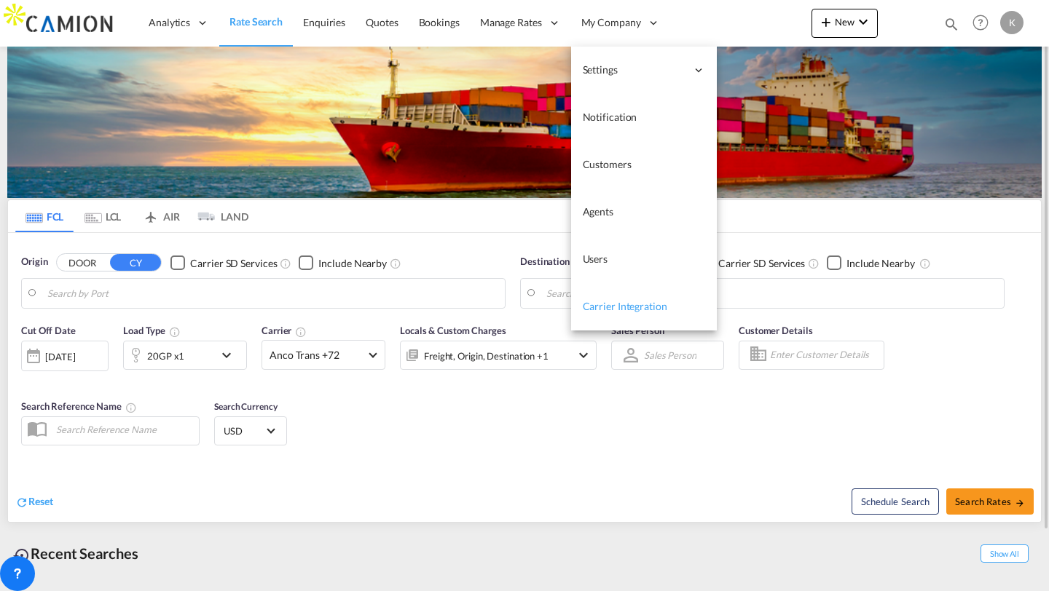
click at [609, 307] on span "Carrier Integration" at bounding box center [625, 306] width 84 height 12
